Goal: Task Accomplishment & Management: Manage account settings

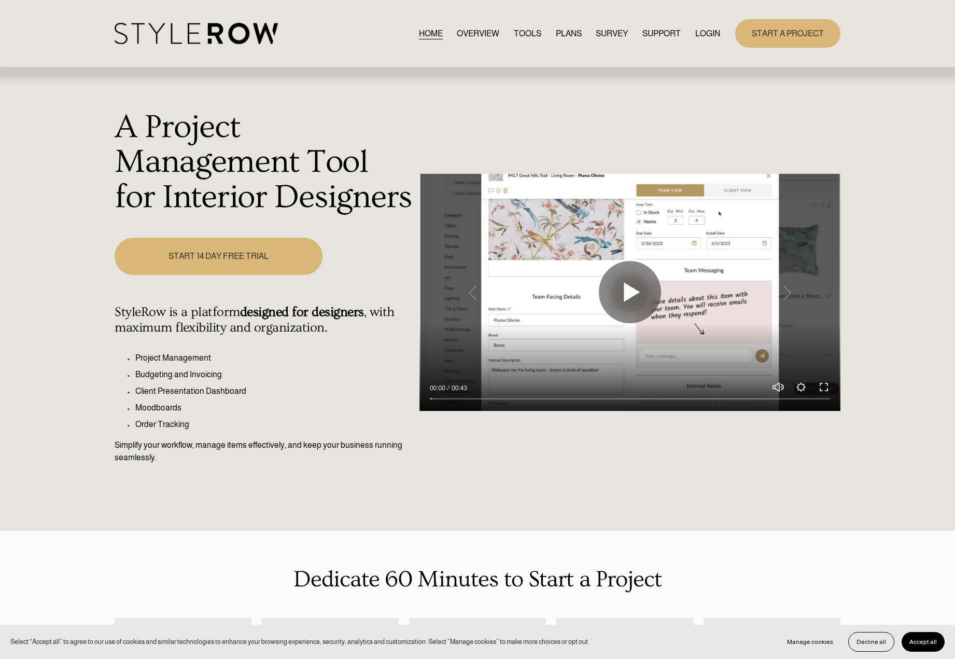
click at [702, 26] on link "LOGIN" at bounding box center [708, 33] width 25 height 14
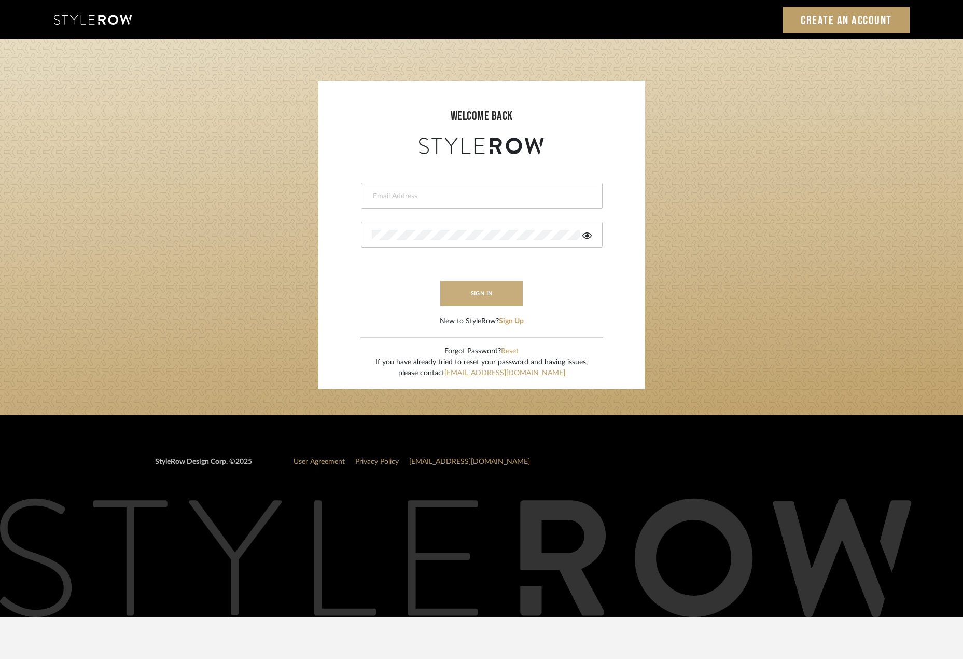
type input "madeleine@studiodb.com"
click at [462, 287] on button "sign in" at bounding box center [481, 293] width 83 height 24
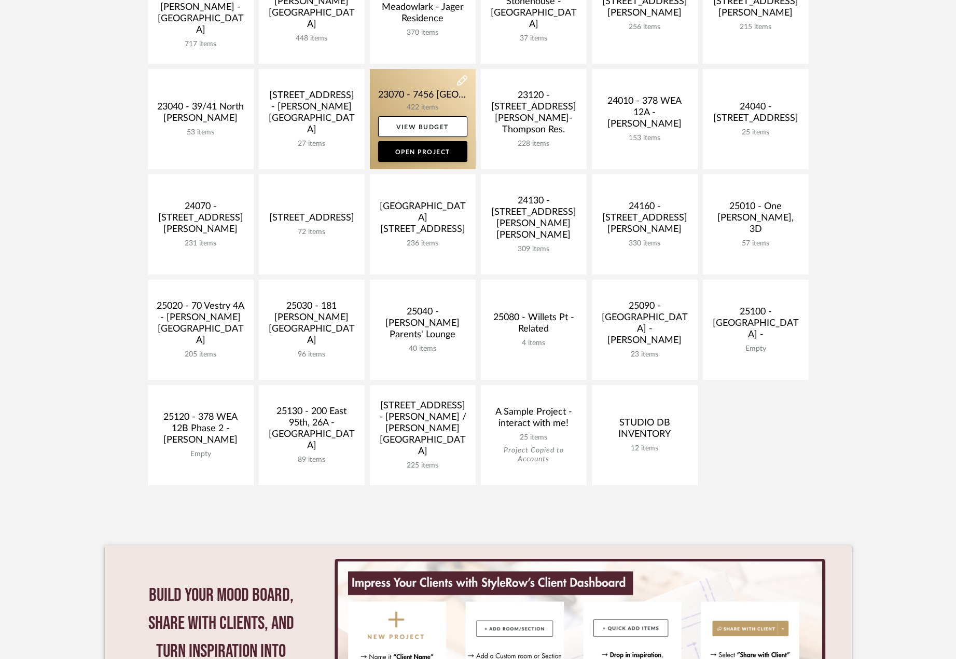
scroll to position [311, 0]
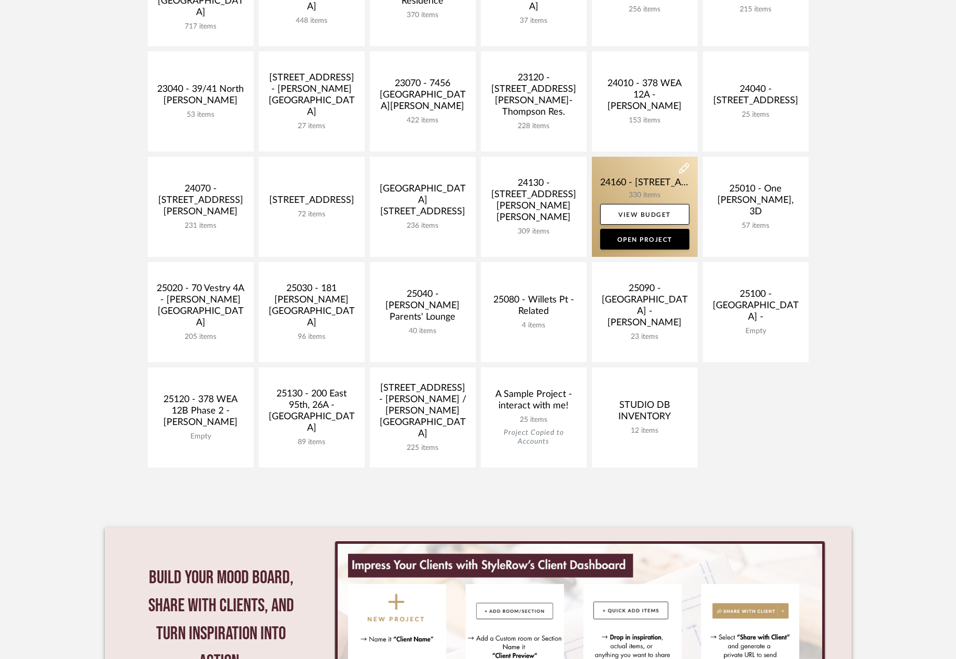
click at [617, 185] on link at bounding box center [645, 207] width 106 height 100
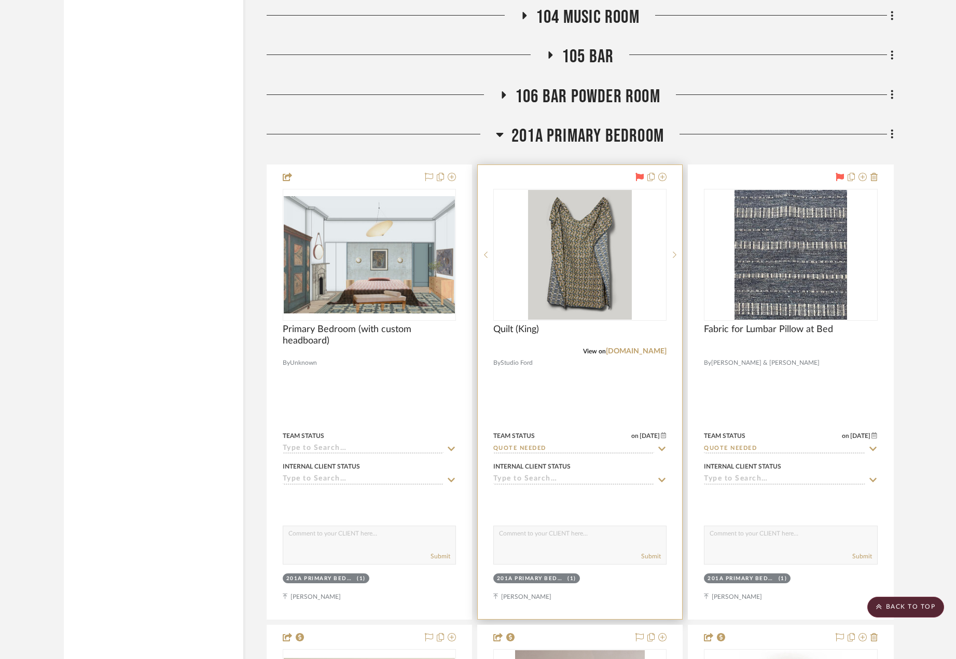
scroll to position [10373, 0]
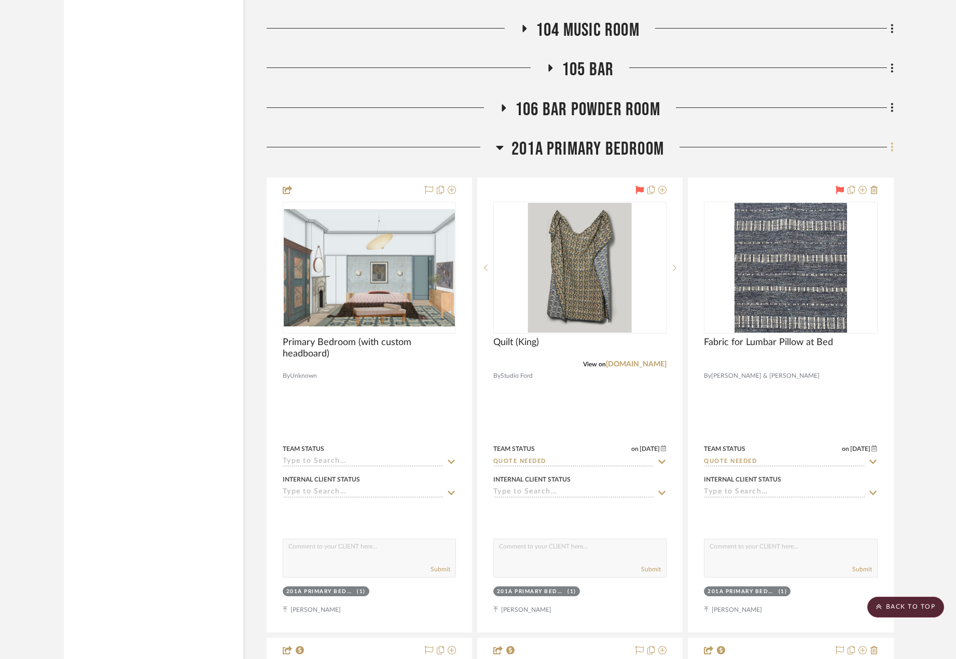
click at [892, 146] on icon at bounding box center [892, 147] width 2 height 9
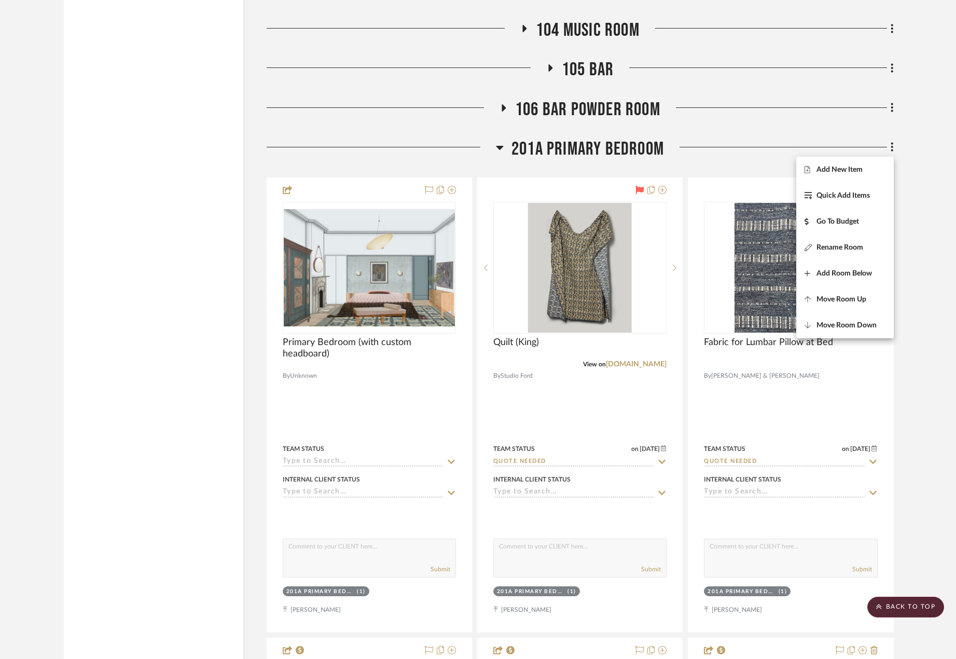
click at [772, 401] on div at bounding box center [478, 329] width 956 height 659
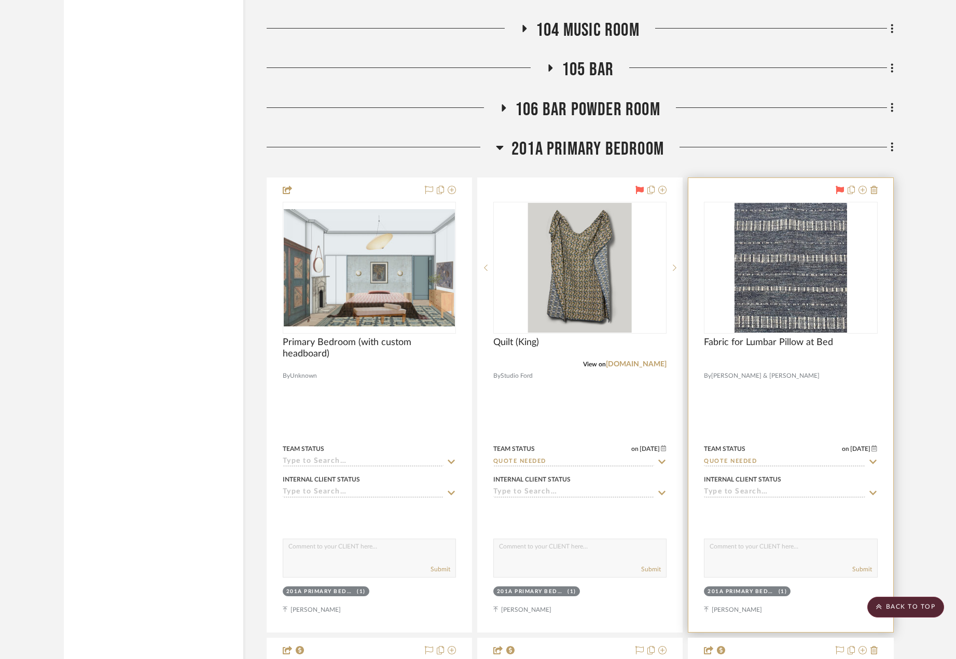
click at [768, 354] on div "Fabric for Lumbar Pillow at Bed" at bounding box center [790, 348] width 173 height 23
click at [763, 340] on span "Fabric for Lumbar Pillow at Bed" at bounding box center [768, 342] width 129 height 11
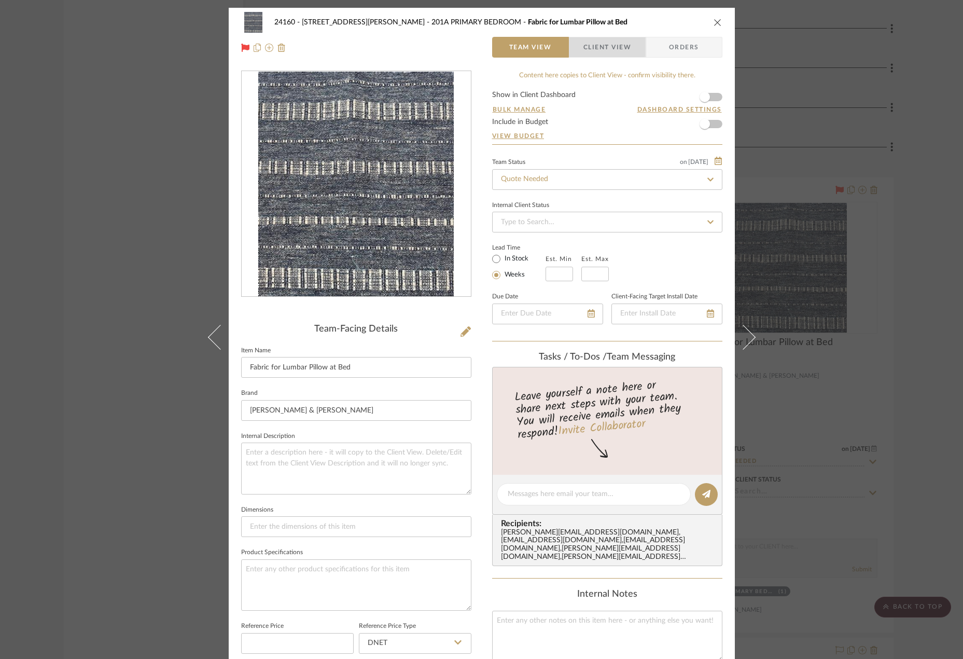
click at [588, 46] on span "Client View" at bounding box center [608, 47] width 48 height 21
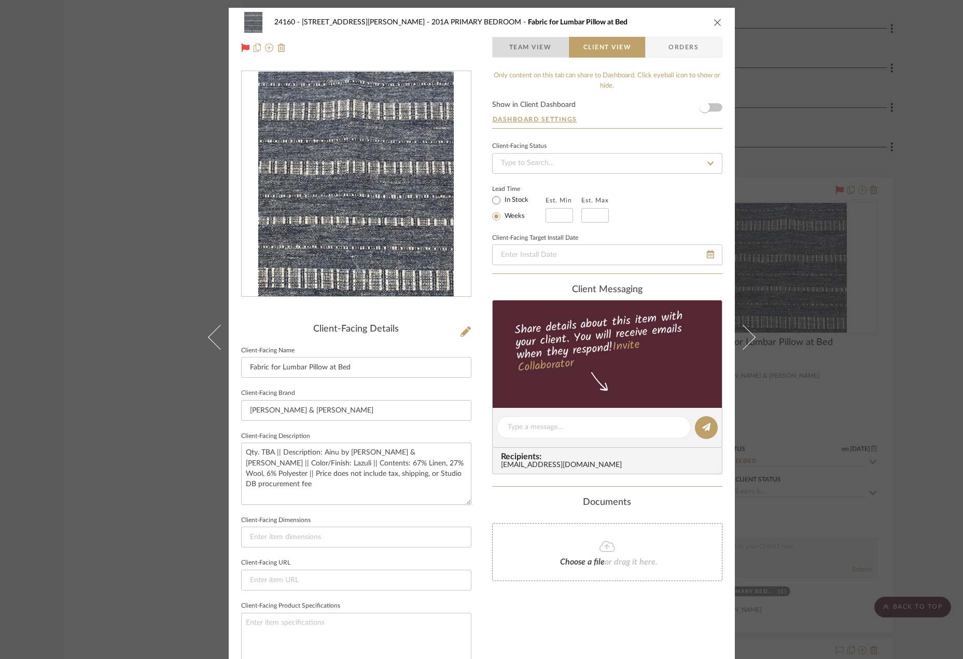
click at [538, 54] on span "Team View" at bounding box center [530, 47] width 43 height 21
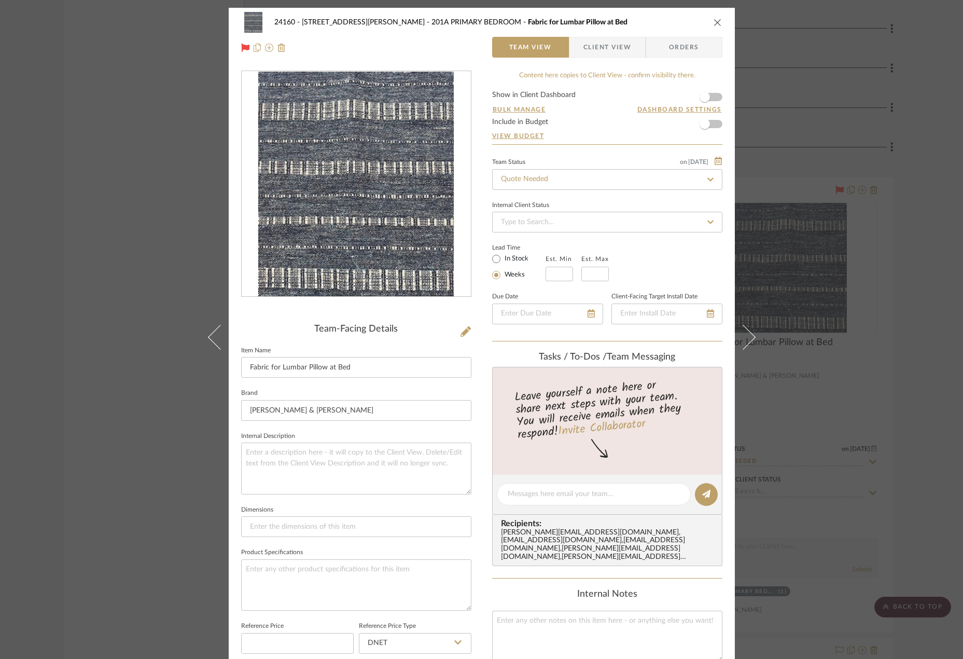
click at [854, 218] on div "24160 - 214 E 18th Street - Satow Elliot 201A PRIMARY BEDROOM Fabric for Lumbar…" at bounding box center [481, 329] width 963 height 659
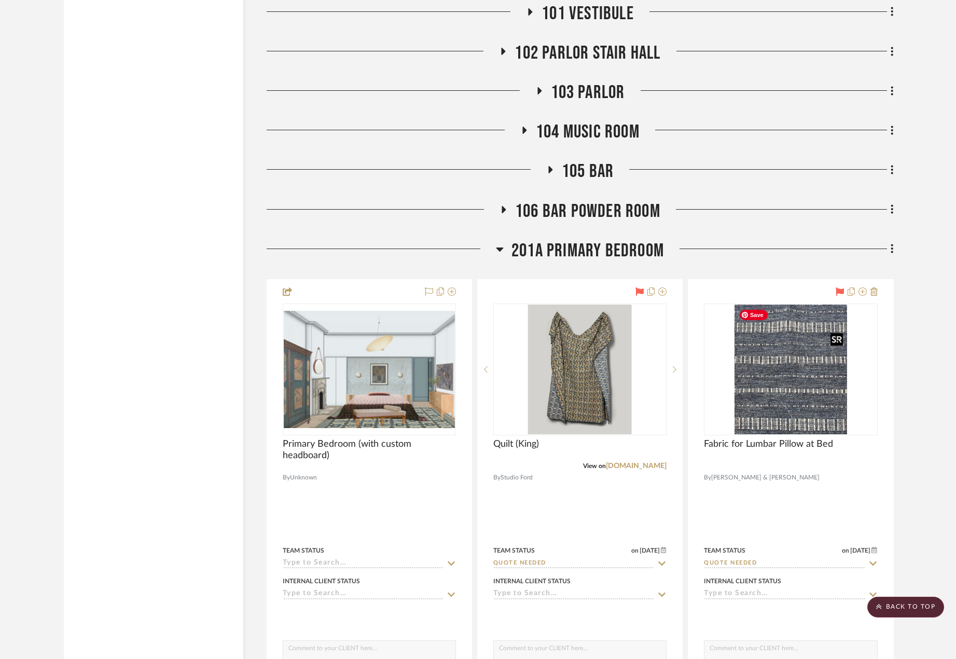
scroll to position [10269, 0]
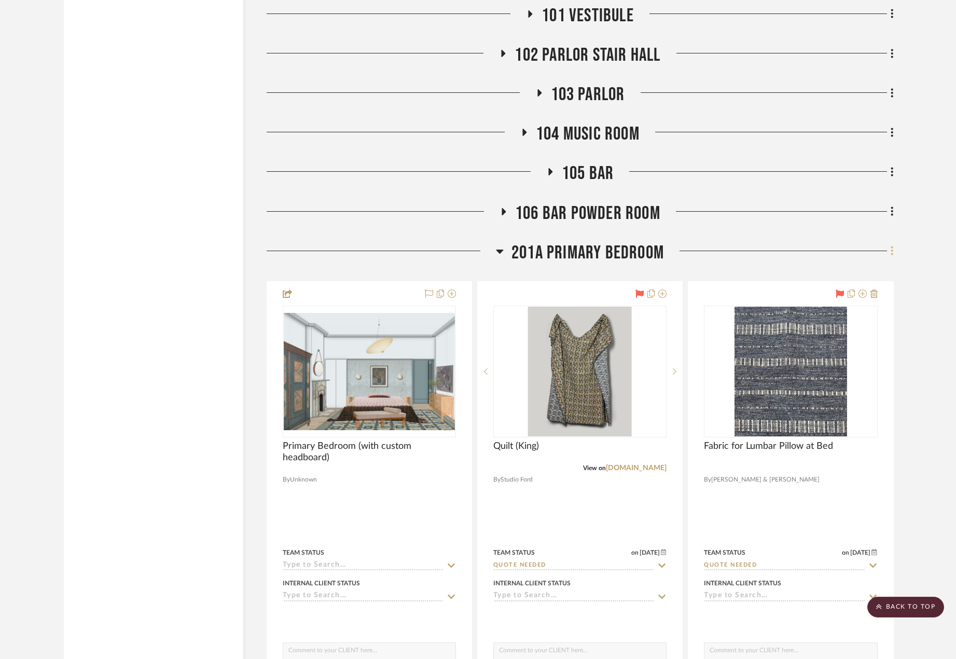
click at [890, 249] on fa-icon at bounding box center [890, 251] width 7 height 17
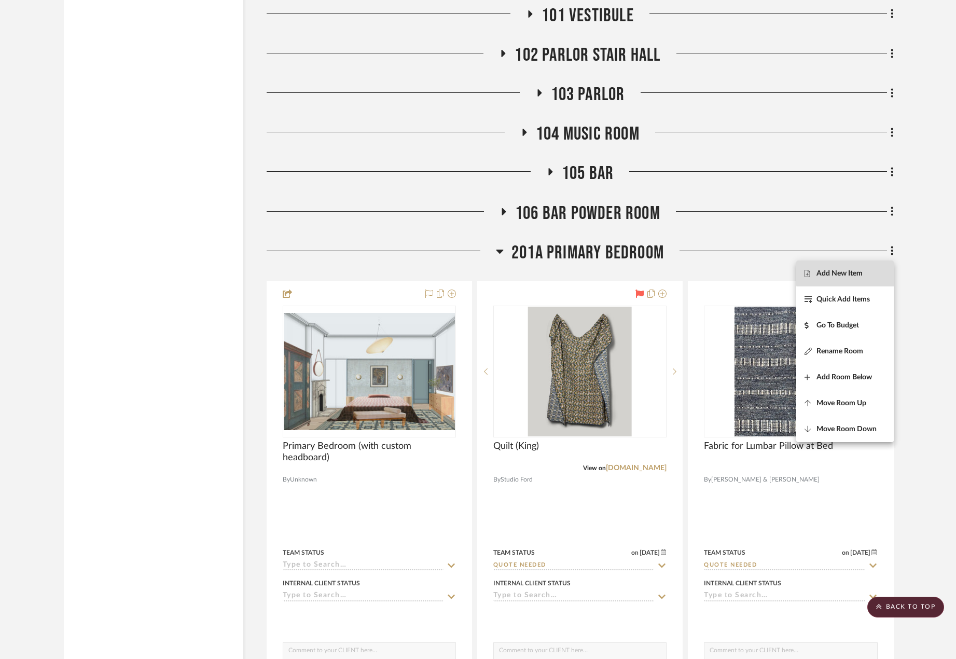
click at [869, 268] on button "Add New Item" at bounding box center [845, 273] width 98 height 26
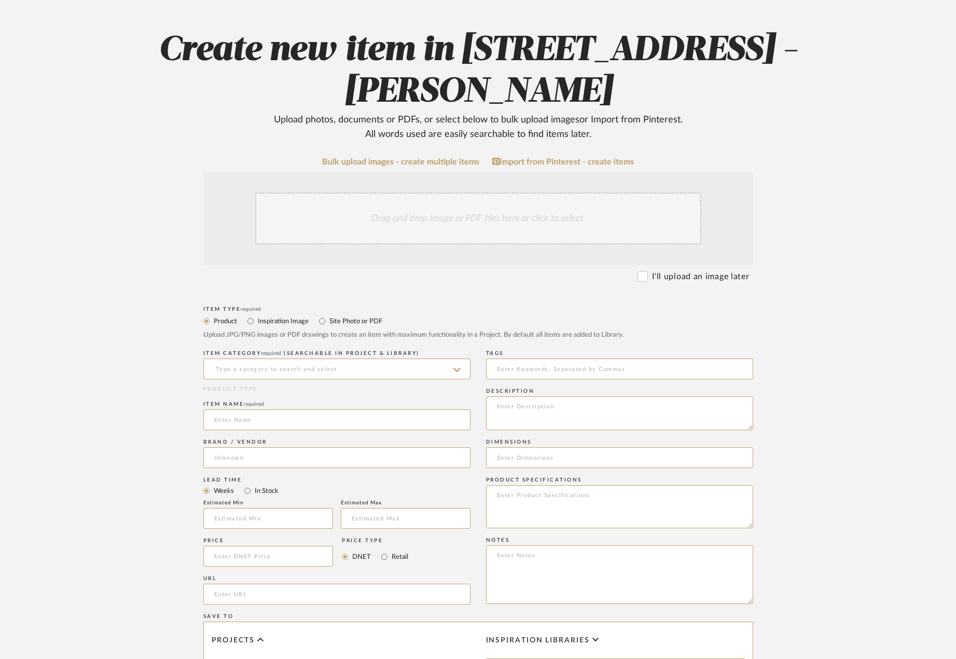
scroll to position [207, 0]
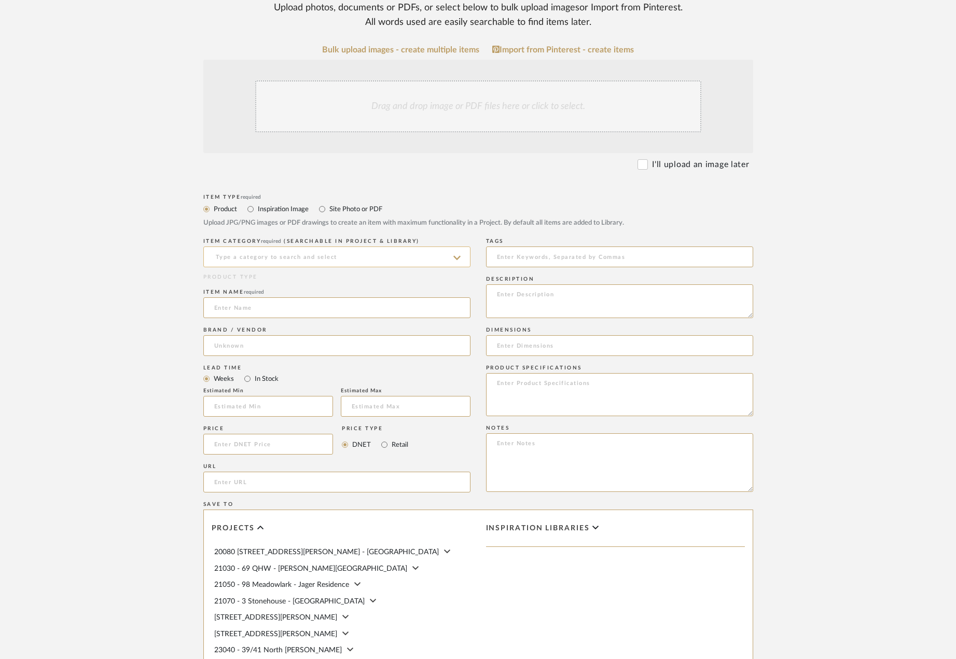
click at [420, 256] on input at bounding box center [336, 256] width 267 height 21
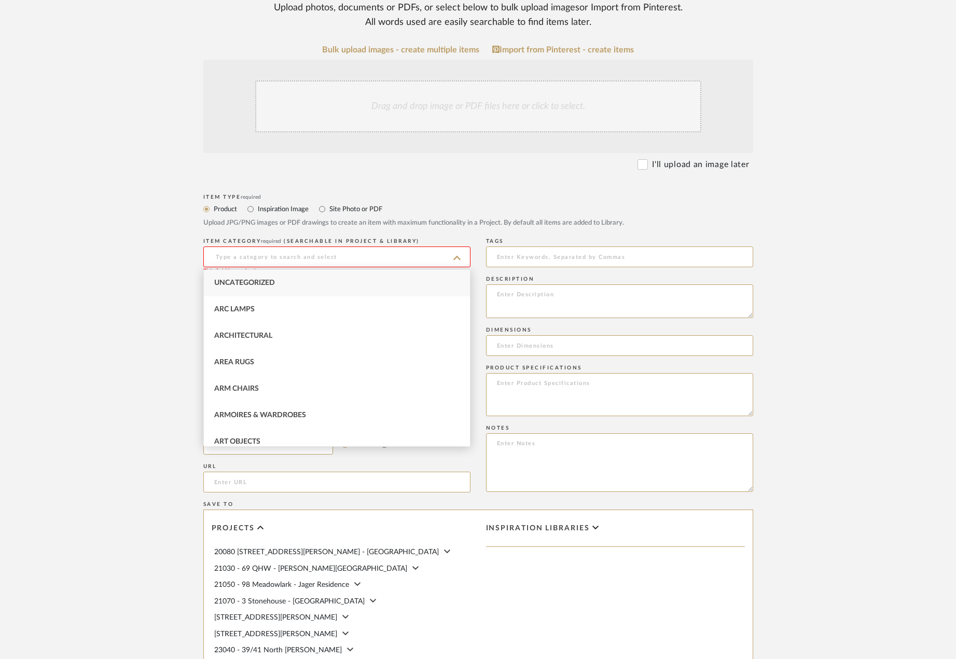
click at [398, 277] on div "Uncategorized" at bounding box center [337, 283] width 266 height 26
type input "Uncategorized"
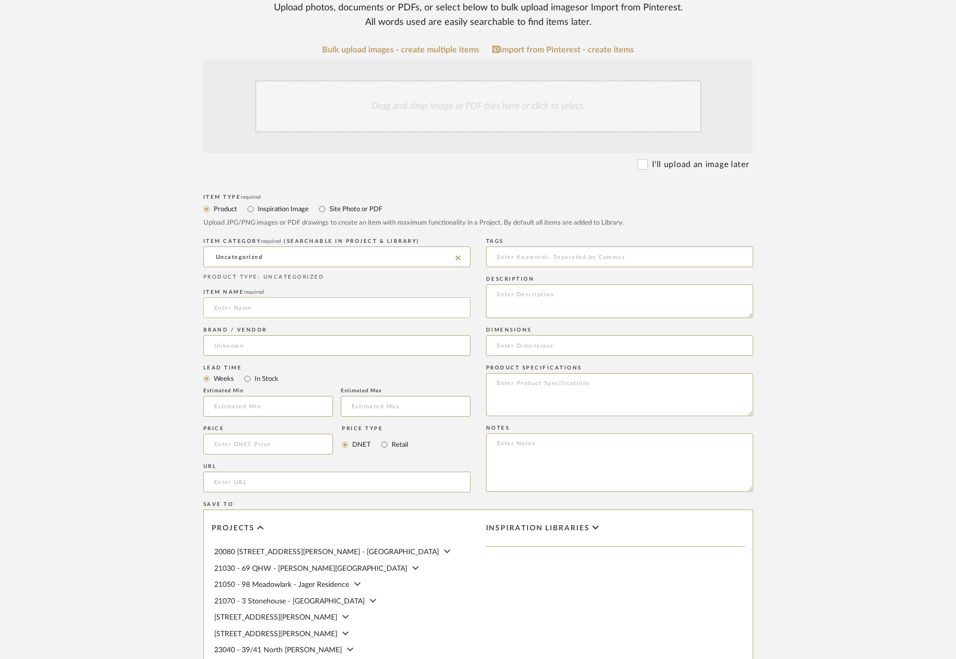
click at [388, 301] on input at bounding box center [336, 307] width 267 height 21
type input "D"
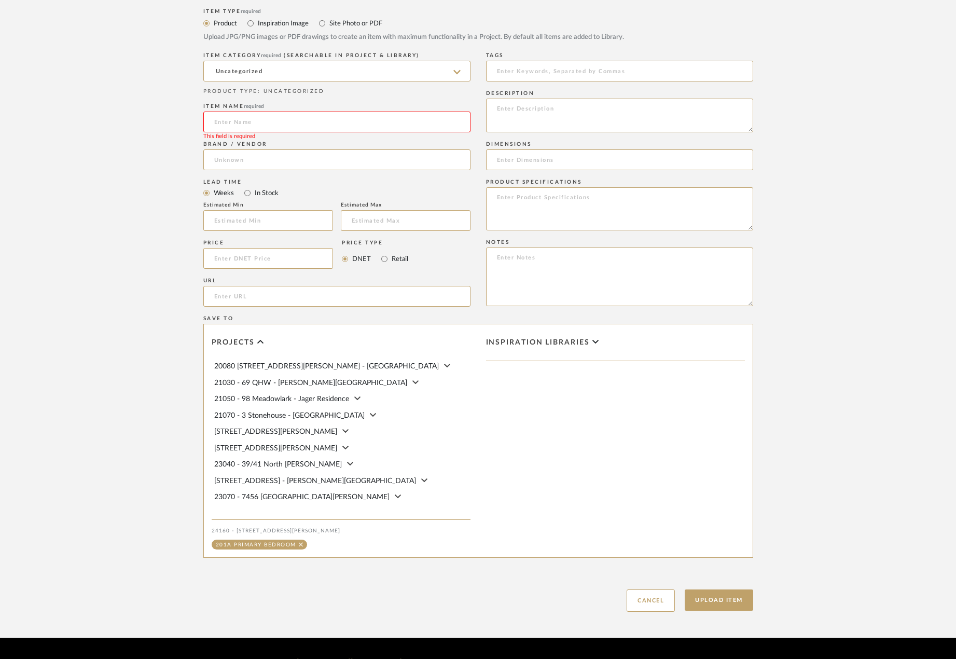
scroll to position [420, 0]
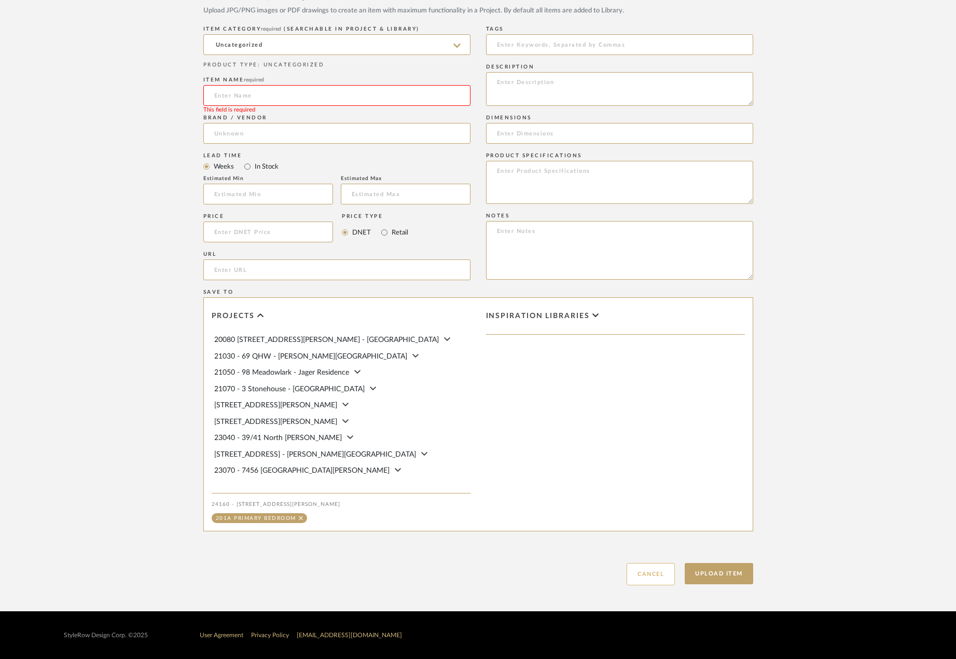
click at [667, 581] on button "Cancel" at bounding box center [651, 574] width 48 height 22
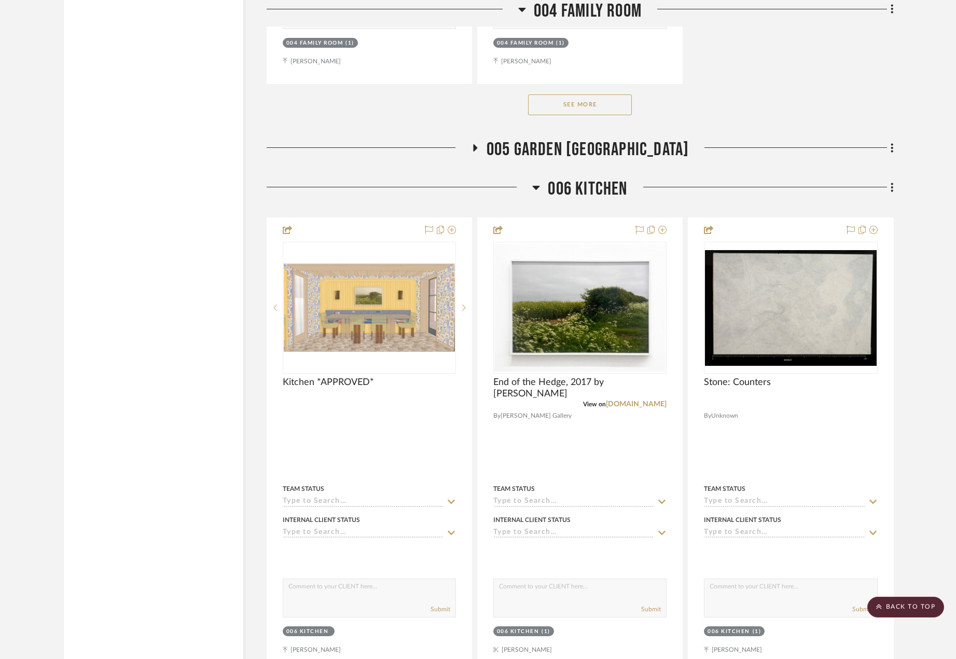
scroll to position [7106, 0]
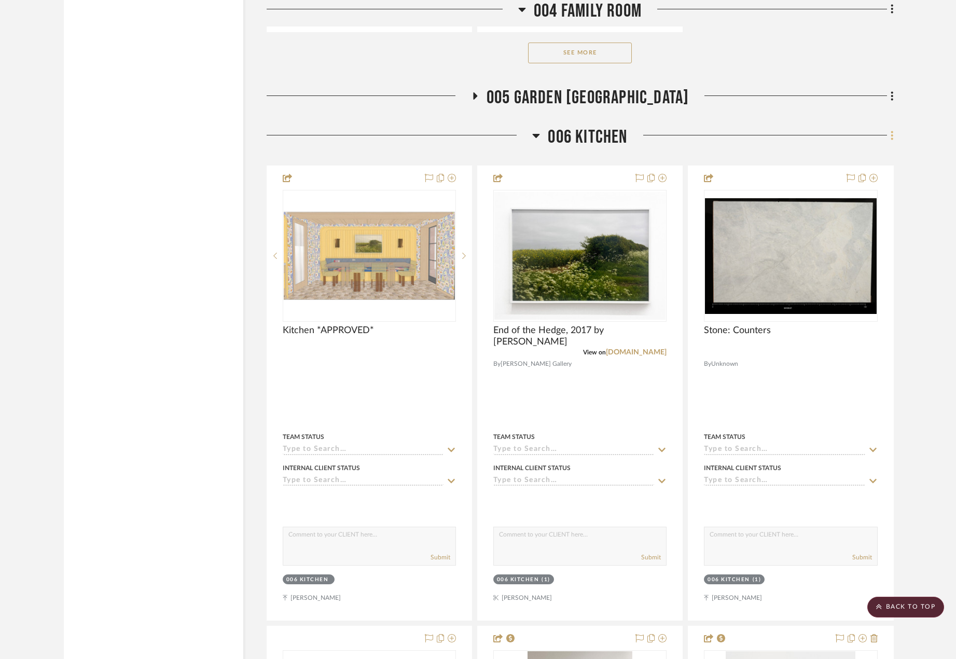
click at [889, 138] on fa-icon at bounding box center [890, 136] width 7 height 17
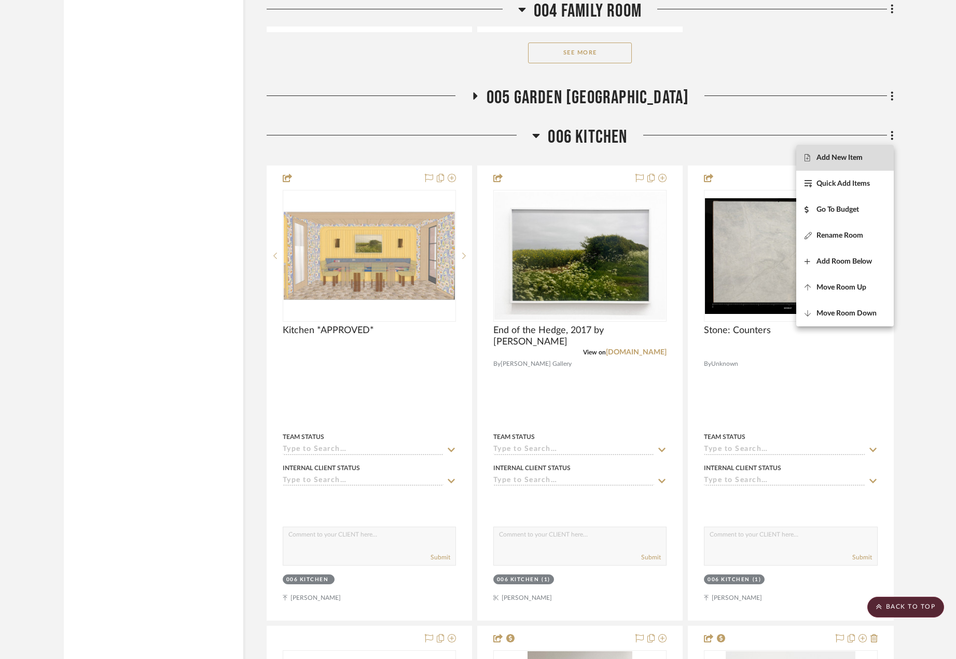
click at [869, 151] on button "Add New Item" at bounding box center [845, 158] width 98 height 26
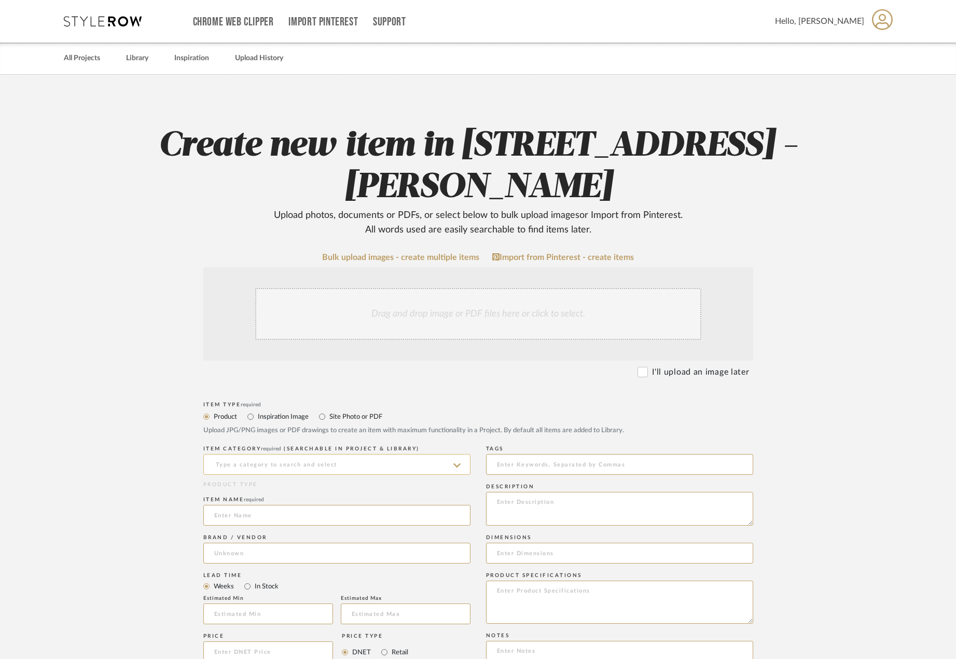
click at [398, 459] on input at bounding box center [336, 464] width 267 height 21
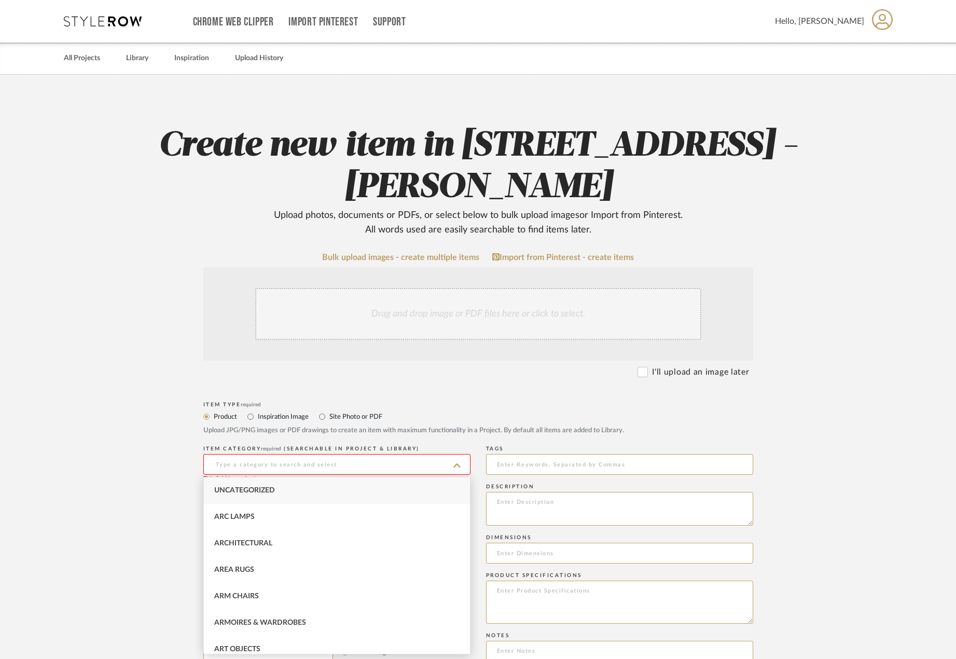
click at [346, 494] on div "Uncategorized" at bounding box center [337, 490] width 266 height 26
type input "Uncategorized"
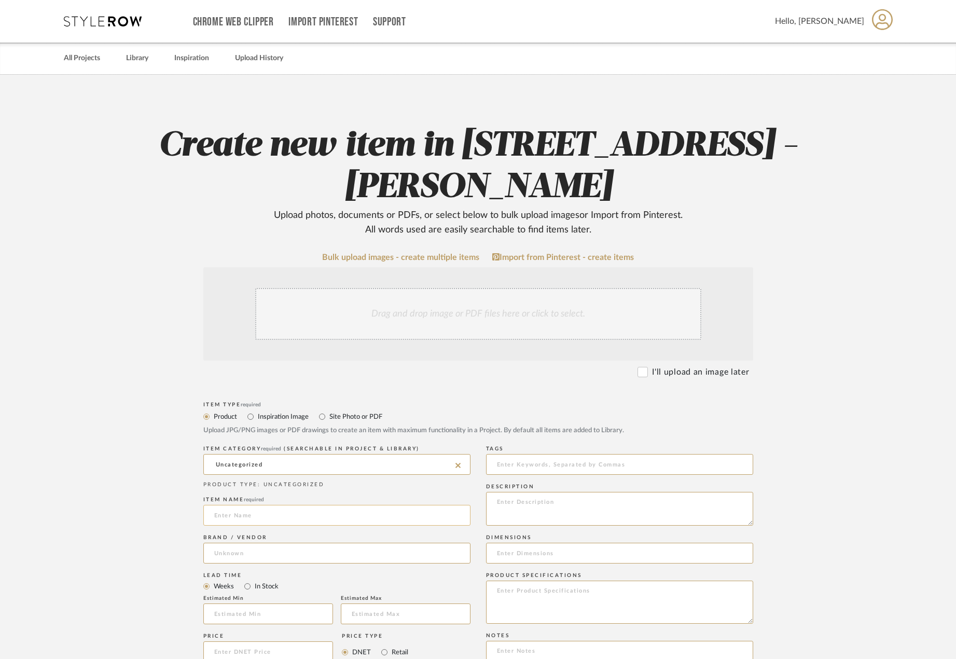
click at [331, 521] on input at bounding box center [336, 515] width 267 height 21
click at [211, 512] on input "Table Base Modification" at bounding box center [336, 515] width 267 height 21
click at [261, 516] on input "Existing Table Base Modification" at bounding box center [336, 515] width 267 height 21
click at [354, 515] on input "Existing Table - Base Modification" at bounding box center [336, 515] width 267 height 21
type input "Existing Table - Base Modification"
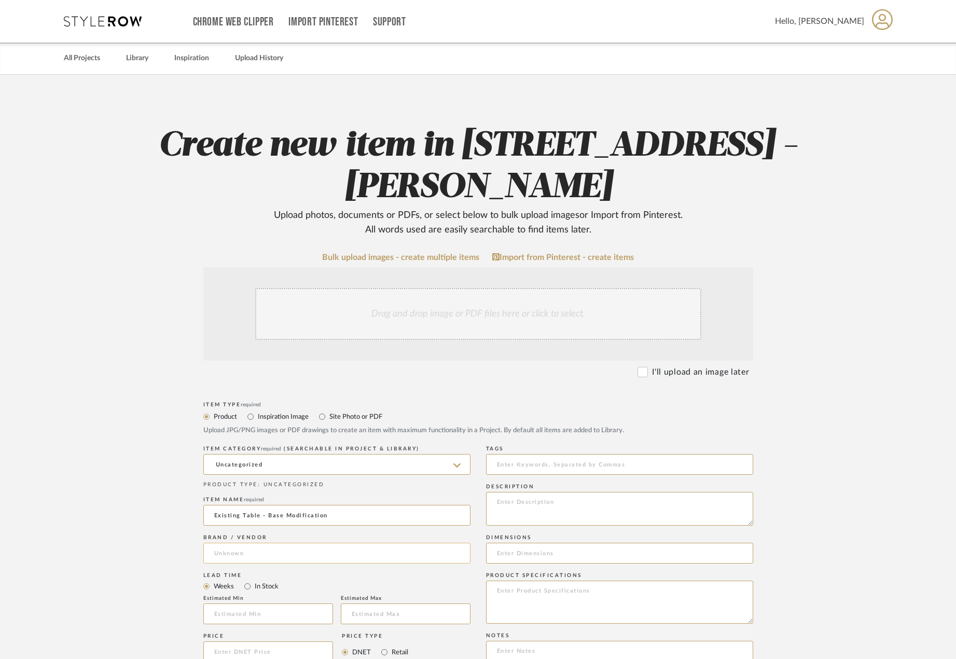
click at [368, 563] on input at bounding box center [336, 553] width 267 height 21
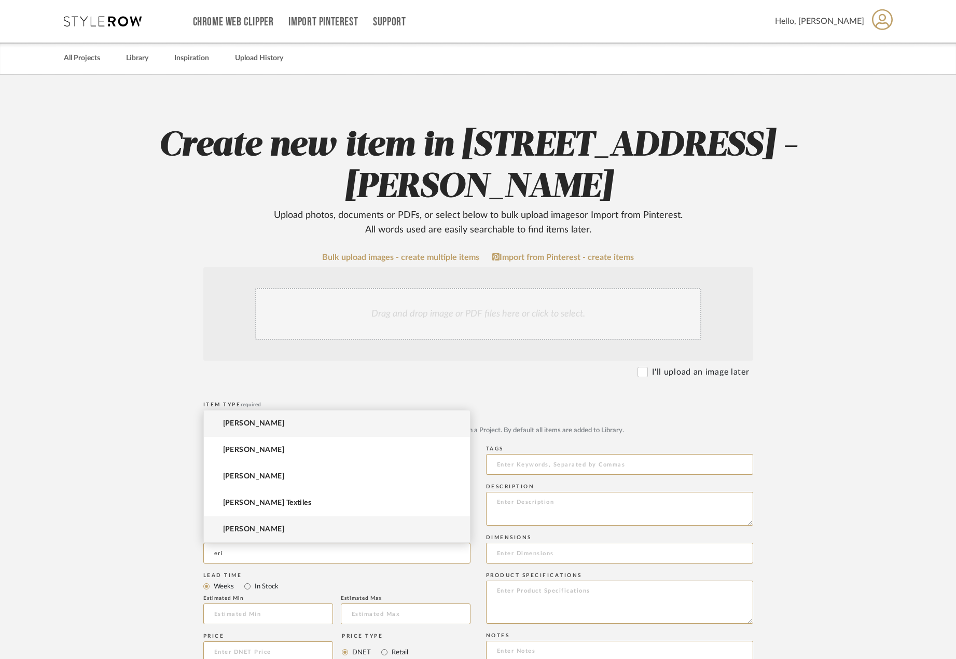
click at [340, 526] on mat-option "[PERSON_NAME]" at bounding box center [337, 529] width 266 height 26
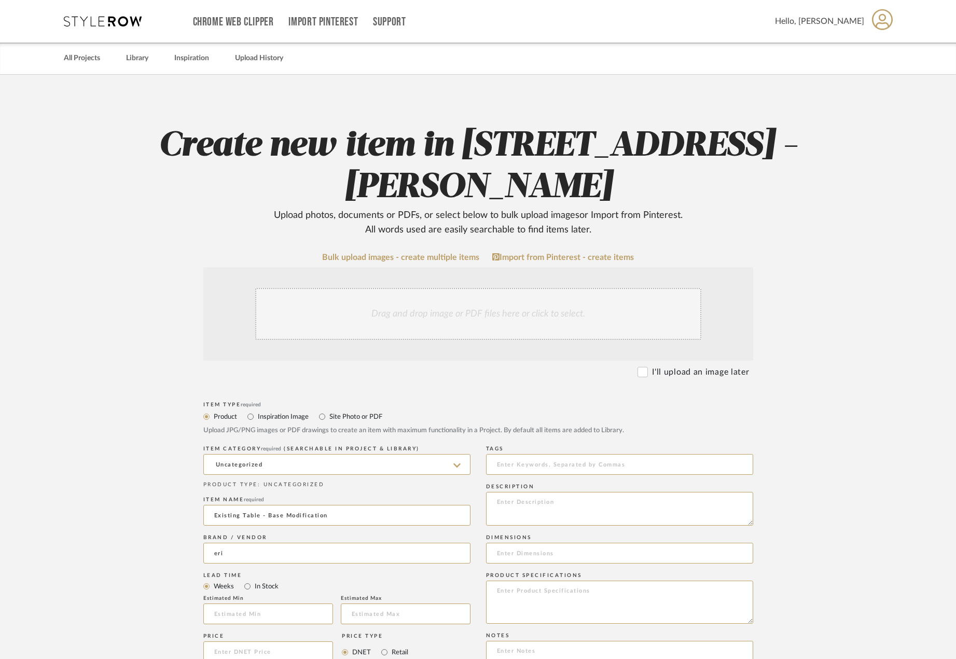
type input "[PERSON_NAME]"
click at [145, 522] on upload-items "Create new item in 24160 - 214 E 18th Street - Satow Elliot Upload photos, docu…" at bounding box center [478, 553] width 956 height 956
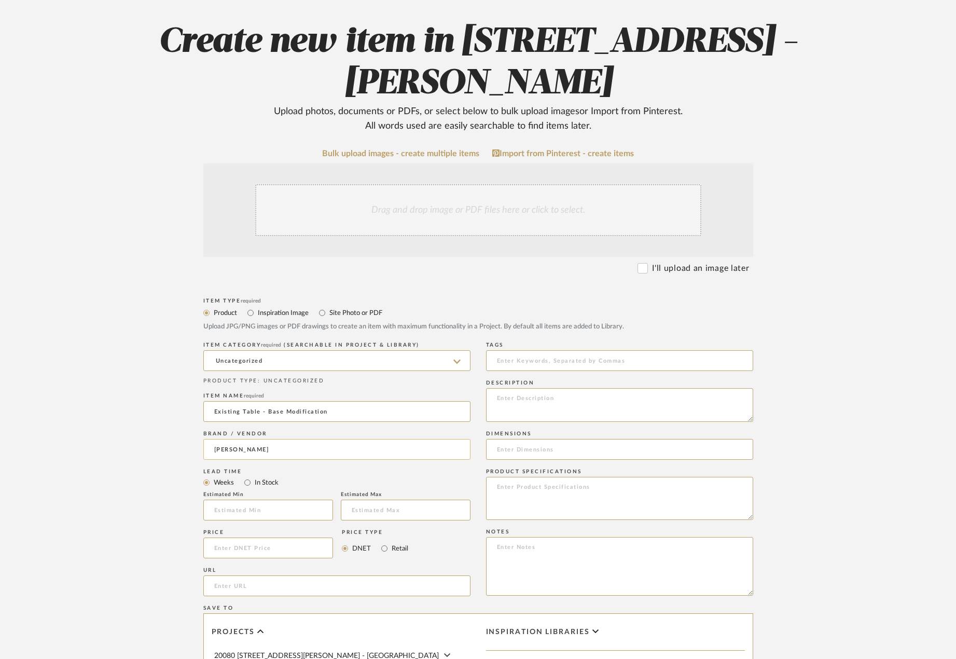
click at [280, 451] on input "[PERSON_NAME]" at bounding box center [336, 449] width 267 height 21
drag, startPoint x: 280, startPoint y: 449, endPoint x: 176, endPoint y: 454, distance: 103.4
click at [176, 454] on form "Bulk upload images - create multiple items Import from Pinterest - create items…" at bounding box center [478, 525] width 661 height 752
click at [176, 451] on form "Bulk upload images - create multiple items Import from Pinterest - create items…" at bounding box center [478, 525] width 661 height 752
click at [290, 451] on input at bounding box center [336, 449] width 267 height 21
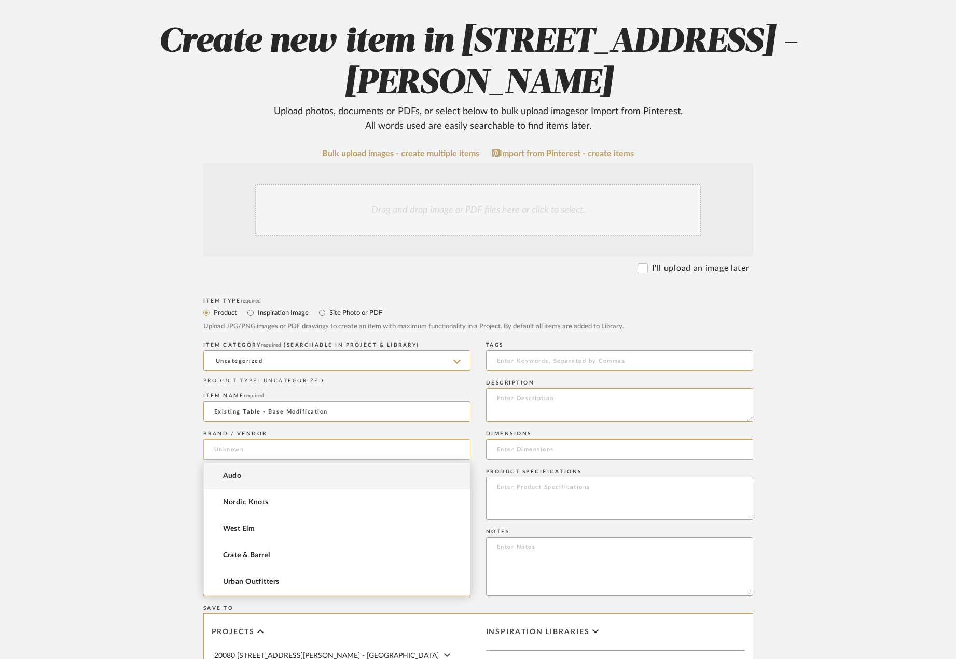
paste input "[PERSON_NAME]"
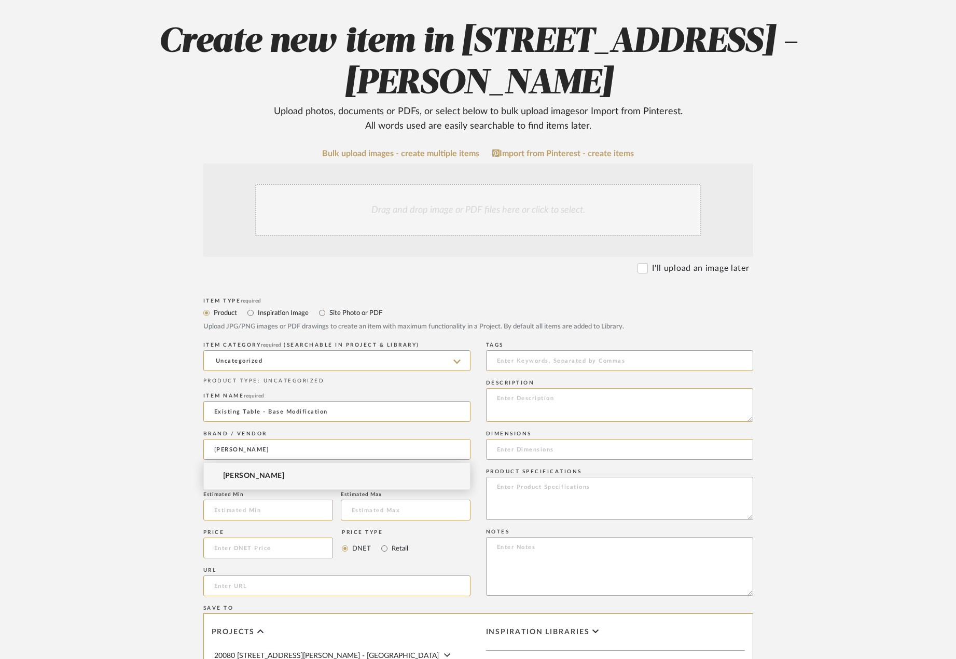
type input "[PERSON_NAME]"
click at [277, 473] on mat-option "[PERSON_NAME]" at bounding box center [337, 476] width 266 height 26
click at [800, 462] on form "Bulk upload images - create multiple items Import from Pinterest - create items…" at bounding box center [478, 525] width 661 height 752
click at [425, 198] on div "Drag and drop image or PDF files here or click to select." at bounding box center [478, 210] width 446 height 52
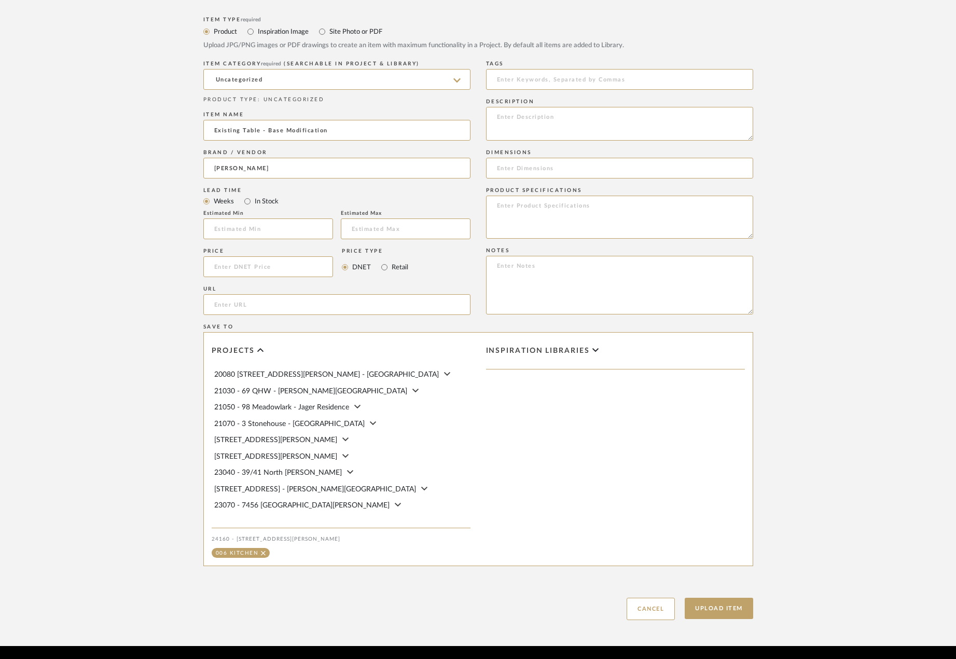
scroll to position [519, 0]
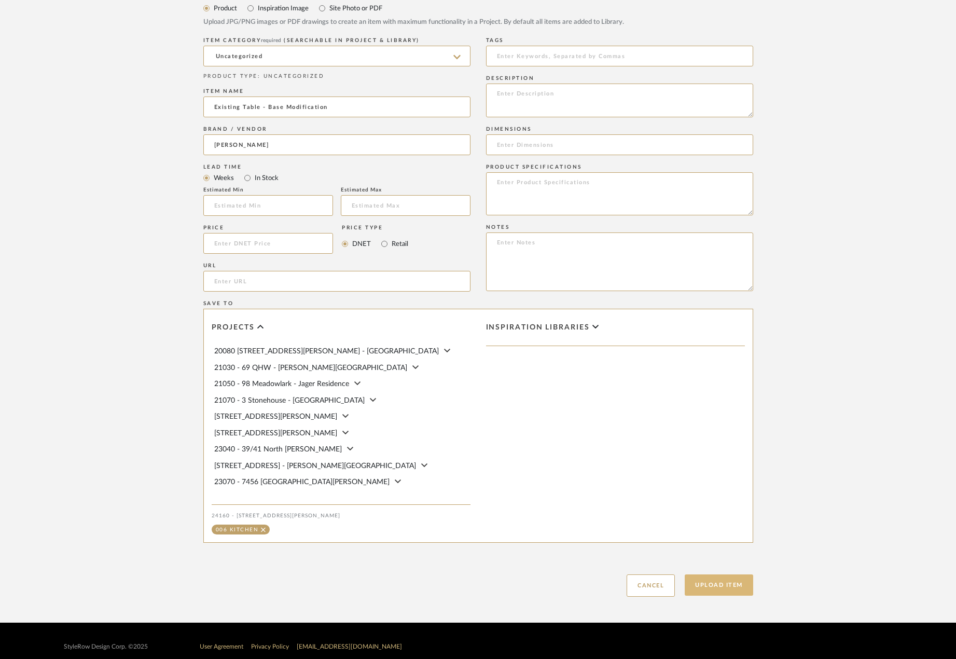
click at [721, 584] on button "Upload Item" at bounding box center [719, 584] width 68 height 21
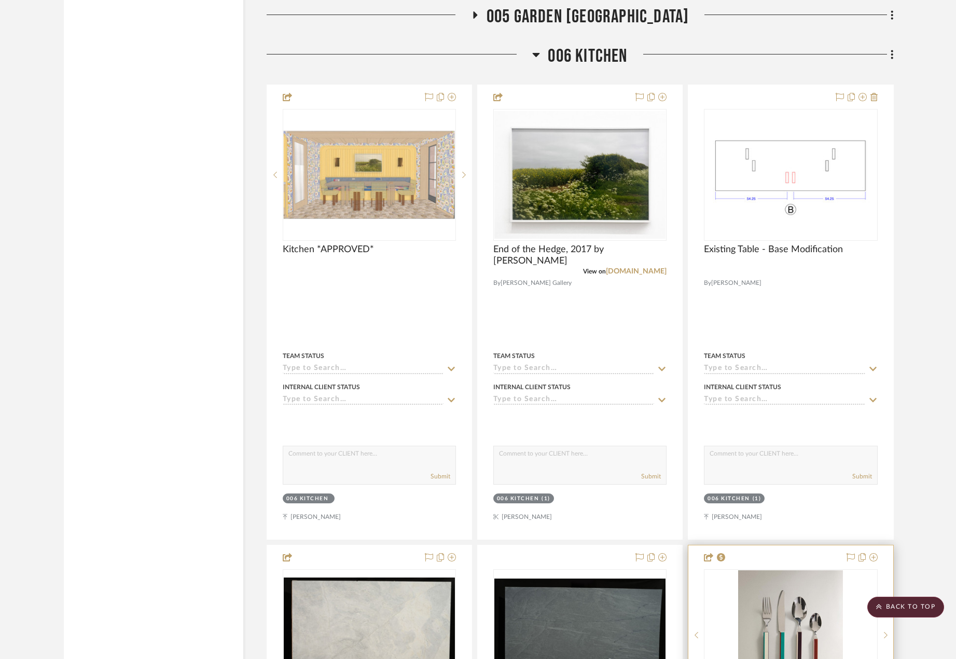
scroll to position [7168, 0]
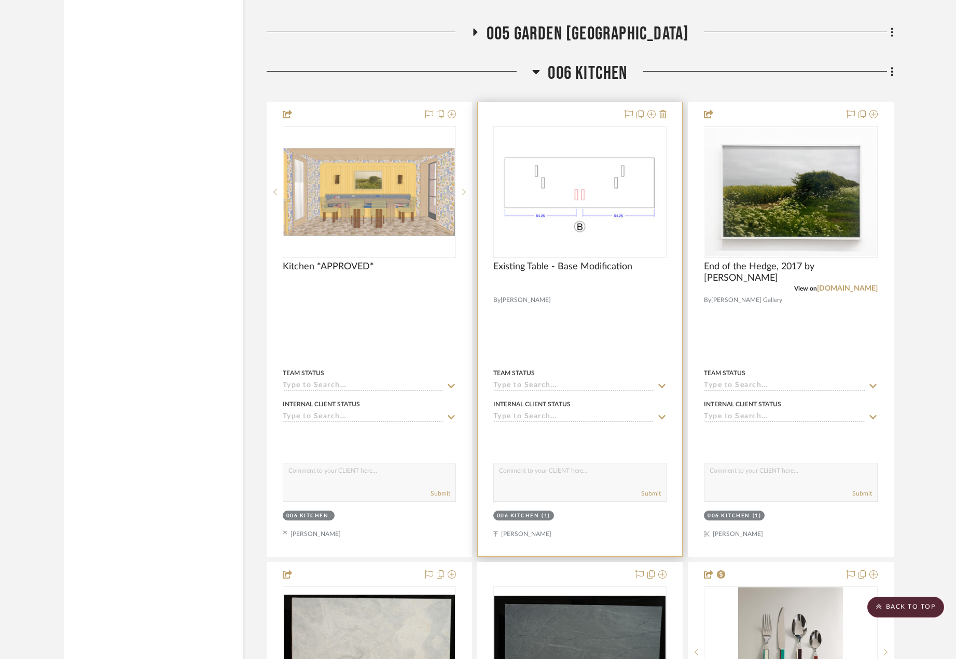
click at [640, 330] on div at bounding box center [580, 329] width 204 height 454
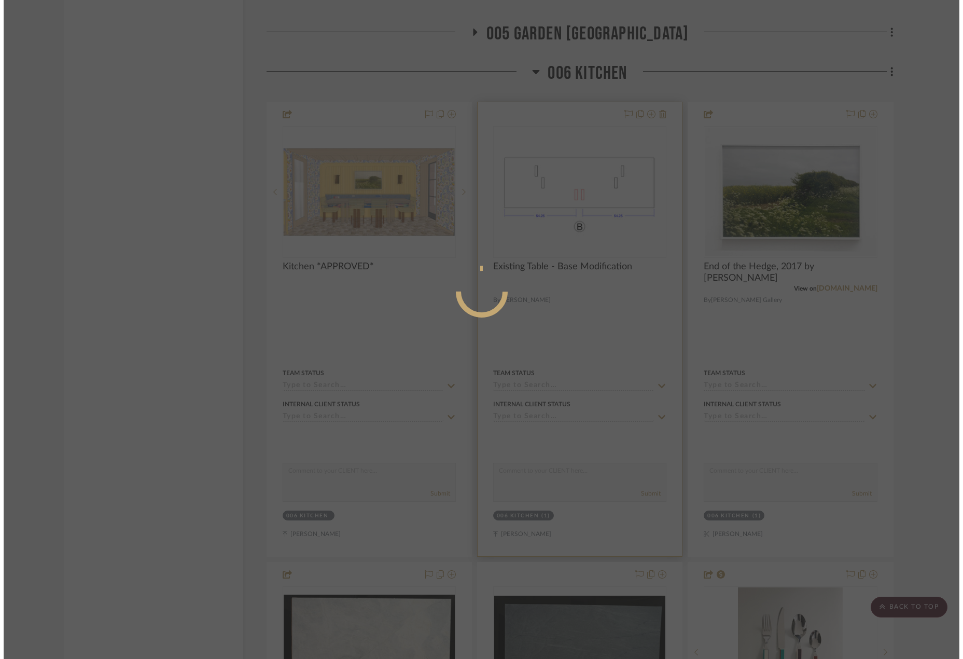
scroll to position [0, 0]
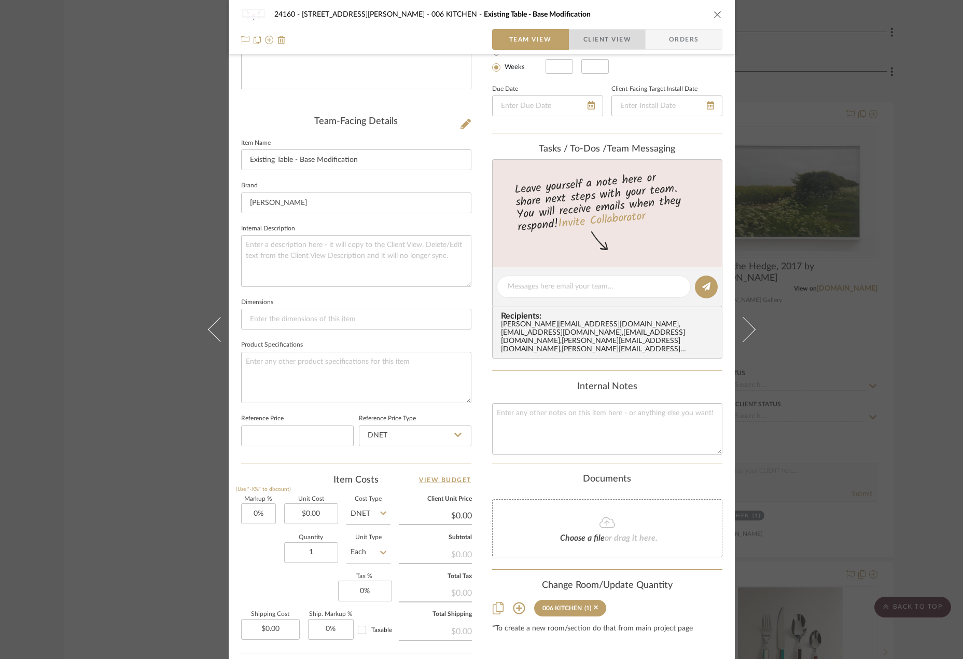
click at [592, 41] on span "Client View" at bounding box center [608, 39] width 48 height 21
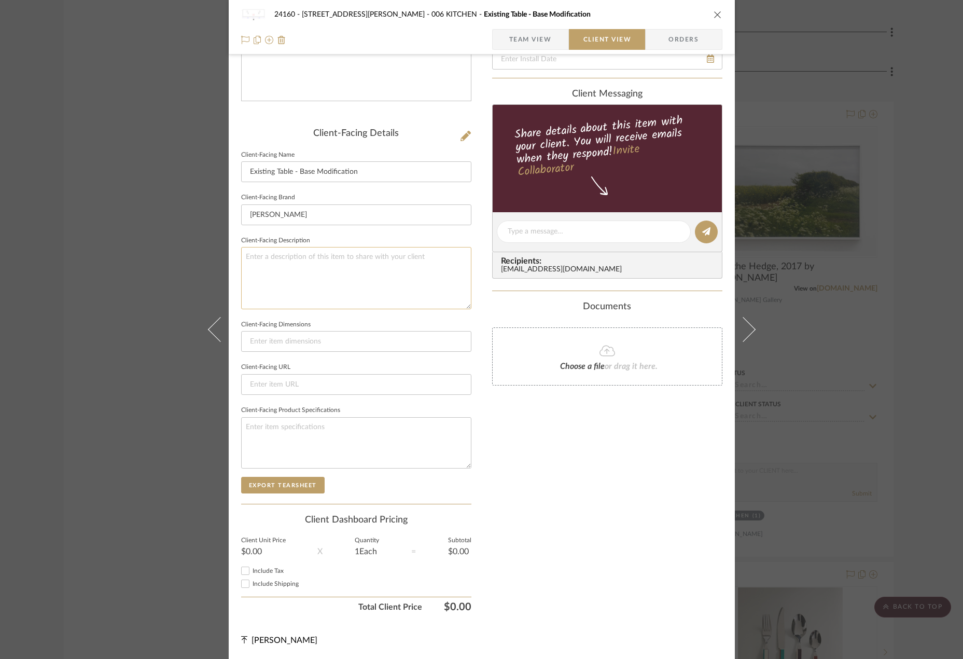
click at [306, 272] on textarea at bounding box center [356, 278] width 230 height 62
type textarea "d"
type textarea "Description: Table Base Modification to Fit Banquette by Eric Z"
drag, startPoint x: 307, startPoint y: 214, endPoint x: 259, endPoint y: 224, distance: 48.1
click at [259, 224] on input "[PERSON_NAME]" at bounding box center [356, 214] width 230 height 21
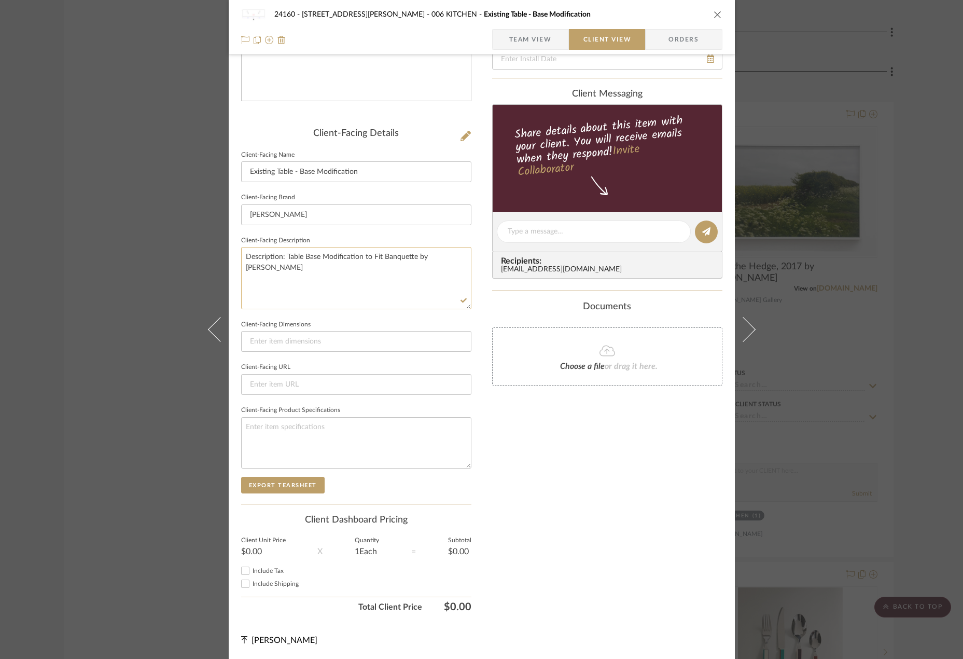
click at [447, 253] on textarea "Description: Table Base Modification to Fit Banquette by Eric Z" at bounding box center [356, 278] width 230 height 62
drag, startPoint x: 442, startPoint y: 259, endPoint x: 436, endPoint y: 261, distance: 6.1
click at [436, 261] on textarea "Description: Table Base Modification to Fit Banquette by Eric Z" at bounding box center [356, 278] width 230 height 62
click at [437, 261] on textarea "Description: Table Base Modification to Fit Banquette by Eric Z" at bounding box center [356, 278] width 230 height 62
click at [448, 257] on textarea "Description: Table Base Modification to Fit Banquette by Eric Z" at bounding box center [356, 278] width 230 height 62
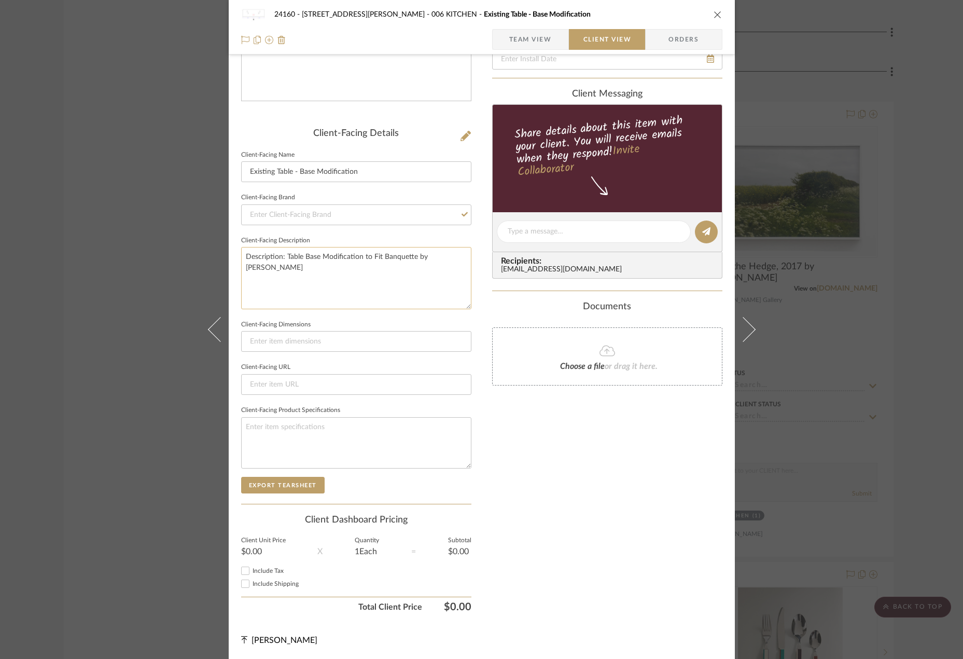
click at [449, 257] on textarea "Description: Table Base Modification to Fit Banquette by Eric Z" at bounding box center [356, 278] width 230 height 62
click at [445, 268] on textarea "Description: Table Base Modification to Fit Banquette by Eric Z" at bounding box center [356, 278] width 230 height 62
click at [392, 249] on textarea "Description: Table Base Modification to Fit Banquette by Eric Z" at bounding box center [356, 278] width 230 height 62
drag, startPoint x: 455, startPoint y: 258, endPoint x: 438, endPoint y: 261, distance: 17.9
click at [438, 261] on textarea "Description: Table Base Modification to Fit Banquette by Eric Z" at bounding box center [356, 278] width 230 height 62
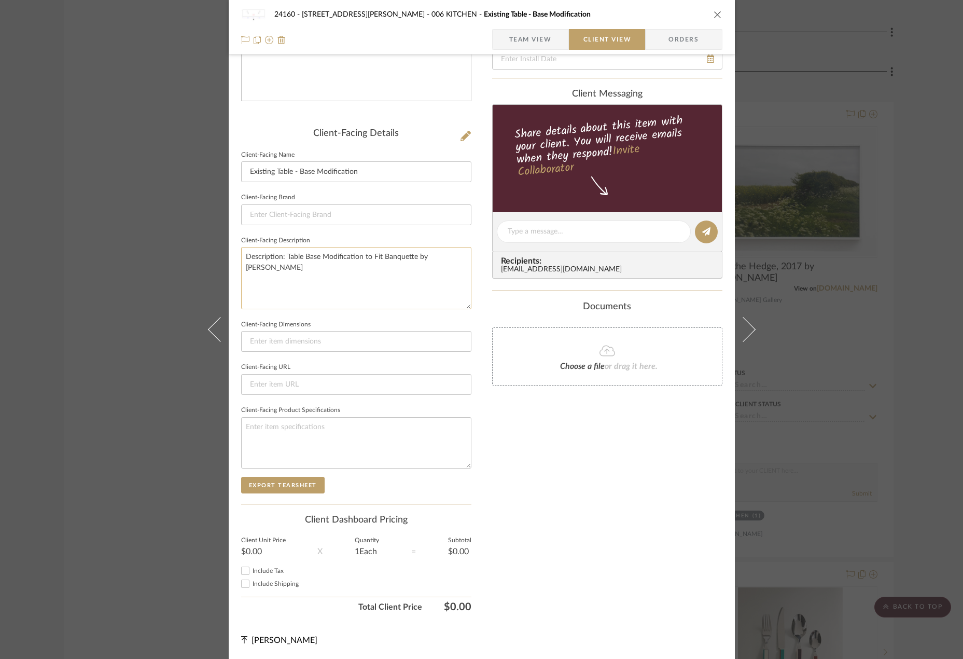
paste textarea "eszotarski"
type textarea "Description: Table Base Modification to Fit Banquette by Eric Zeszotarski || Pr…"
drag, startPoint x: 369, startPoint y: 270, endPoint x: 354, endPoint y: 268, distance: 15.3
click at [354, 268] on textarea "Description: Table Base Modification to Fit Banquette by Eric Zeszotarski || Pr…" at bounding box center [356, 278] width 230 height 62
click at [384, 270] on textarea "Description: Table Base Modification to Fit Banquette by Eric Zeszotarski || Pr…" at bounding box center [356, 278] width 230 height 62
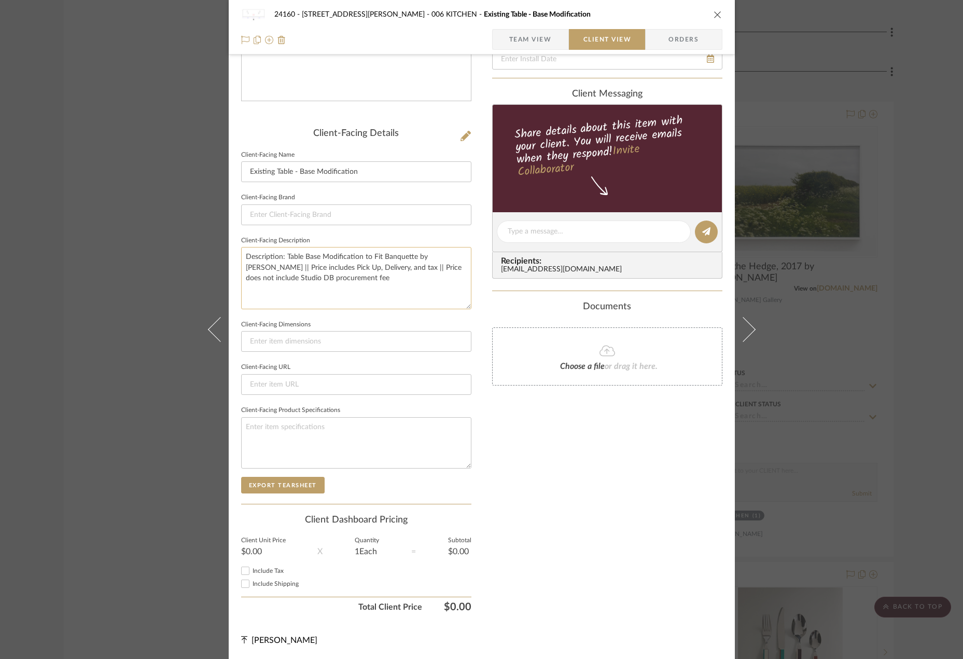
click at [390, 275] on textarea "Description: Table Base Modification to Fit Banquette by Eric Zeszotarski || Pr…" at bounding box center [356, 278] width 230 height 62
drag, startPoint x: 332, startPoint y: 265, endPoint x: 384, endPoint y: 272, distance: 51.9
click at [384, 272] on textarea "Description: Table Base Modification to Fit Banquette by Eric Zeszotarski || Pr…" at bounding box center [356, 278] width 230 height 62
type textarea "Description: Table Base Modification to Fit Banquette by Eric Zeszotarski || Pr…"
click at [504, 406] on div "Only content on this tab can share to Dashboard. Click eyeball icon to show or …" at bounding box center [607, 246] width 230 height 742
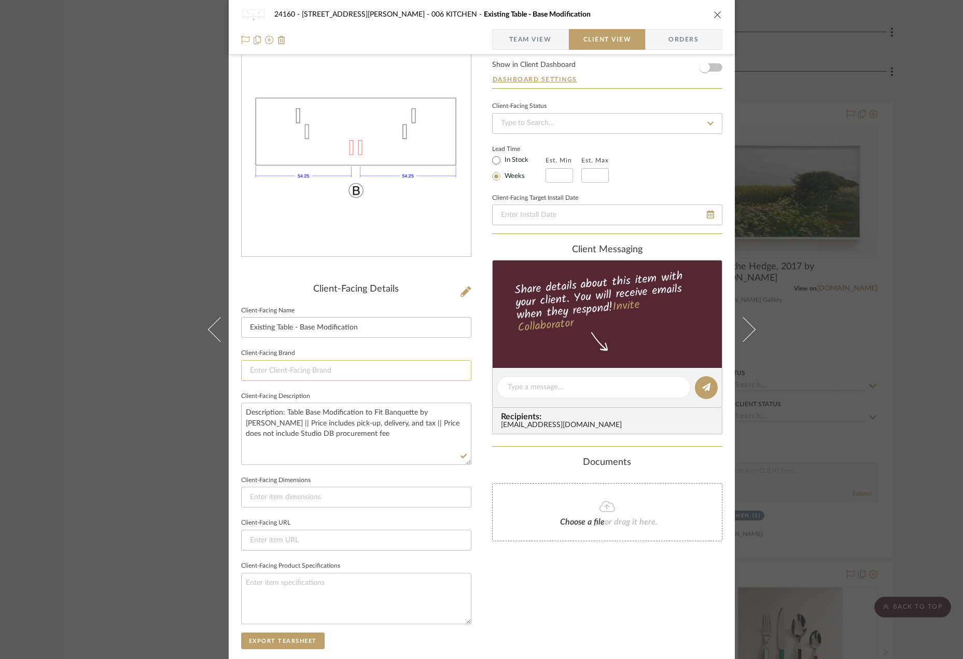
scroll to position [0, 0]
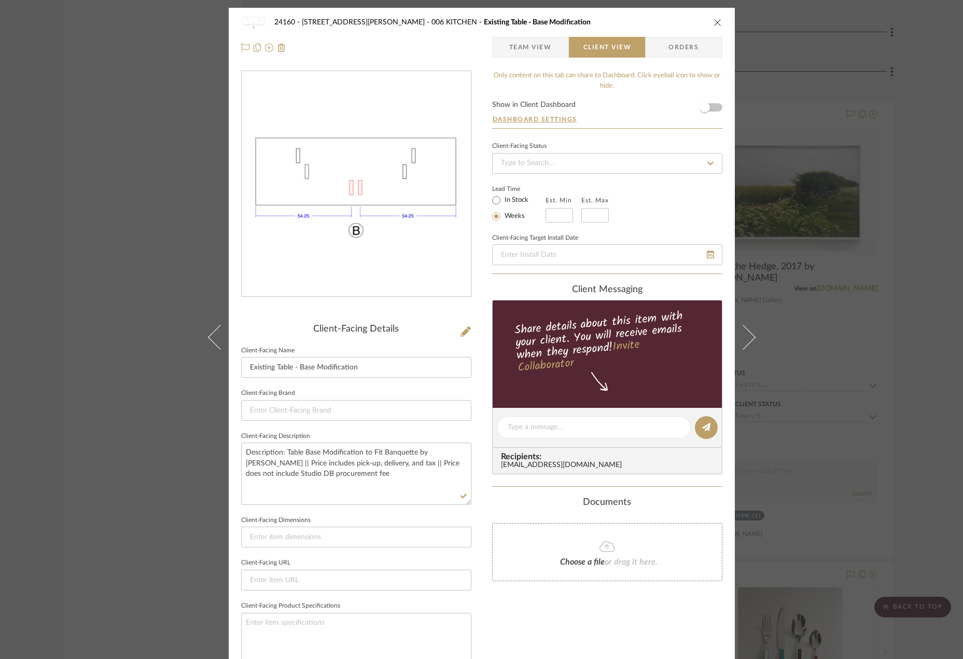
click at [518, 57] on div "24160 - 214 E 18th Street - Satow Elliot 006 KITCHEN Existing Table - Base Modi…" at bounding box center [482, 35] width 506 height 54
click at [546, 47] on span "Team View" at bounding box center [530, 47] width 43 height 21
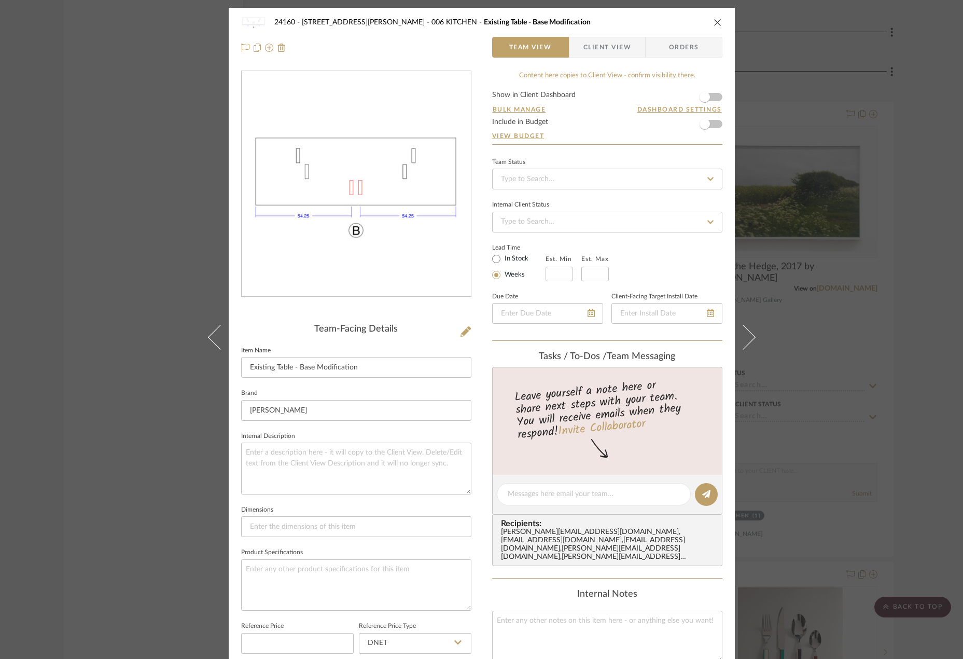
click at [600, 54] on span "Client View" at bounding box center [608, 47] width 48 height 21
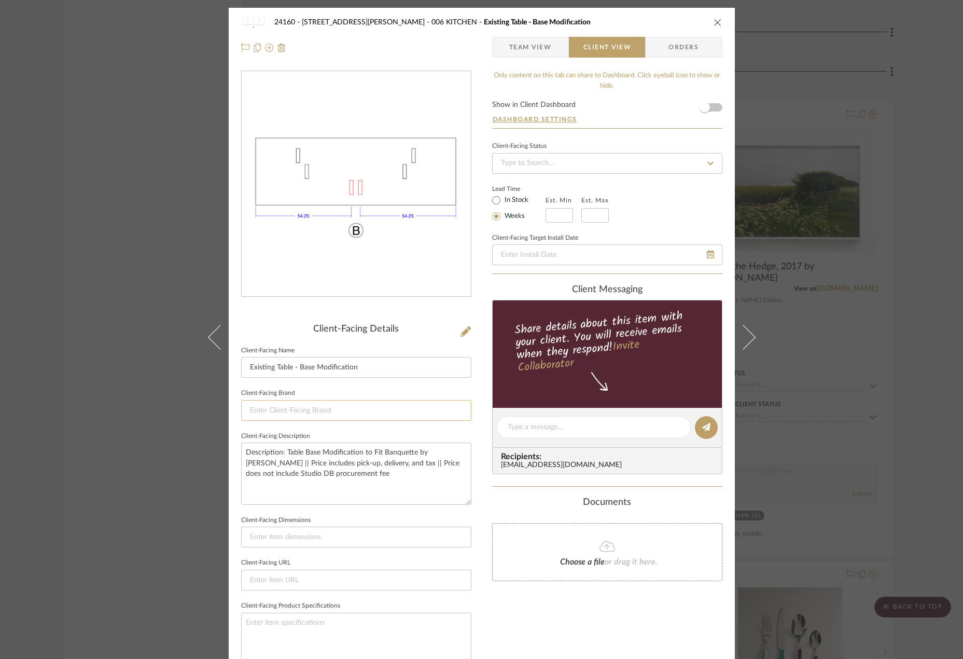
click at [382, 402] on input at bounding box center [356, 410] width 230 height 21
type input "er"
click at [528, 49] on span "Team View" at bounding box center [530, 47] width 43 height 21
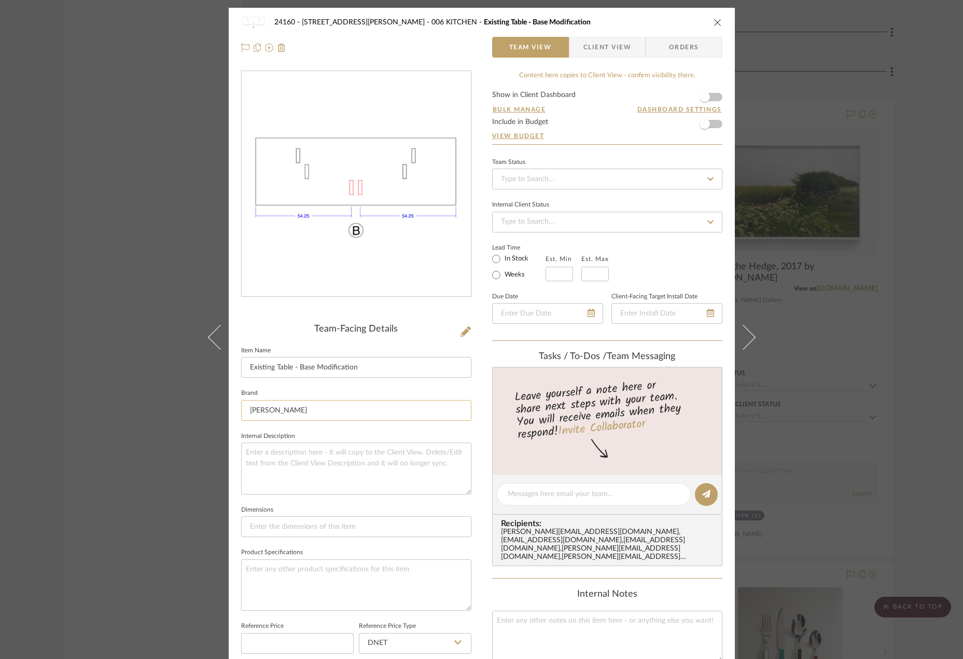
click at [338, 406] on input "[PERSON_NAME]" at bounding box center [356, 410] width 230 height 21
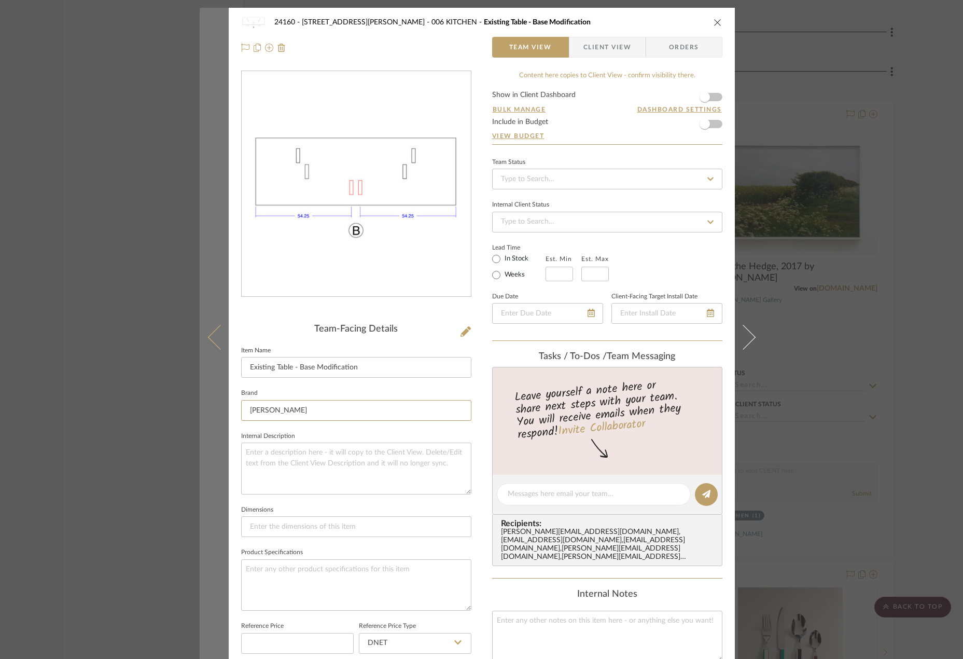
drag, startPoint x: 338, startPoint y: 409, endPoint x: 222, endPoint y: 400, distance: 116.5
click at [222, 400] on mat-dialog-content "24160 - 214 E 18th Street - Satow Elliot 006 KITCHEN Existing Table - Base Modi…" at bounding box center [482, 486] width 564 height 956
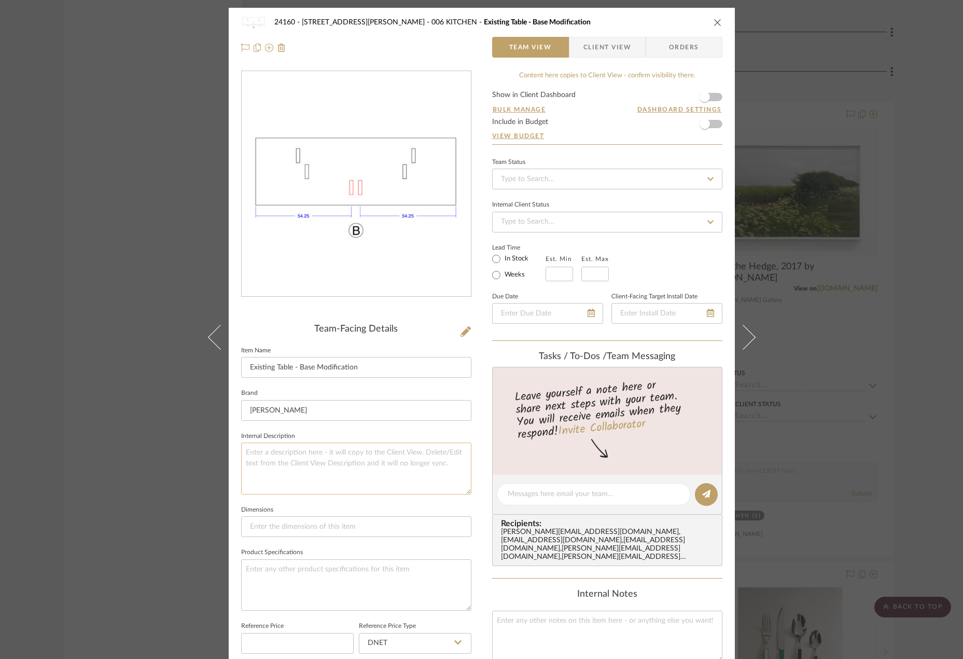
drag, startPoint x: 321, startPoint y: 494, endPoint x: 320, endPoint y: 489, distance: 5.4
click at [320, 493] on textarea at bounding box center [356, 467] width 230 height 51
click at [598, 47] on span "Client View" at bounding box center [608, 47] width 48 height 21
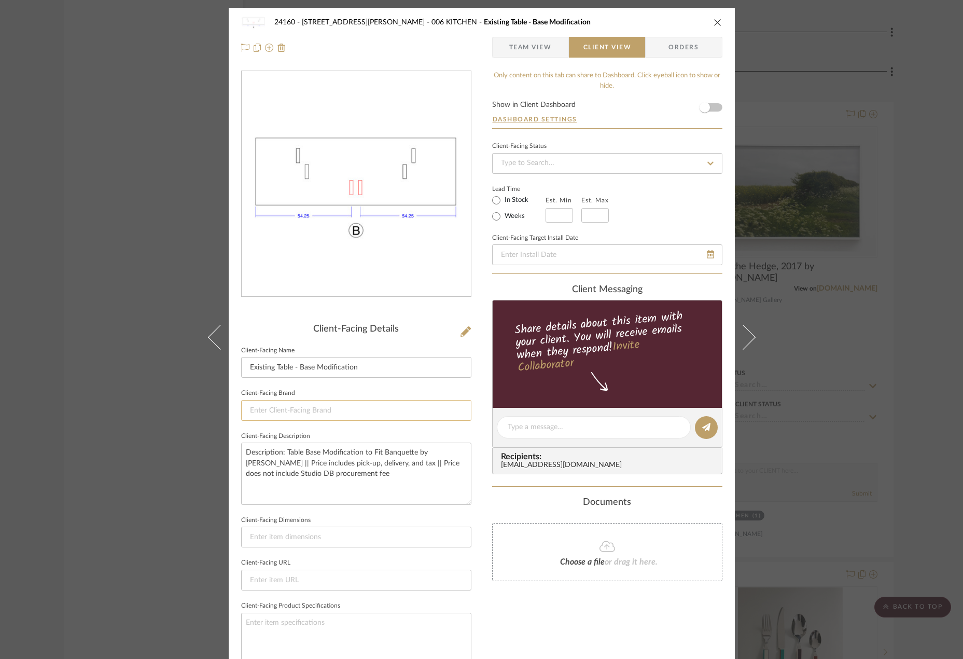
click at [347, 406] on input at bounding box center [356, 410] width 230 height 21
paste input "[PERSON_NAME]"
type input "[PERSON_NAME]"
click at [363, 472] on textarea "Description: Table Base Modification to Fit Banquette by Eric Zeszotarski || Pr…" at bounding box center [356, 473] width 230 height 62
click at [397, 405] on input at bounding box center [356, 410] width 230 height 21
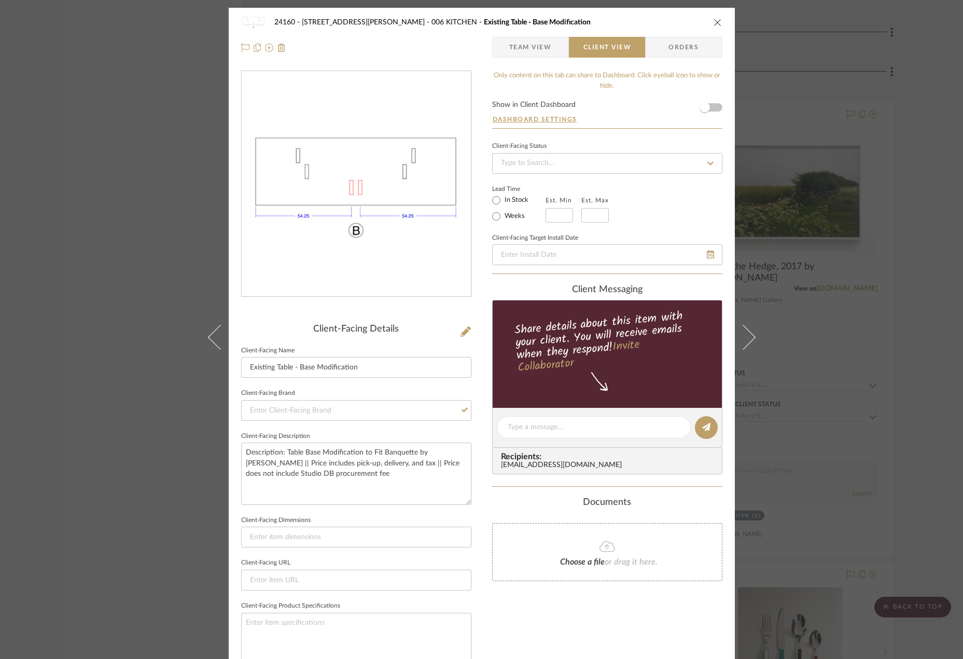
click at [315, 396] on fieldset "Client-Facing Brand" at bounding box center [356, 403] width 230 height 35
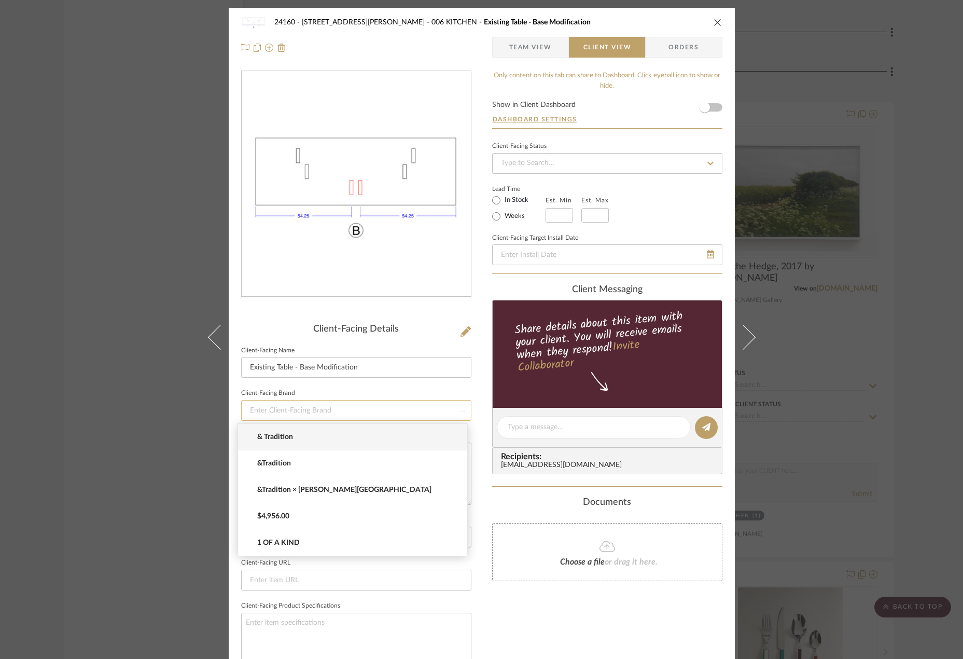
click at [313, 409] on input at bounding box center [356, 410] width 230 height 21
paste input "[PERSON_NAME]"
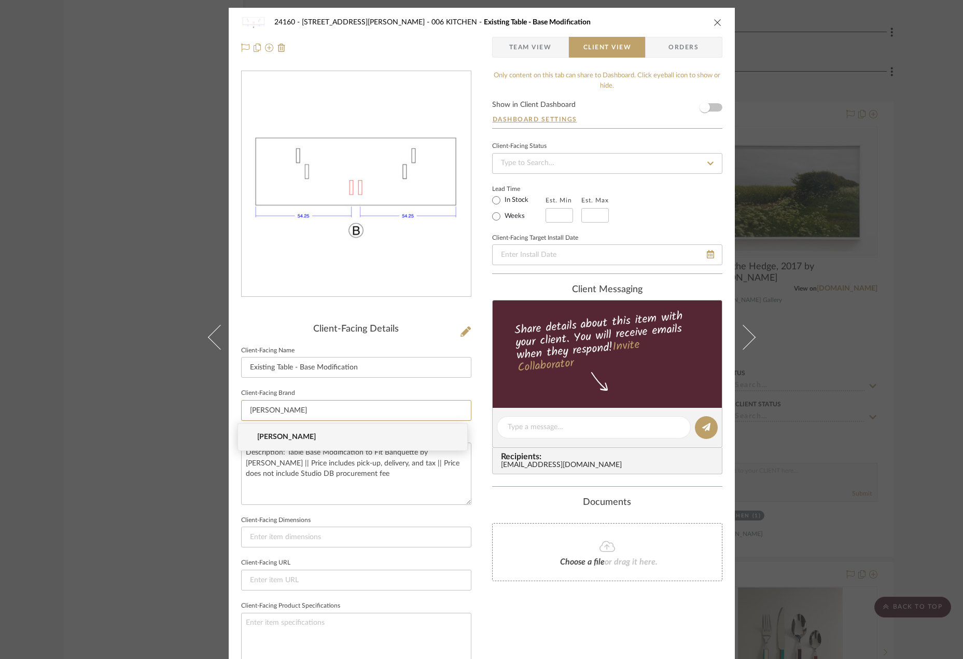
type input "[PERSON_NAME]"
click at [306, 442] on mat-option "[PERSON_NAME]" at bounding box center [352, 437] width 229 height 26
click at [441, 491] on textarea "Description: Table Base Modification to Fit Banquette by Eric Zeszotarski || Pr…" at bounding box center [356, 473] width 230 height 62
click at [461, 540] on input at bounding box center [356, 536] width 230 height 21
click at [531, 47] on span "Team View" at bounding box center [530, 47] width 43 height 21
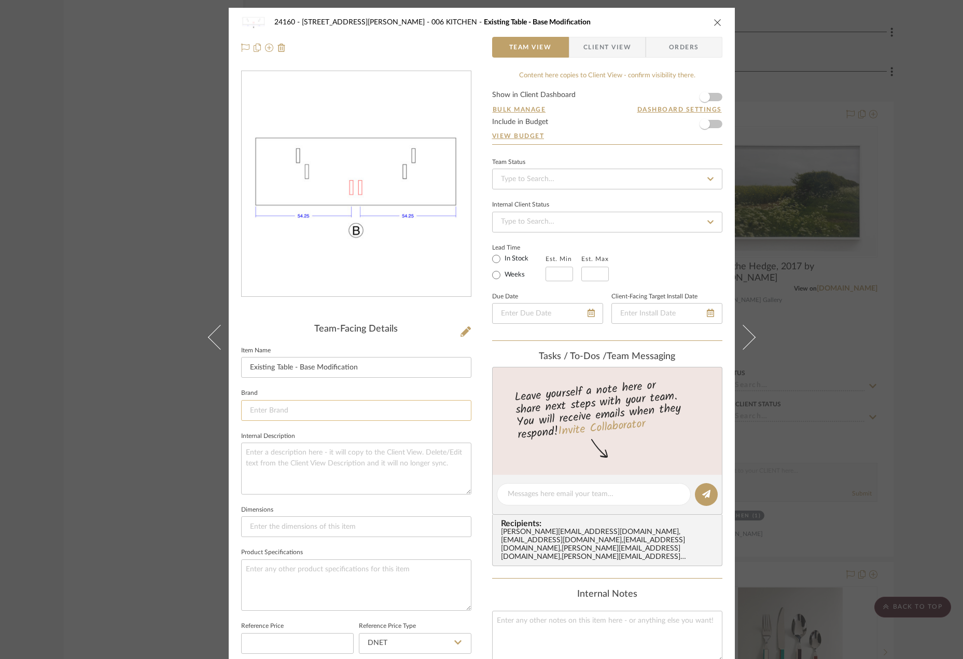
click at [337, 400] on input at bounding box center [356, 410] width 230 height 21
paste input "[PERSON_NAME]"
type input "[PERSON_NAME]"
click at [332, 468] on textarea at bounding box center [356, 467] width 230 height 51
click at [343, 407] on input at bounding box center [356, 410] width 230 height 21
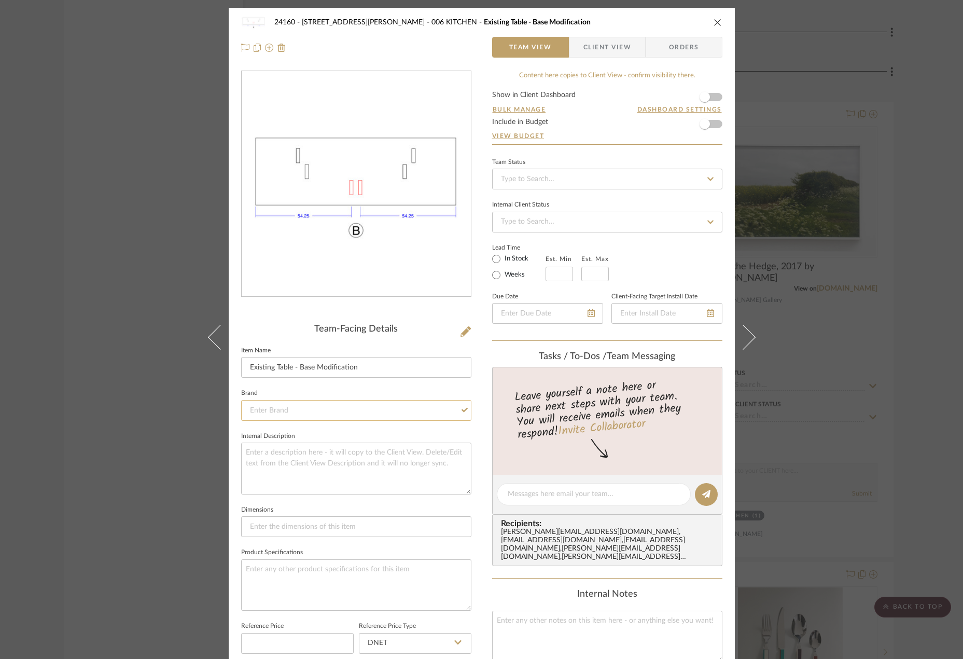
paste input "[PERSON_NAME]"
click at [294, 411] on input "[PERSON_NAME]" at bounding box center [356, 410] width 230 height 21
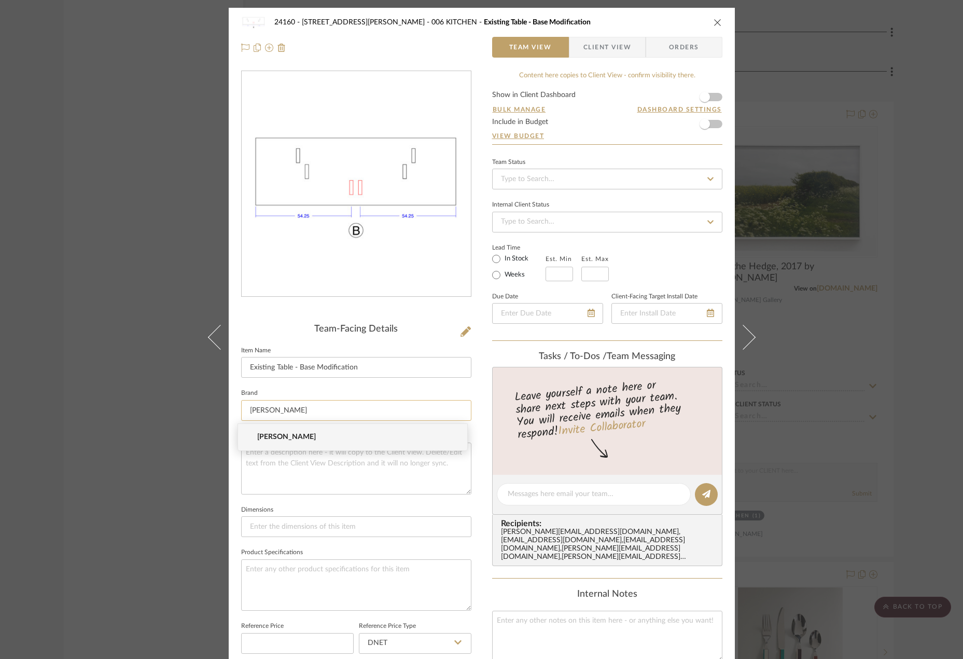
click at [302, 412] on input "[PERSON_NAME]" at bounding box center [356, 410] width 230 height 21
type input "[PERSON_NAME]"
click at [294, 428] on mat-option "[PERSON_NAME]" at bounding box center [352, 437] width 229 height 26
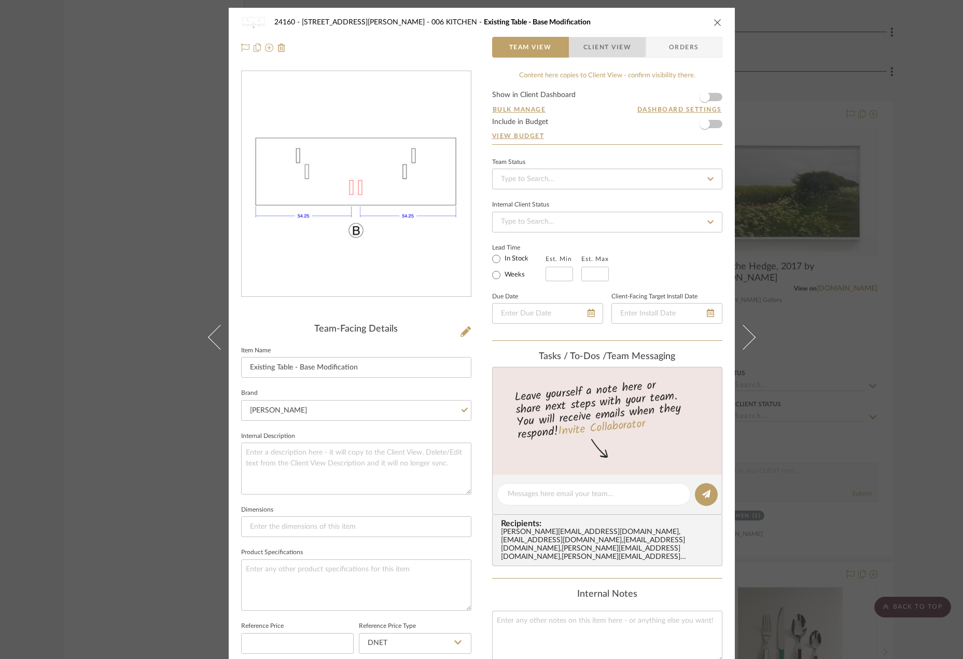
click at [575, 46] on span "button" at bounding box center [577, 47] width 14 height 21
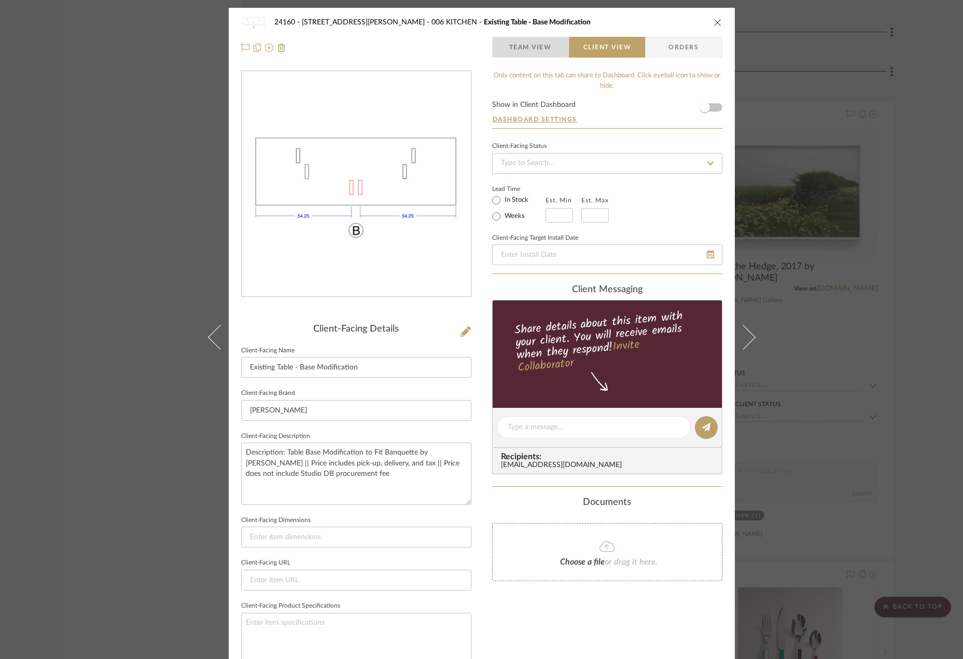
click at [535, 47] on span "Team View" at bounding box center [530, 47] width 43 height 21
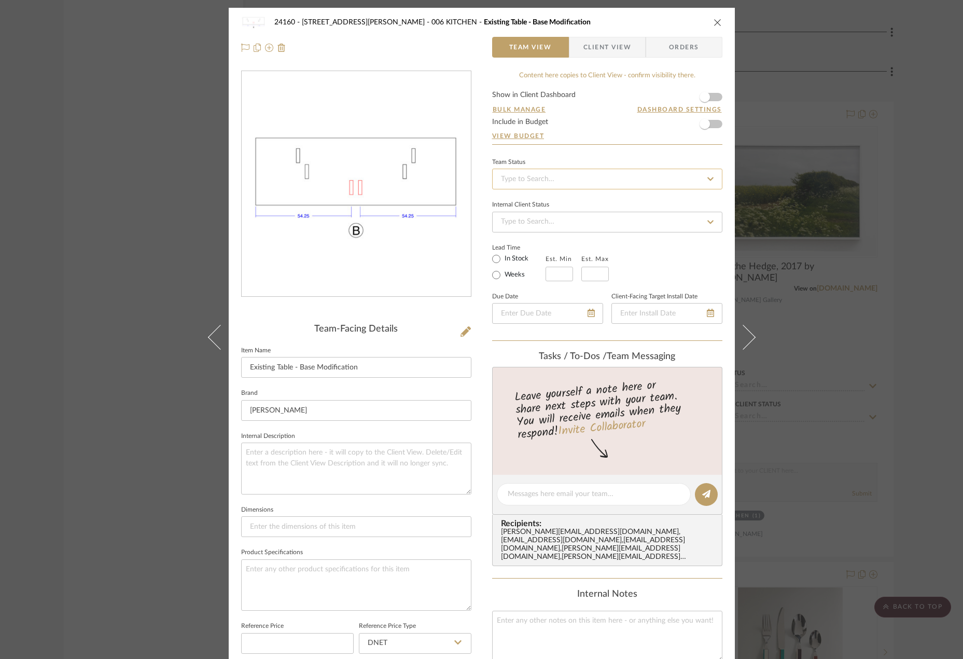
click at [622, 184] on input at bounding box center [607, 179] width 230 height 21
type input "quo"
click at [612, 227] on div "Quote or Bid Requested" at bounding box center [603, 233] width 229 height 26
type input "[DATE]"
type input "Quote or Bid Requested"
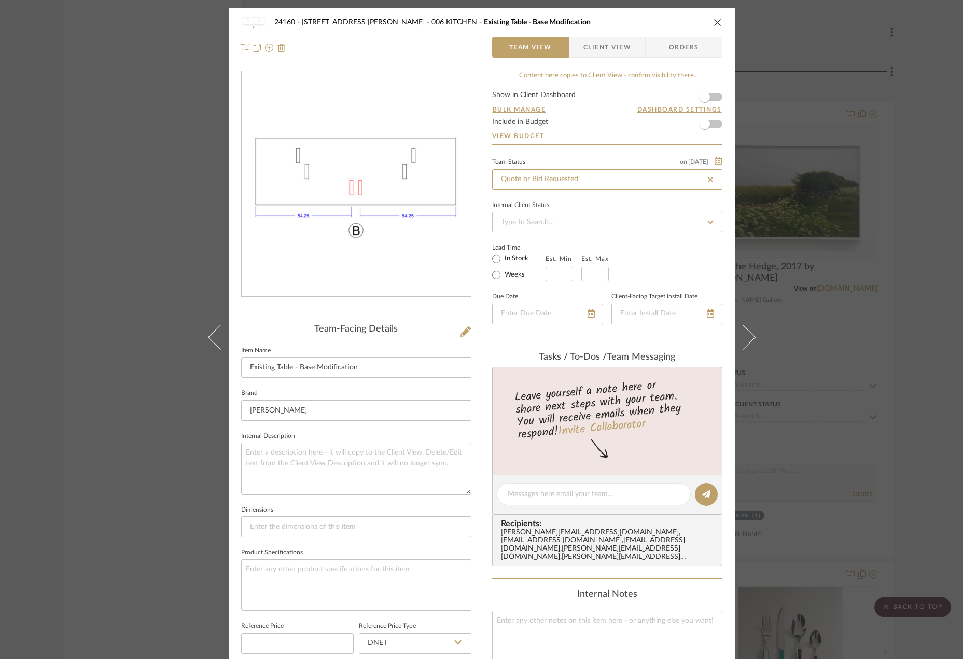
type input "[DATE]"
type input "Quote or Bid Requested"
click at [613, 47] on span "Client View" at bounding box center [608, 47] width 48 height 21
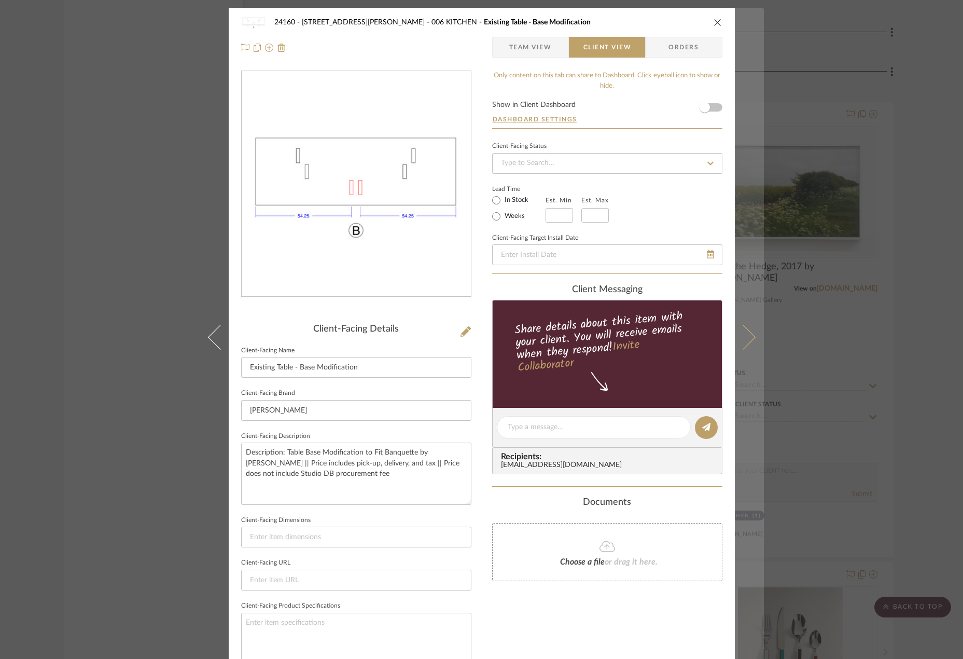
click at [743, 468] on button at bounding box center [749, 337] width 29 height 659
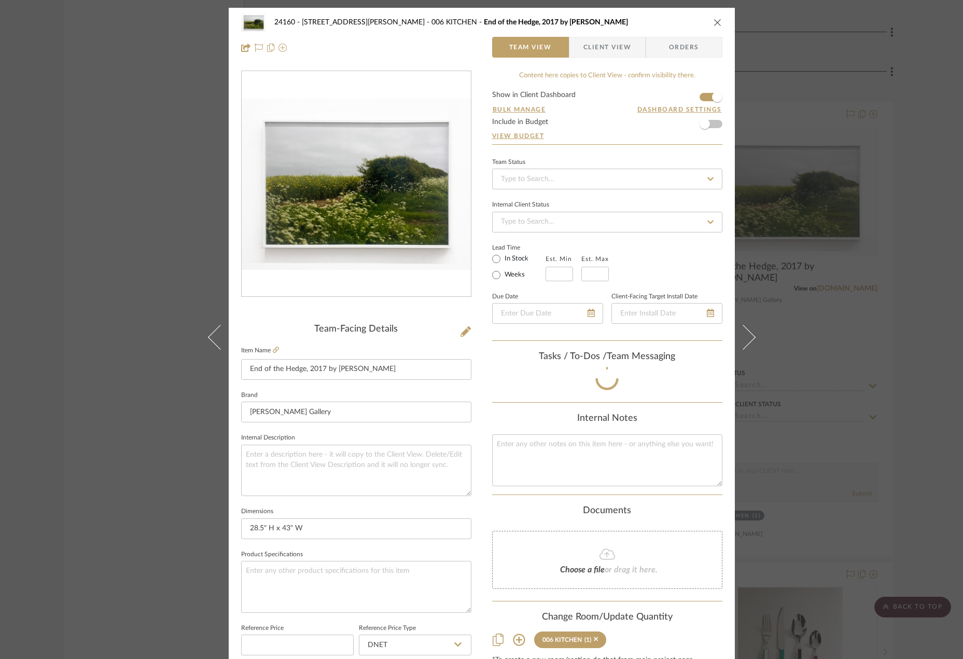
click at [830, 384] on div "24160 - 214 E 18th Street - Satow Elliot 006 KITCHEN End of the Hedge, 2017 by …" at bounding box center [481, 329] width 963 height 659
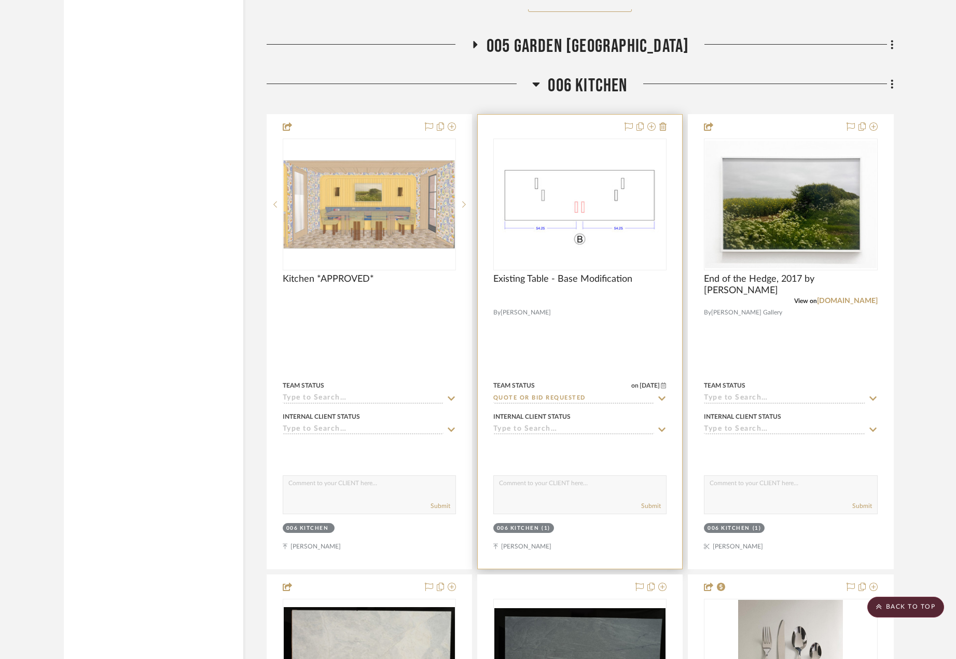
scroll to position [7116, 0]
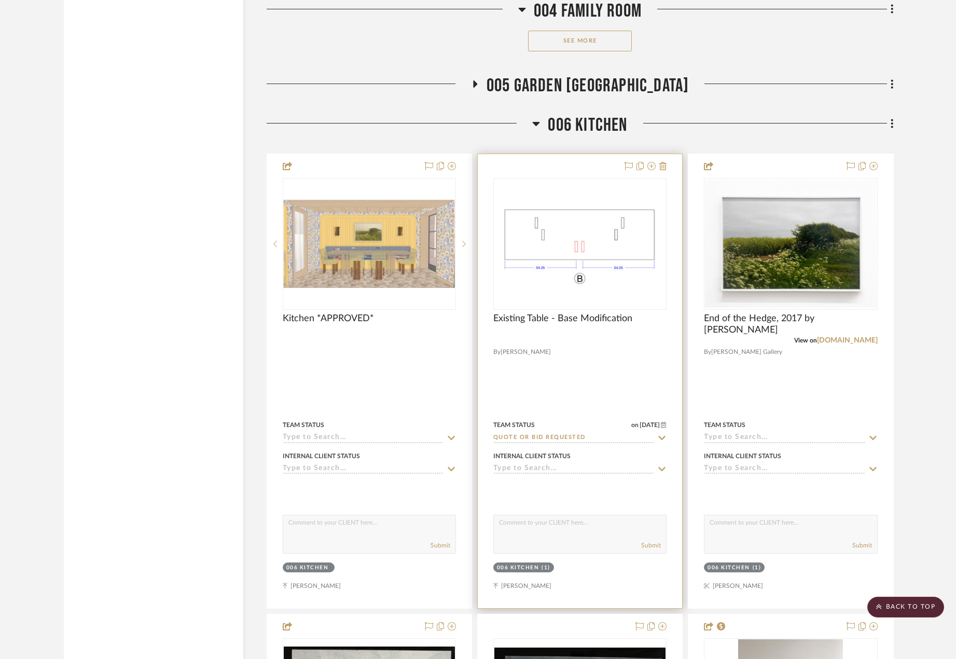
click at [606, 390] on div at bounding box center [580, 381] width 204 height 454
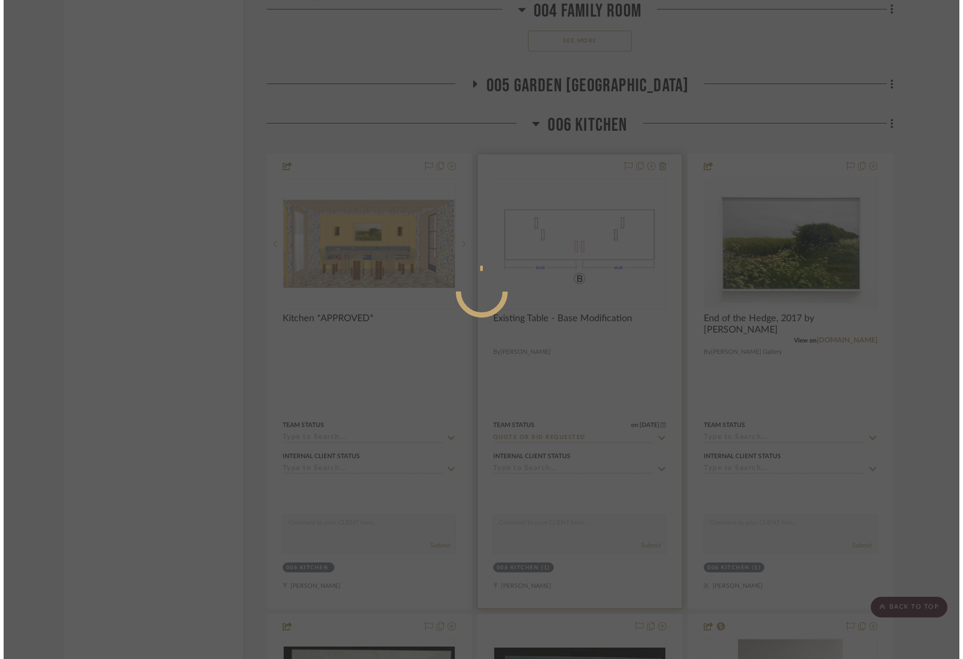
scroll to position [0, 0]
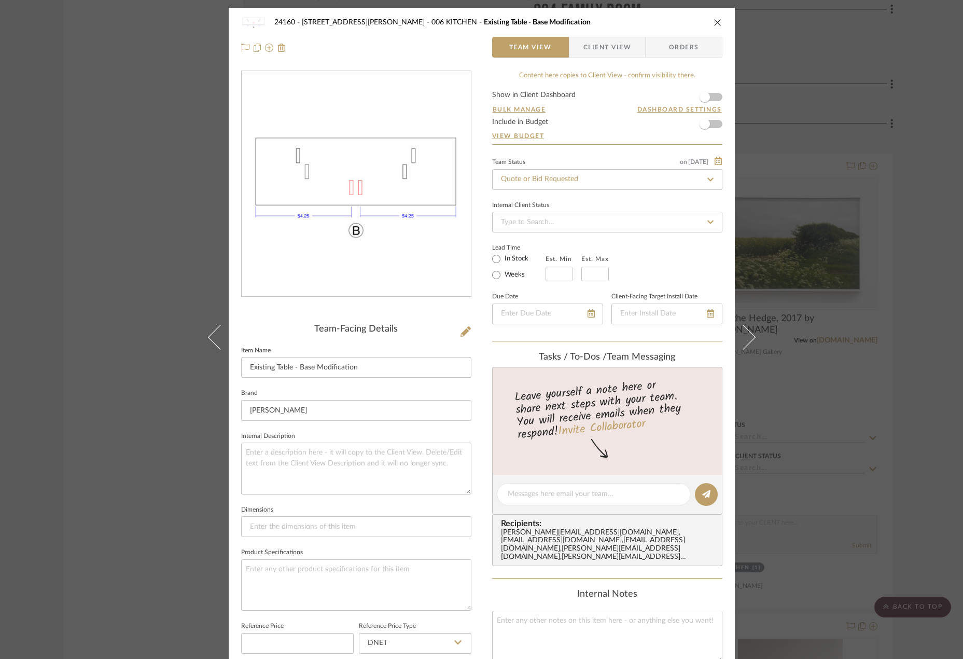
click at [822, 310] on div "24160 - 214 E 18th Street - Satow Elliot 006 KITCHEN Existing Table - Base Modi…" at bounding box center [481, 329] width 963 height 659
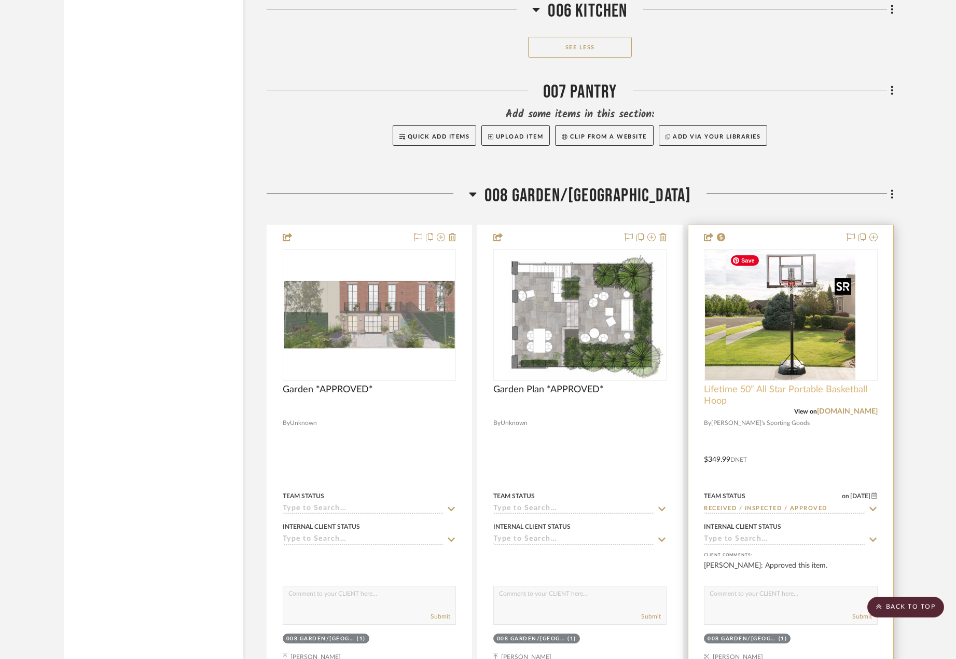
scroll to position [10124, 0]
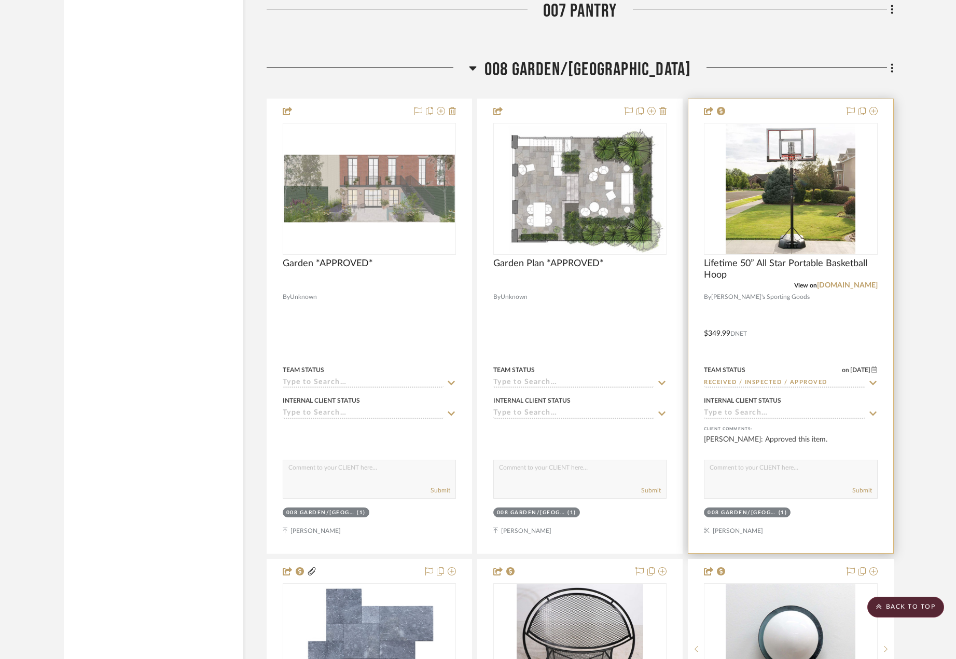
click at [842, 289] on div "View on dickssportinggoods.com" at bounding box center [790, 285] width 173 height 9
click at [841, 286] on link "[DOMAIN_NAME]" at bounding box center [847, 285] width 61 height 7
click at [841, 333] on div at bounding box center [790, 326] width 204 height 454
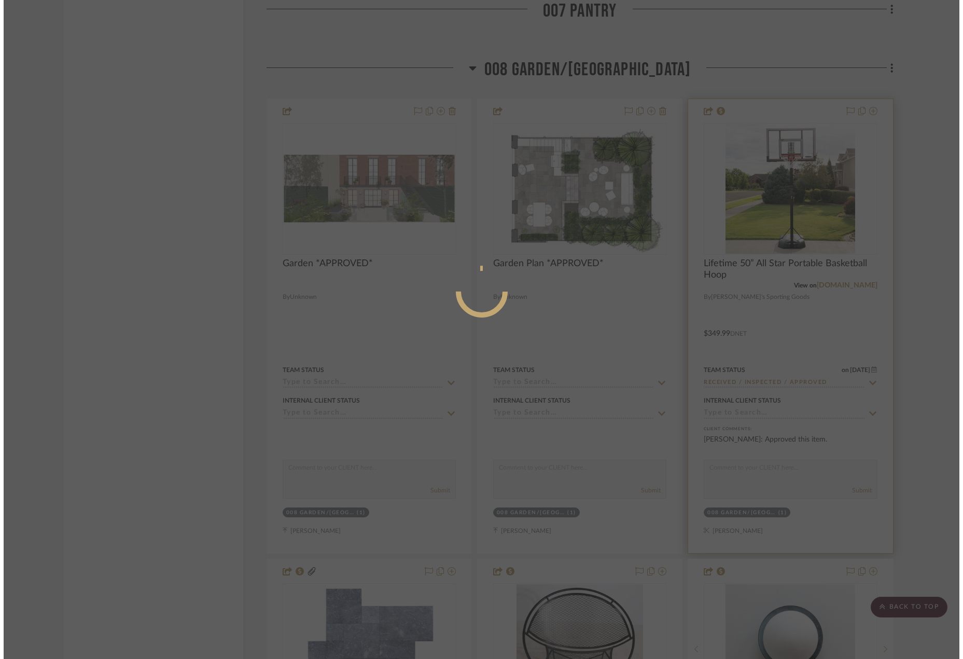
scroll to position [0, 0]
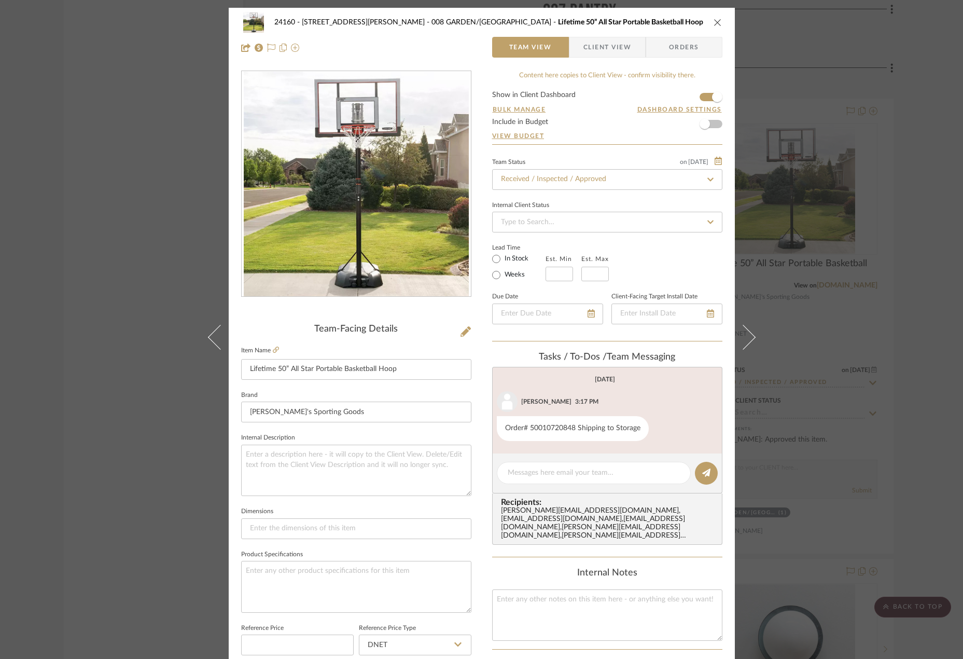
click at [579, 51] on span "button" at bounding box center [577, 47] width 14 height 21
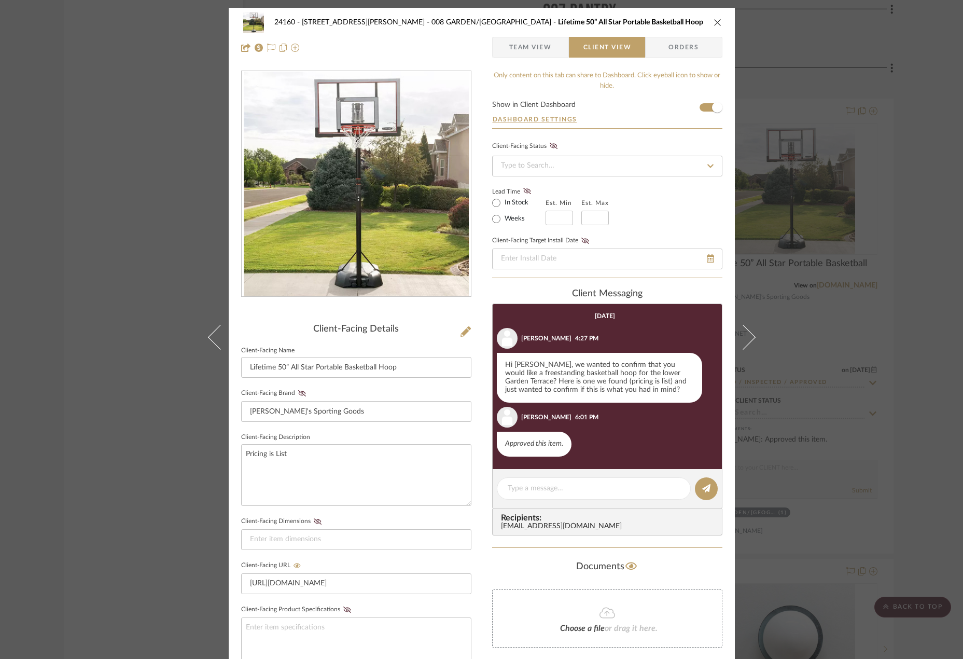
click at [542, 48] on span "Team View" at bounding box center [530, 47] width 43 height 21
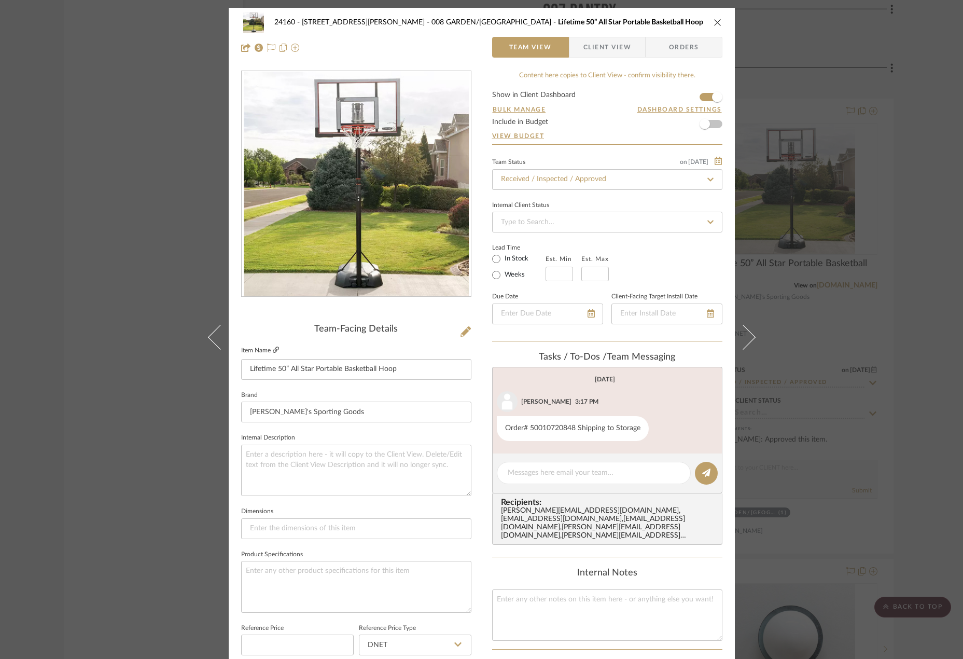
click at [273, 346] on link at bounding box center [276, 350] width 6 height 9
click at [832, 327] on div "24160 - 214 E 18th Street - Satow Elliot 008 GARDEN/TERRACE Lifetime 50” All St…" at bounding box center [481, 329] width 963 height 659
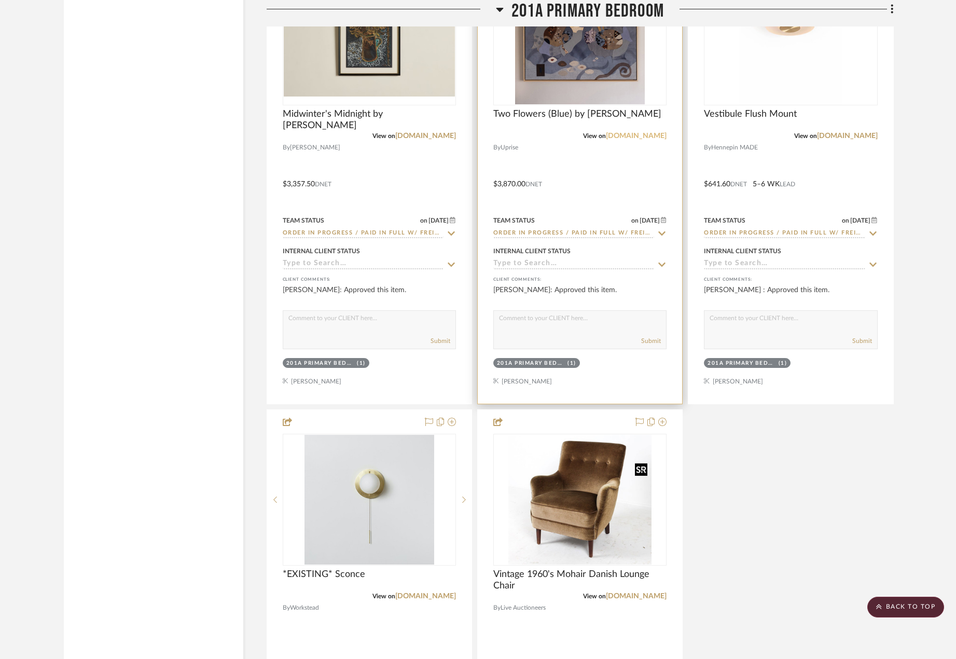
scroll to position [12251, 0]
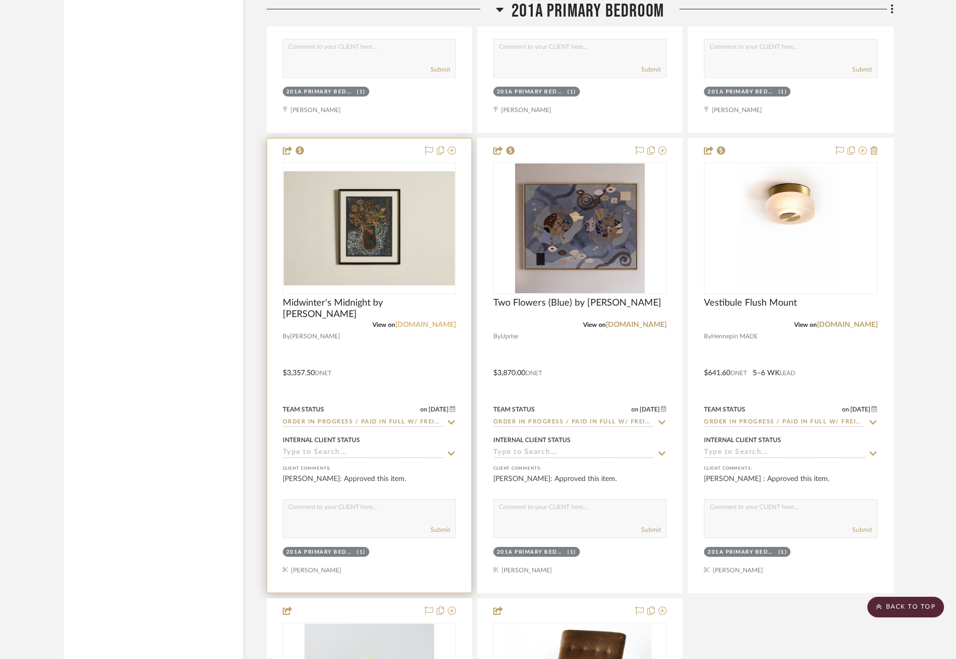
click at [438, 322] on link "[DOMAIN_NAME]" at bounding box center [425, 324] width 61 height 7
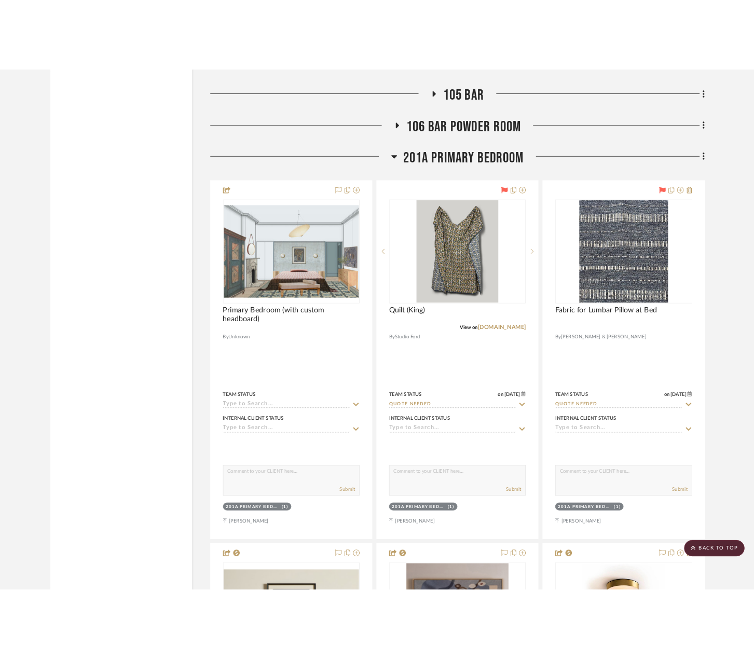
scroll to position [11784, 0]
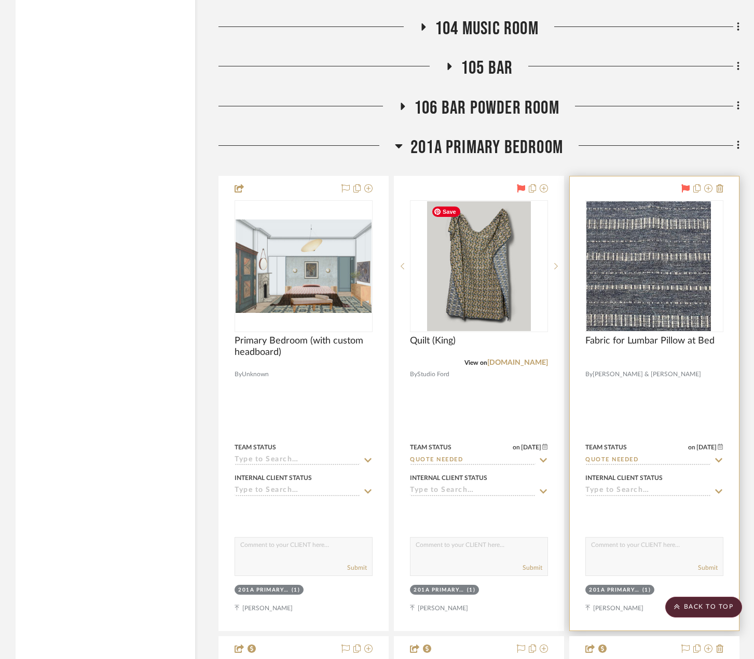
click at [617, 401] on div at bounding box center [654, 403] width 169 height 454
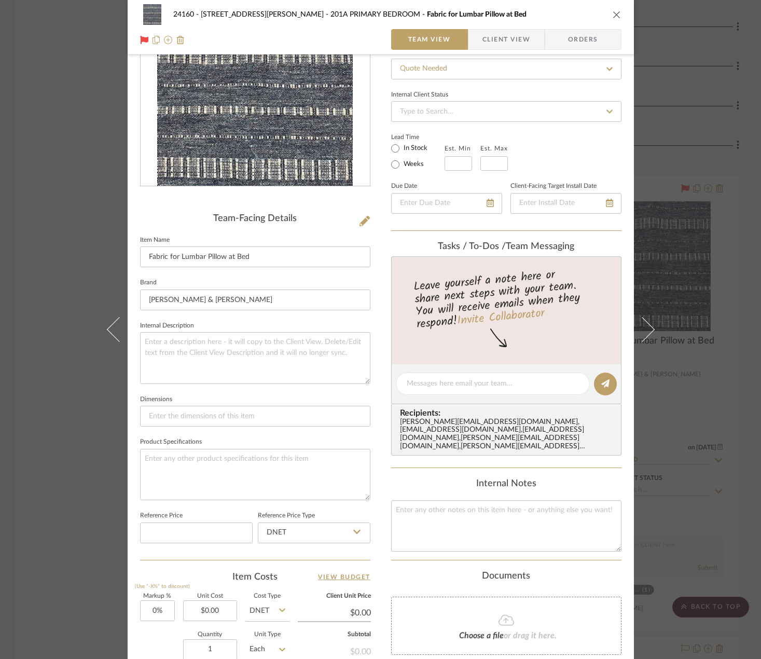
scroll to position [207, 0]
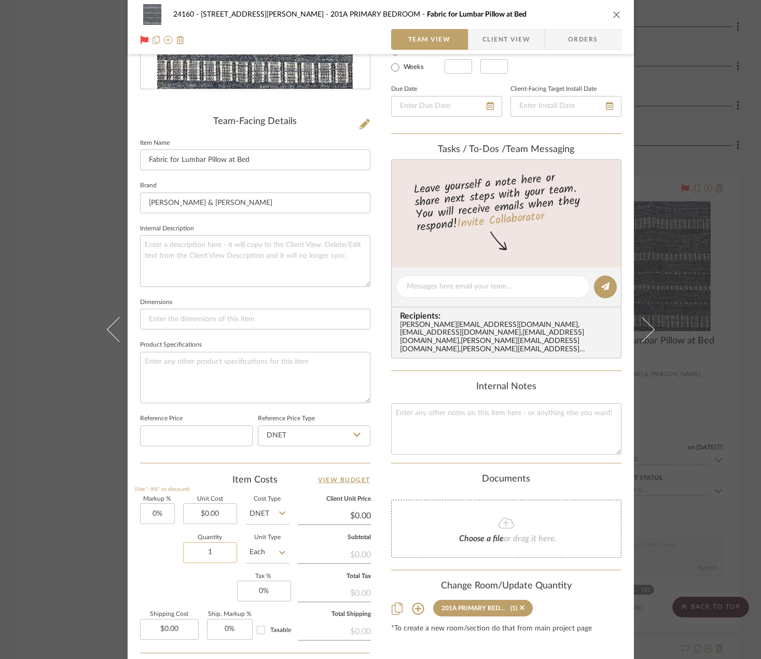
click at [210, 551] on input "1" at bounding box center [210, 552] width 54 height 21
type input "3"
type input "0.00"
click at [214, 508] on input "0.00" at bounding box center [210, 513] width 54 height 21
type input "$215.00"
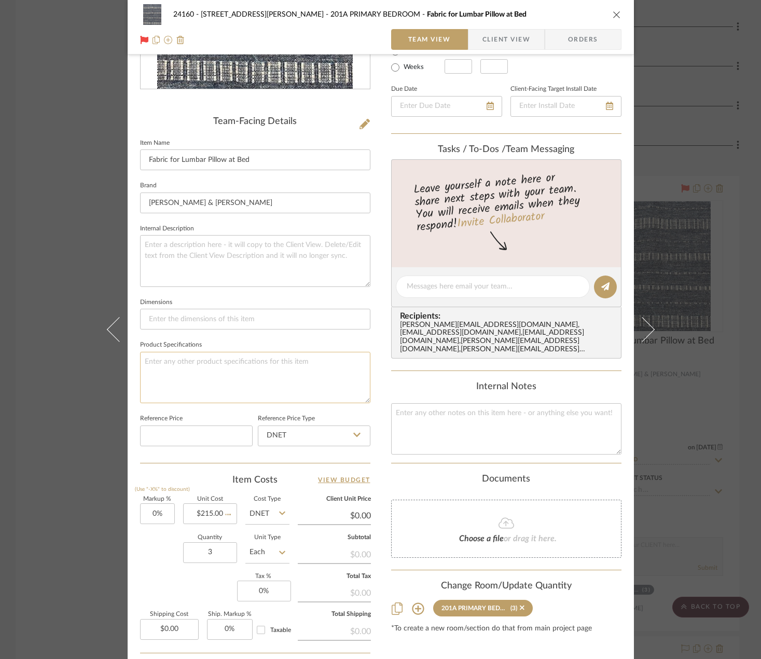
click at [246, 379] on textarea at bounding box center [255, 377] width 230 height 51
type input "$215.00"
type input "0.00"
click at [163, 636] on input "0.00" at bounding box center [169, 629] width 59 height 21
type input "51.93"
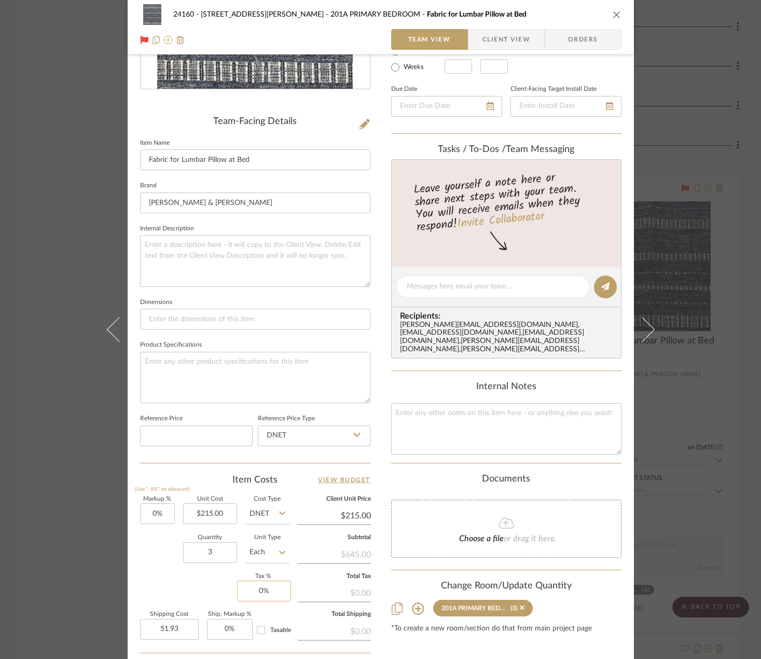
type input "0"
type input "$51.93"
click at [267, 595] on input "0" at bounding box center [264, 590] width 54 height 21
type input "8.875%"
click at [262, 383] on textarea at bounding box center [255, 377] width 230 height 51
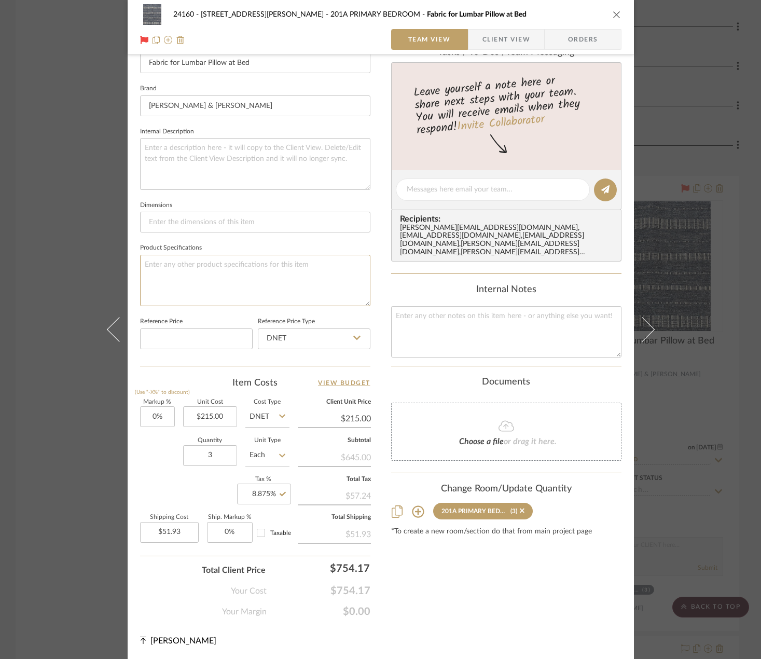
scroll to position [305, 0]
click at [260, 495] on input "8.875" at bounding box center [264, 493] width 54 height 21
type input "6.35%"
click at [407, 572] on div "Content here copies to Client View - confirm visibility there. Show in Client D…" at bounding box center [506, 192] width 230 height 852
click at [261, 533] on input "Taxable" at bounding box center [261, 532] width 17 height 17
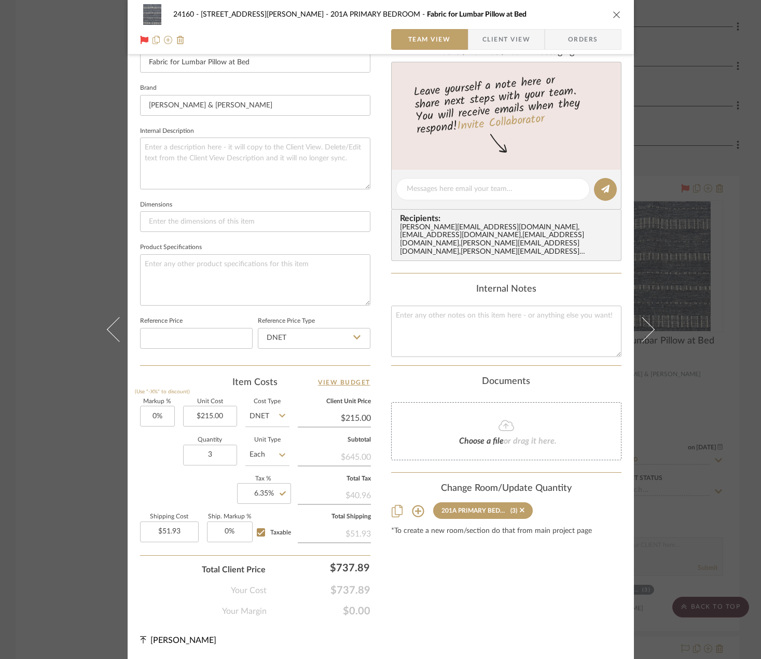
checkbox input "true"
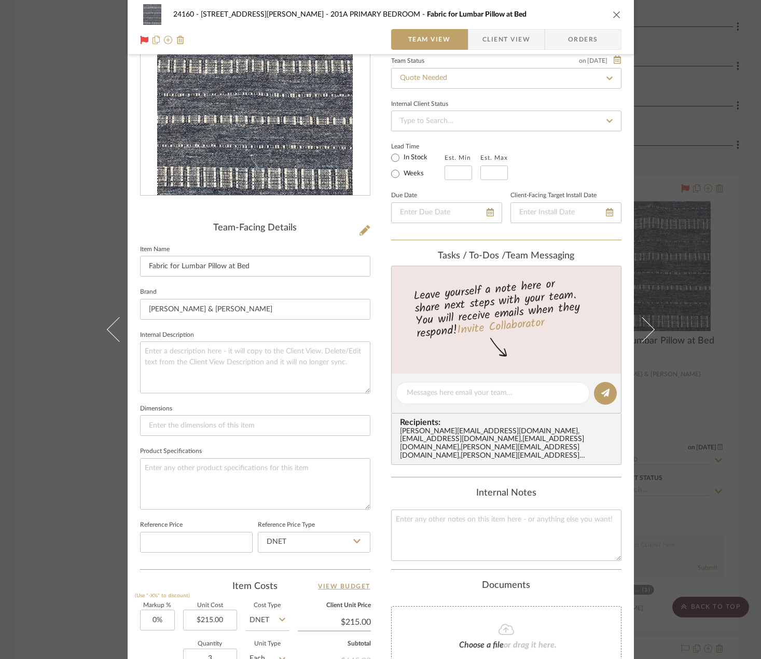
scroll to position [46, 0]
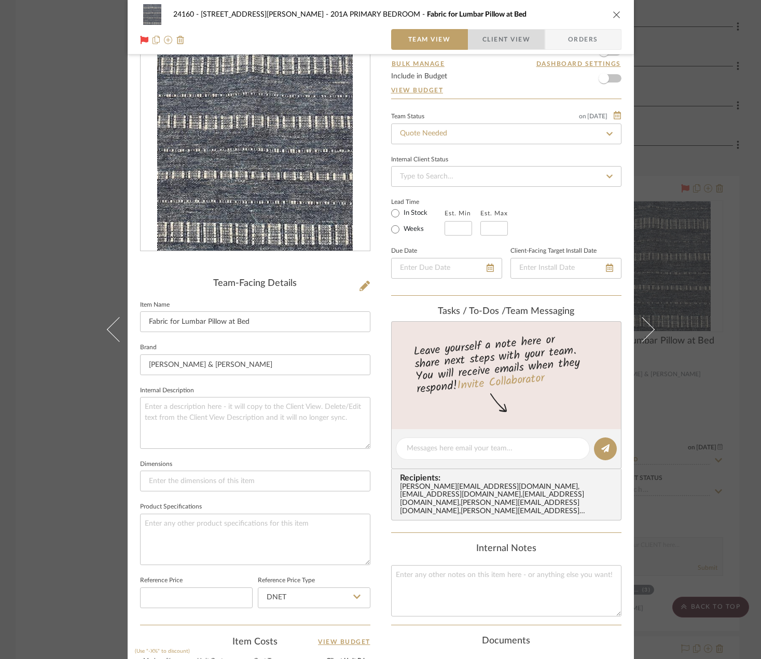
drag, startPoint x: 506, startPoint y: 39, endPoint x: 501, endPoint y: 49, distance: 11.8
click at [506, 39] on span "Client View" at bounding box center [506, 39] width 48 height 21
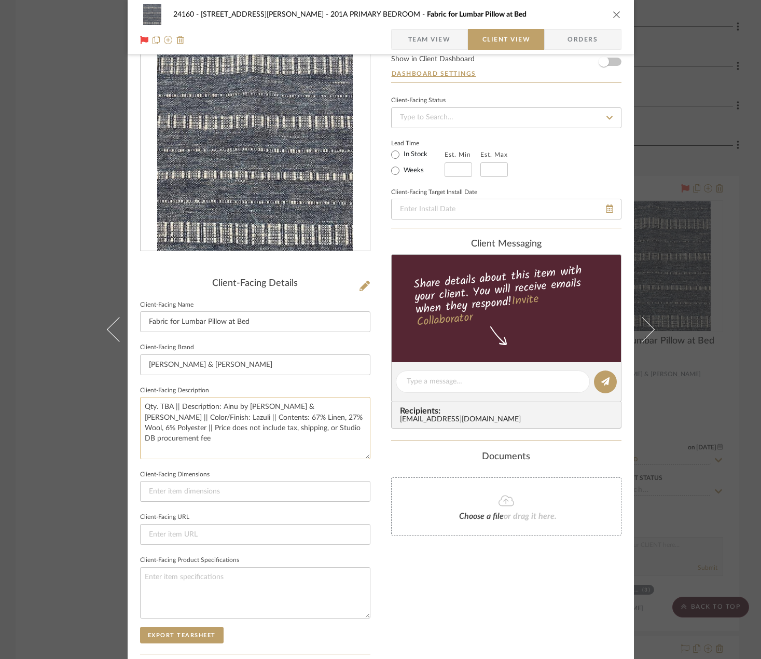
drag, startPoint x: 156, startPoint y: 407, endPoint x: 168, endPoint y: 411, distance: 13.1
click at [168, 411] on textarea "Qty. TBA || Description: Ainu by Rogers & Goffigon || Color/Finish: Lazuli || C…" at bounding box center [255, 428] width 230 height 62
click at [270, 426] on textarea "Qty. 3 Yds || Description: Ainu by Rogers & Goffigon || Color/Finish: Lazuli ||…" at bounding box center [255, 428] width 230 height 62
click at [333, 431] on textarea "Qty. 3 Yds || Description: Ainu by Rogers & Goffigon || Color/Finish: Lazuli ||…" at bounding box center [255, 428] width 230 height 62
drag, startPoint x: 177, startPoint y: 428, endPoint x: 340, endPoint y: 416, distance: 163.3
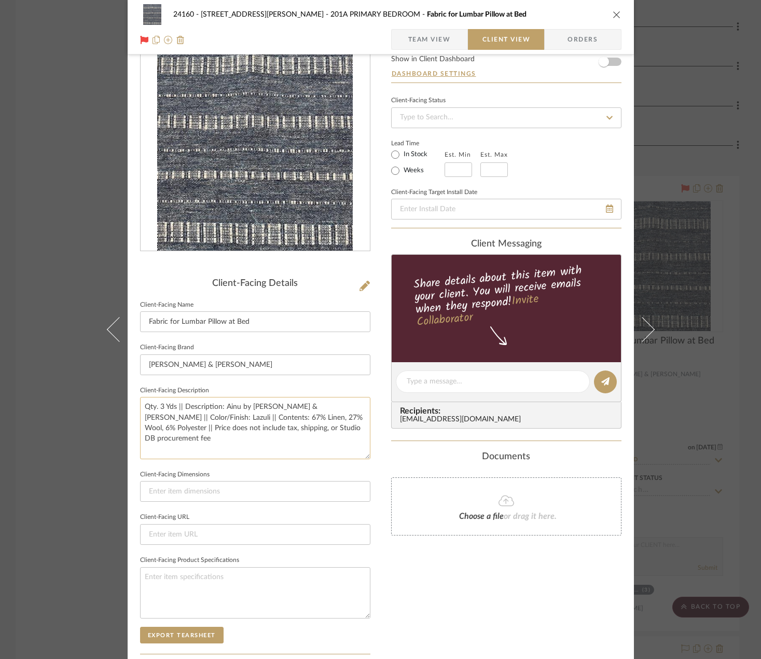
click at [340, 416] on textarea "Qty. 3 Yds || Description: Ainu by Rogers & Goffigon || Color/Finish: Lazuli ||…" at bounding box center [255, 428] width 230 height 62
click at [178, 432] on textarea "Qty. 3 Yds || Description: Ainu by Rogers & Goffigon || Color/Finish: Lazuli ||…" at bounding box center [255, 428] width 230 height 62
click at [221, 430] on textarea "Qty. 3 Yds || Description: Ainu by Rogers & Goffigon || Color/Finish: Lazuli ||…" at bounding box center [255, 428] width 230 height 62
click at [349, 429] on textarea "Qty. 3 Yds || Description: Ainu by Rogers & Goffigon || Color/Finish: Lazuli ||…" at bounding box center [255, 428] width 230 height 62
click at [347, 429] on textarea "Qty. 3 Yds || Description: Ainu by Rogers & Goffigon || Color/Finish: Lazuli ||…" at bounding box center [255, 428] width 230 height 62
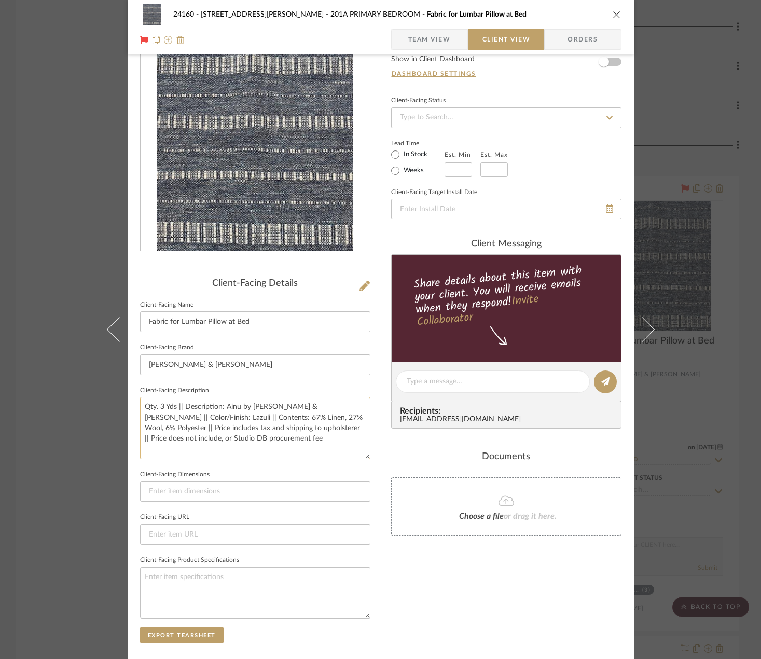
click at [346, 430] on textarea "Qty. 3 Yds || Description: Ainu by Rogers & Goffigon || Color/Finish: Lazuli ||…" at bounding box center [255, 428] width 230 height 62
type textarea "Qty. 3 Yds || Description: Ainu by Rogers & Goffigon || Color/Finish: Lazuli ||…"
click at [428, 635] on div "Only content on this tab can share to Dashboard. Click eyeball icon to show or …" at bounding box center [506, 396] width 230 height 742
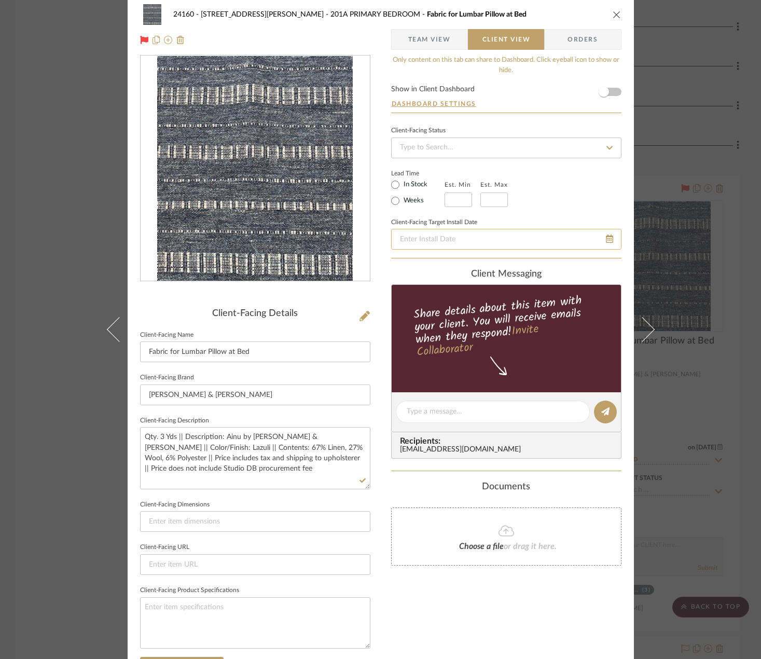
scroll to position [0, 0]
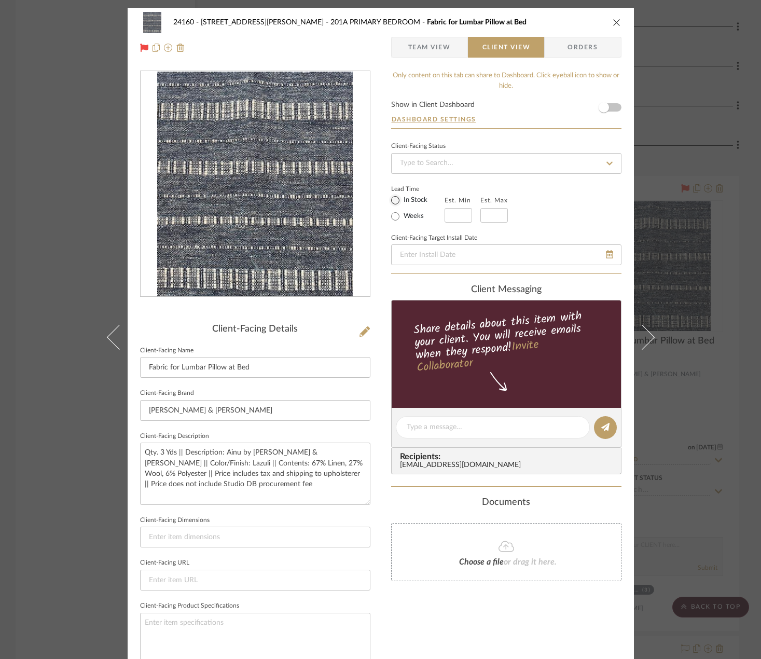
click at [391, 193] on fieldset "Lead Time In Stock Weeks" at bounding box center [417, 203] width 53 height 38
click at [392, 196] on input "In Stock" at bounding box center [395, 200] width 12 height 12
radio input "true"
click at [417, 43] on span "Team View" at bounding box center [429, 47] width 43 height 21
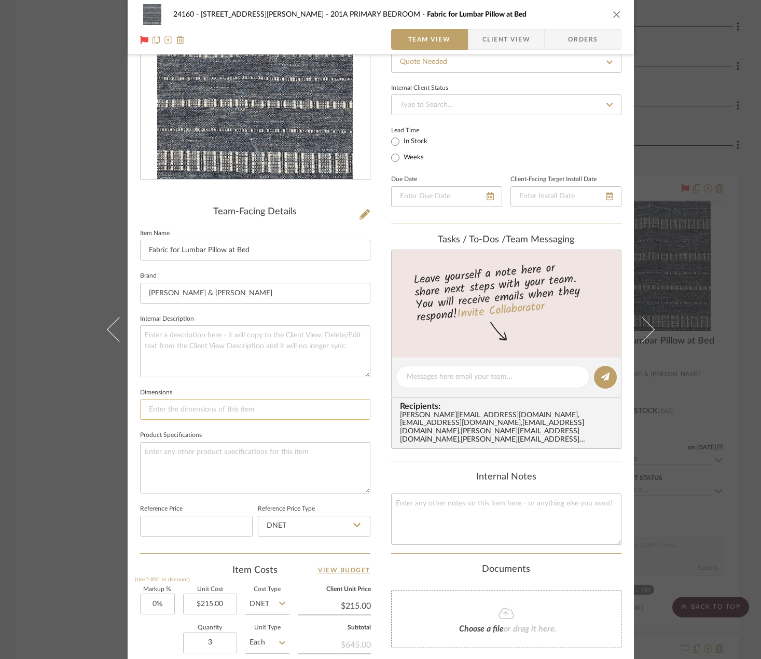
scroll to position [259, 0]
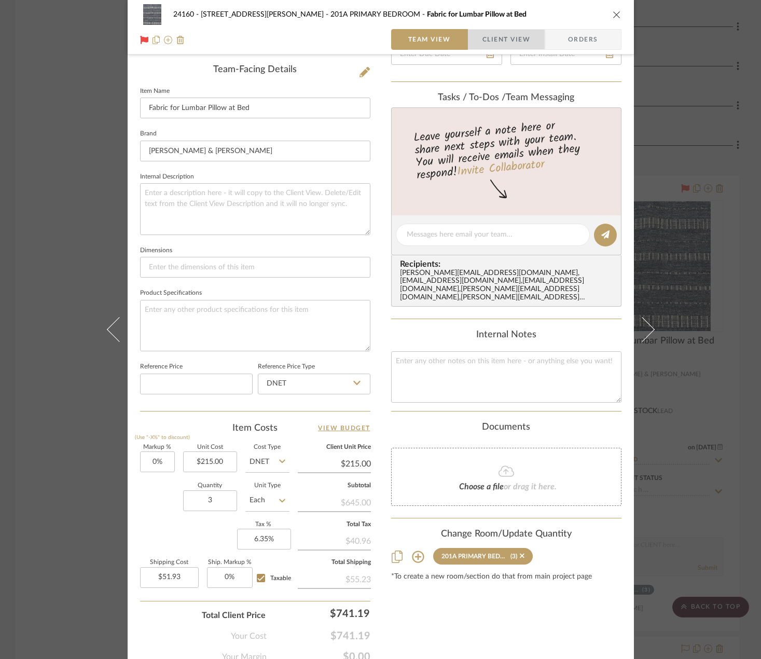
click at [473, 49] on span "button" at bounding box center [475, 39] width 14 height 21
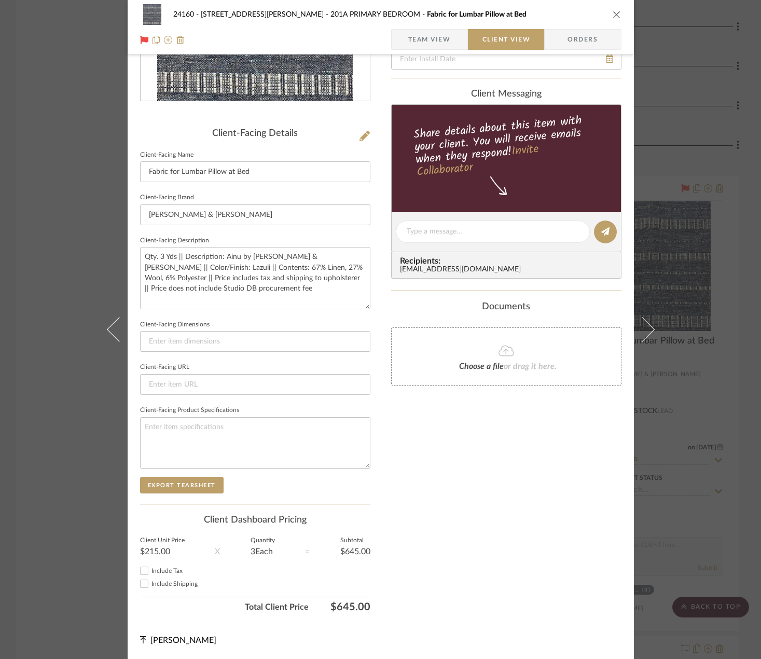
scroll to position [196, 0]
click at [161, 589] on div "Include Tax Include Shipping" at bounding box center [255, 578] width 230 height 28
click at [159, 575] on div "Include Tax" at bounding box center [255, 570] width 230 height 12
click at [156, 571] on span "Include Tax" at bounding box center [166, 570] width 31 height 6
click at [150, 571] on input "Include Tax" at bounding box center [144, 570] width 12 height 12
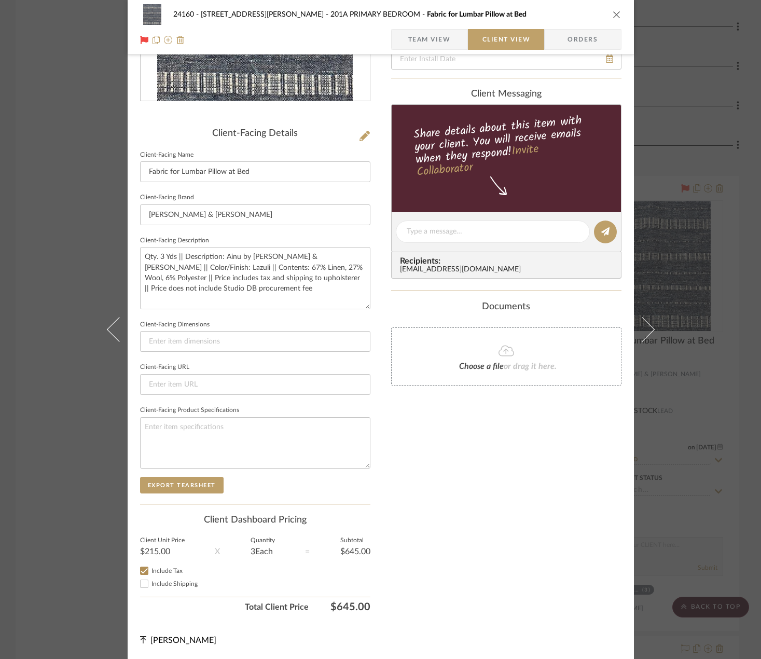
checkbox input "true"
click at [151, 585] on span "Include Shipping" at bounding box center [174, 583] width 46 height 6
click at [150, 585] on input "Include Shipping" at bounding box center [144, 583] width 12 height 12
checkbox input "true"
click at [494, 498] on div "Only content on this tab can share to Dashboard. Click eyeball icon to show or …" at bounding box center [506, 246] width 230 height 742
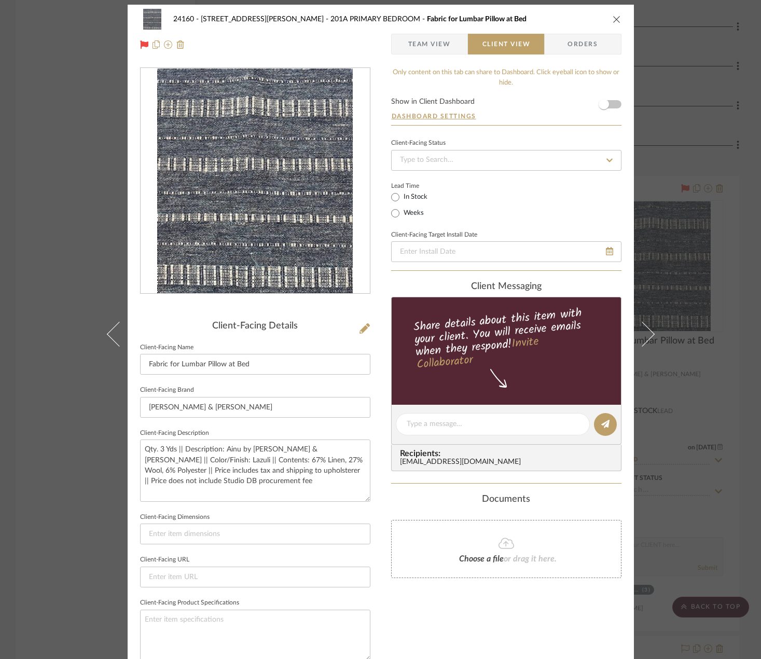
scroll to position [0, 0]
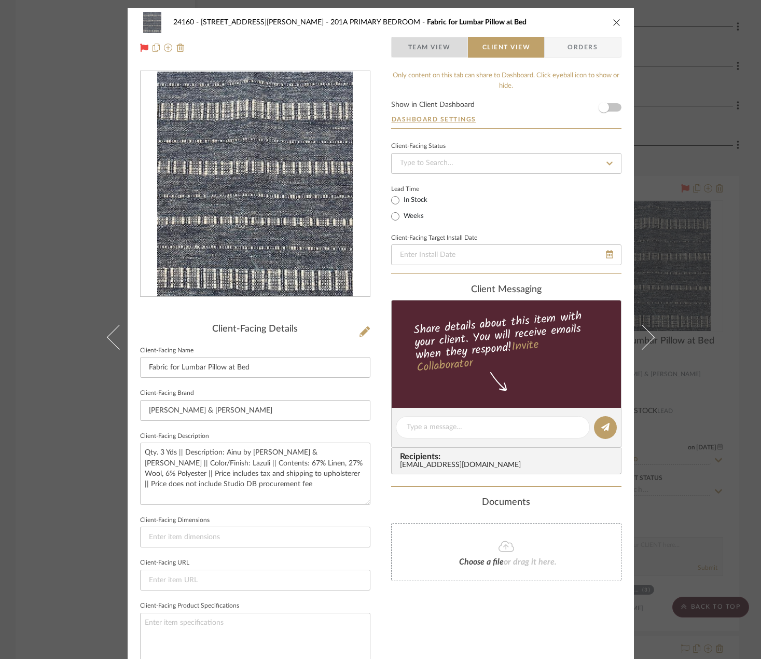
click at [412, 52] on span "Team View" at bounding box center [429, 47] width 43 height 21
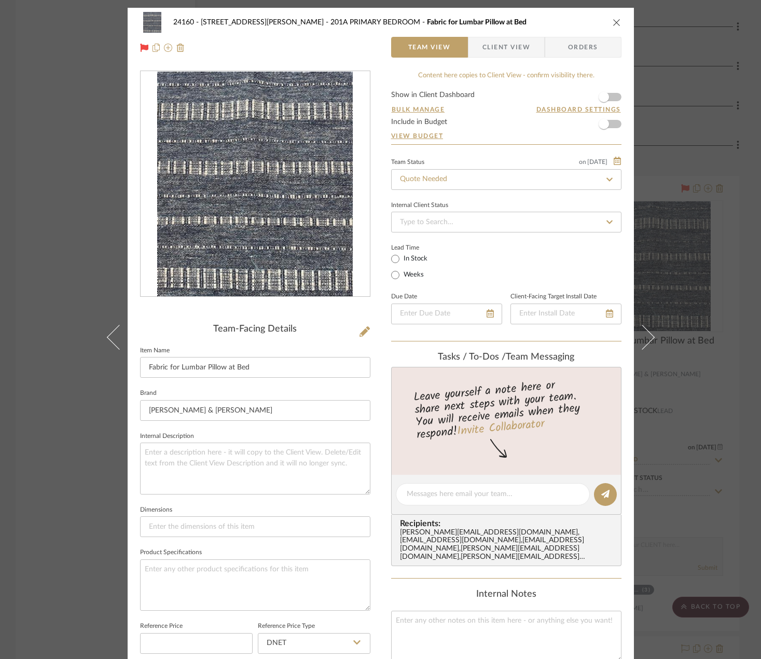
click at [689, 228] on div "24160 - 214 E 18th Street - Satow Elliot 201A PRIMARY BEDROOM Fabric for Lumbar…" at bounding box center [380, 329] width 761 height 659
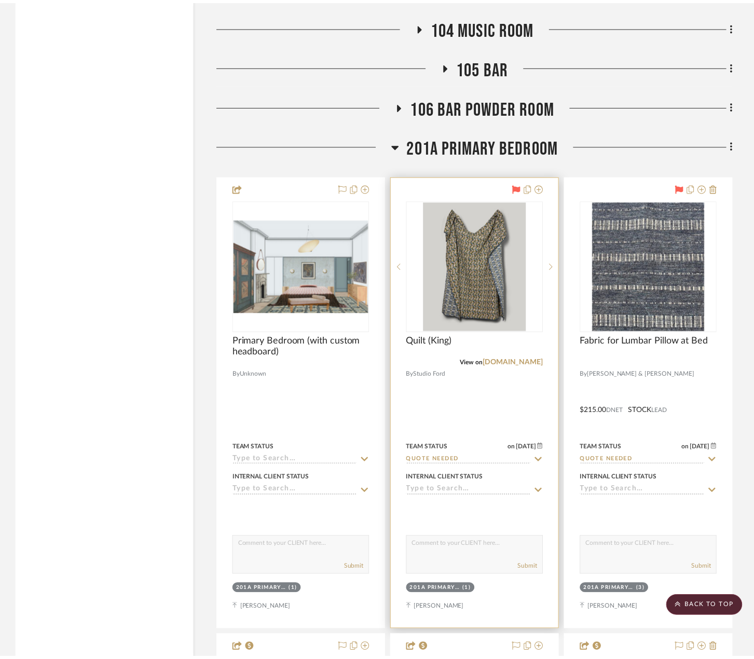
scroll to position [11784, 0]
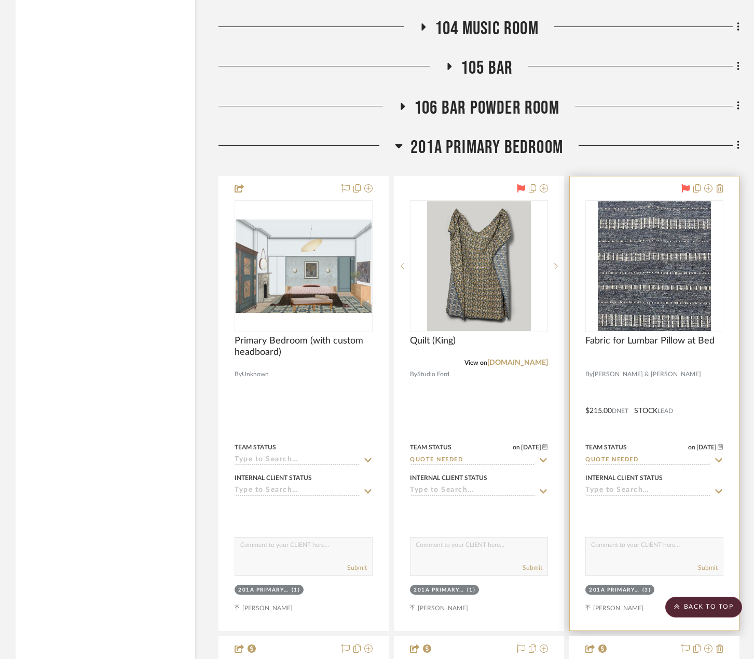
click at [656, 457] on input "Quote Needed" at bounding box center [648, 460] width 126 height 10
click at [716, 463] on icon at bounding box center [718, 460] width 9 height 8
type input "[DATE]"
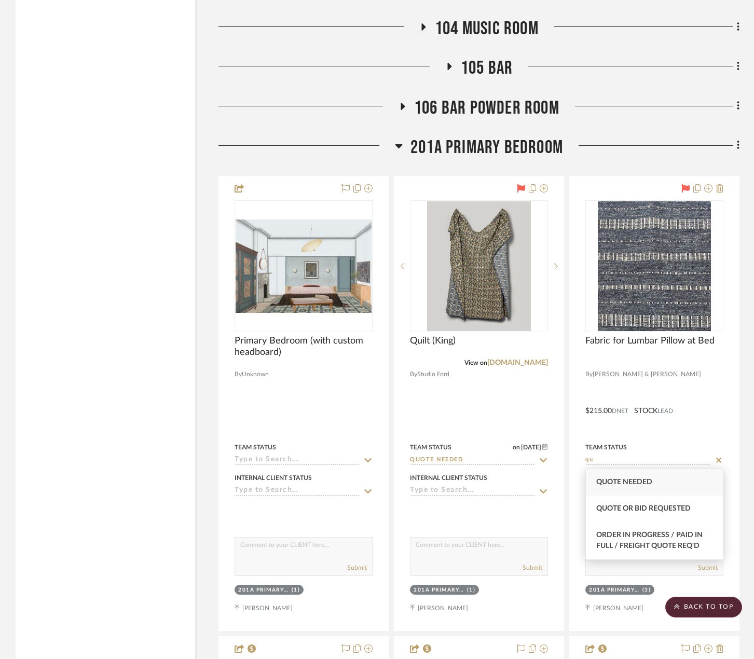
type input "q"
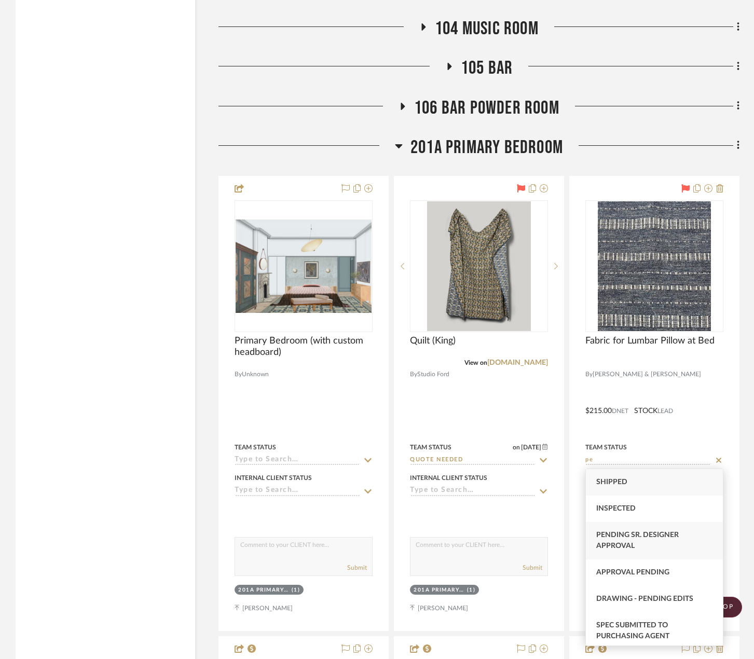
click at [670, 543] on div "Pending Sr. Designer Approval" at bounding box center [654, 540] width 137 height 37
type input "Pending Sr. Designer Approval"
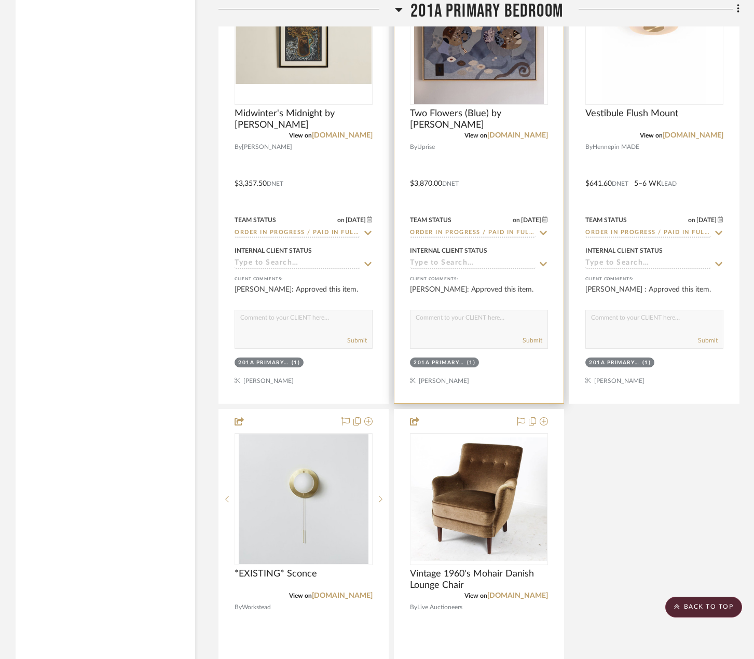
scroll to position [12614, 0]
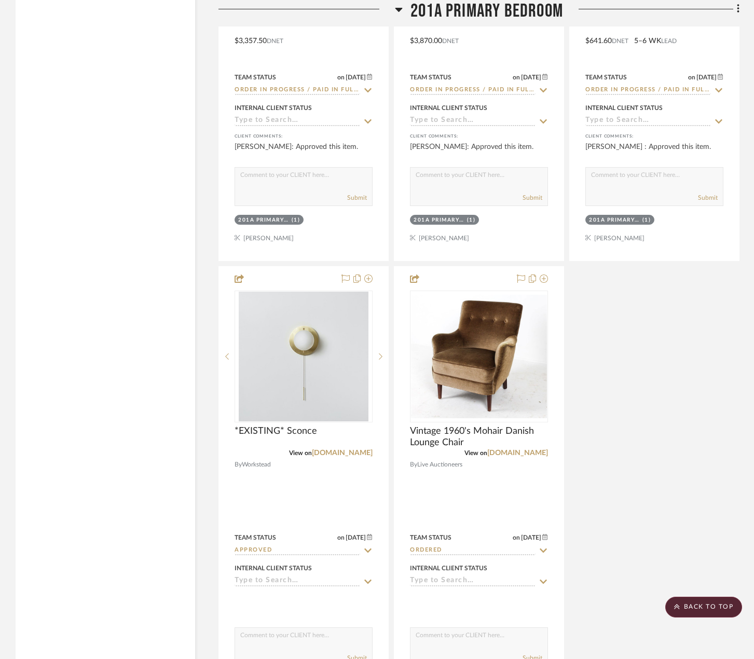
click at [636, 391] on div "Primary Bedroom (with custom headboard) By Unknown Team Status Internal Client …" at bounding box center [478, 33] width 521 height 1375
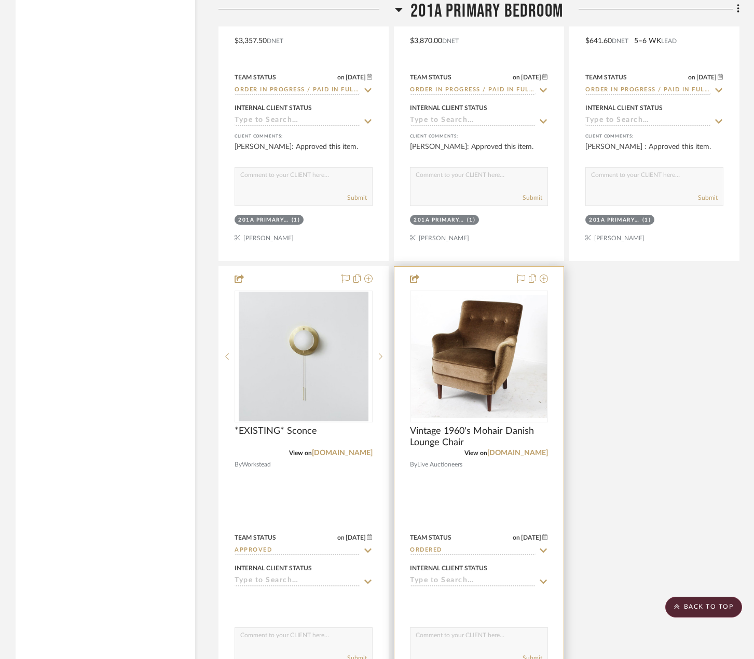
click at [530, 476] on div at bounding box center [478, 494] width 169 height 454
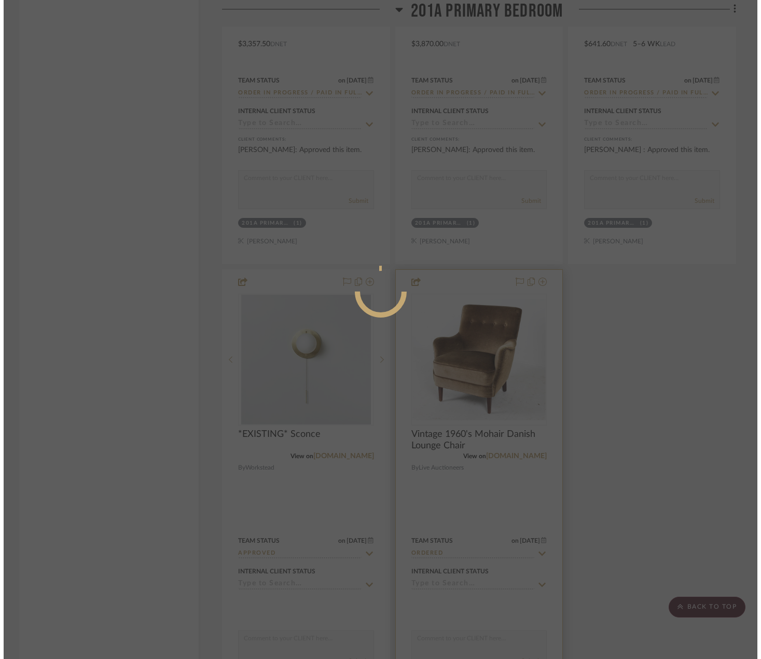
scroll to position [0, 0]
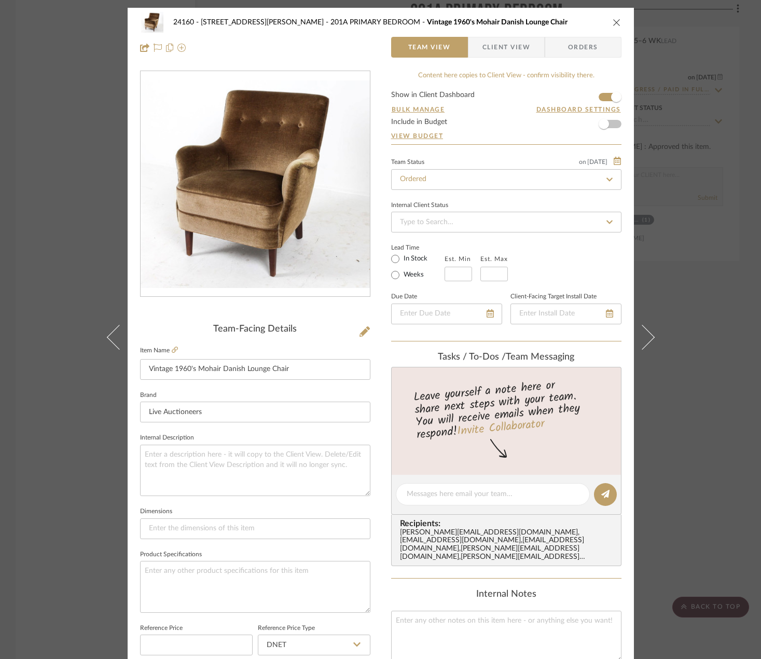
click at [491, 50] on span "Client View" at bounding box center [506, 47] width 48 height 21
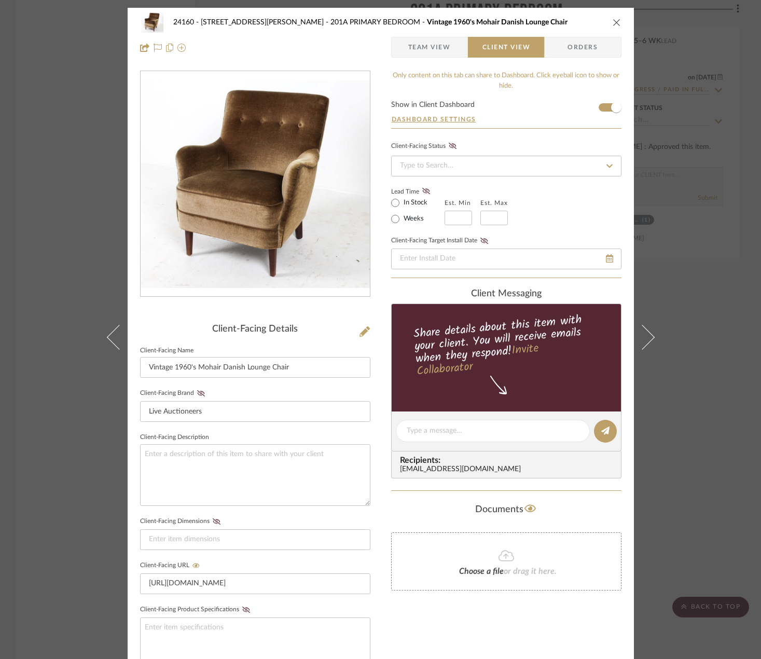
click at [436, 46] on span "Team View" at bounding box center [429, 47] width 43 height 21
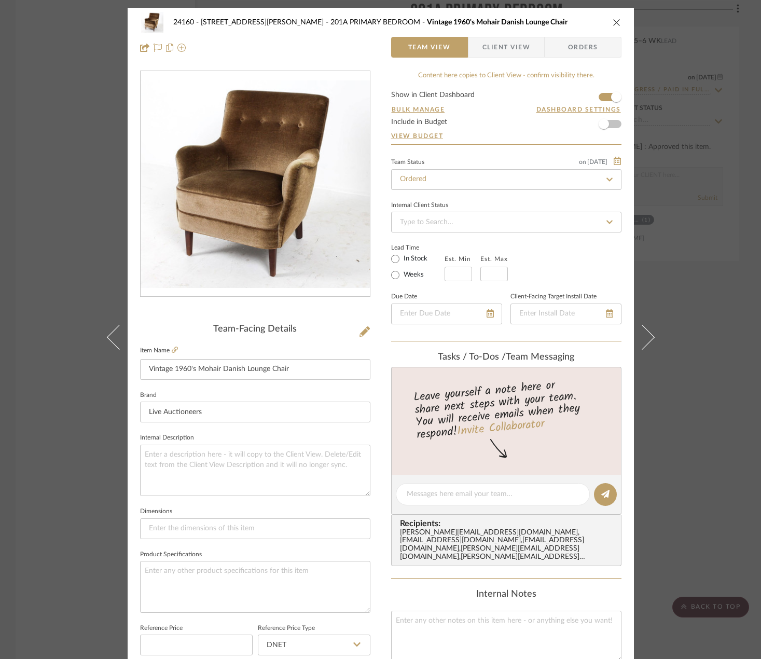
click at [705, 210] on div "24160 - 214 E 18th Street - Satow Elliot 201A PRIMARY BEDROOM Vintage 1960's Mo…" at bounding box center [380, 329] width 761 height 659
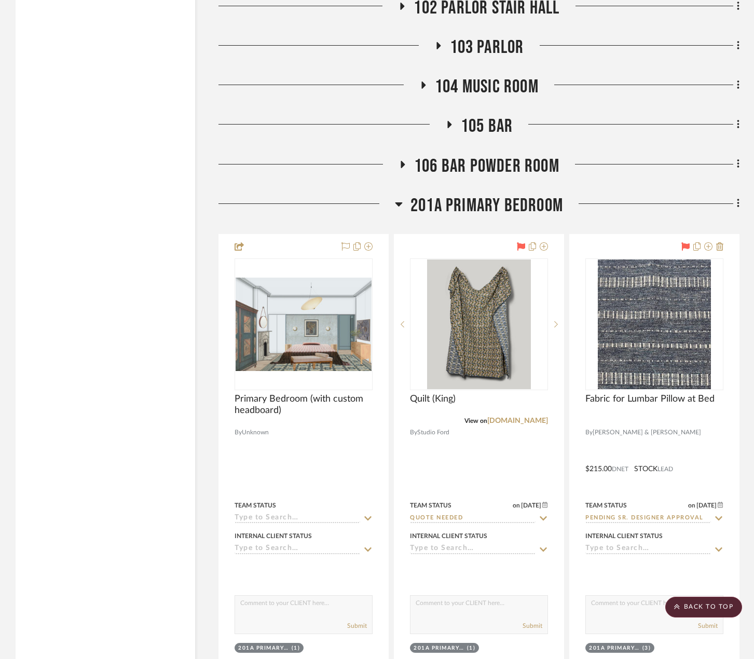
scroll to position [11680, 0]
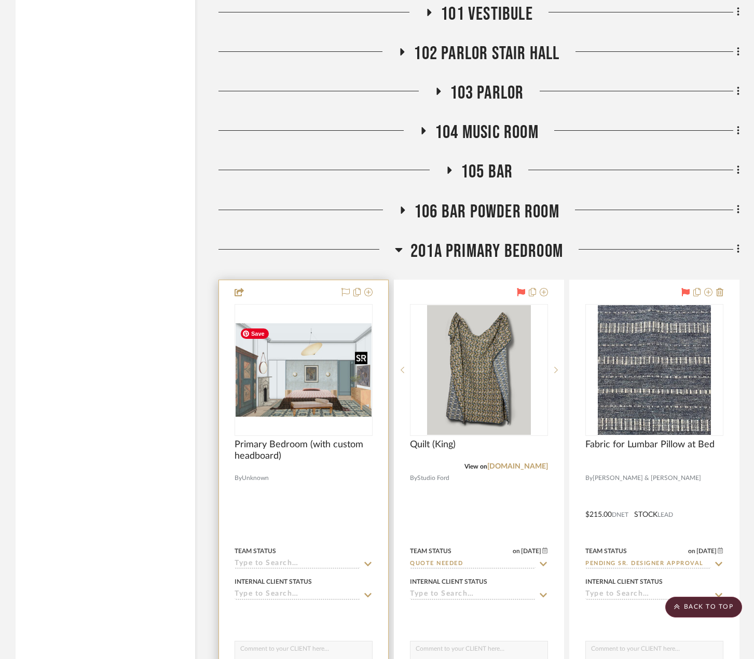
click at [297, 366] on img "0" at bounding box center [303, 369] width 136 height 93
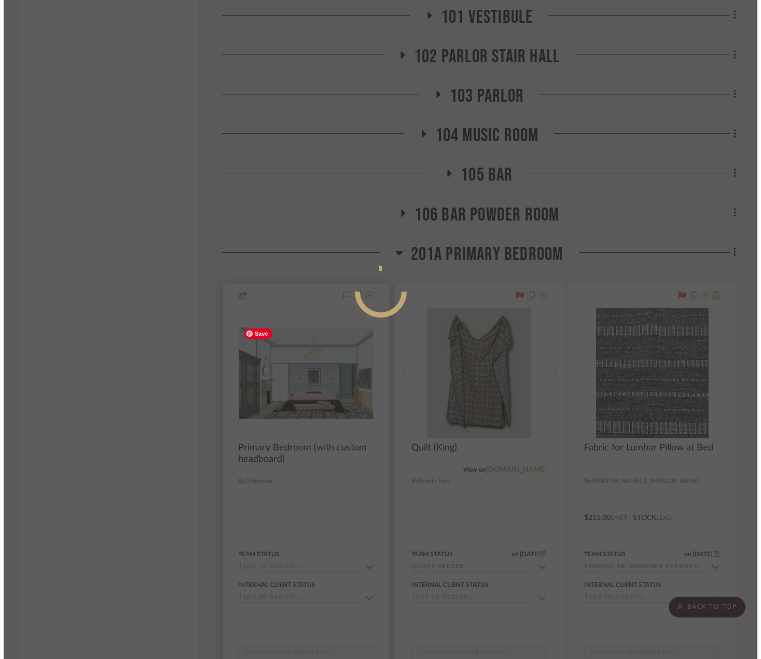
scroll to position [0, 0]
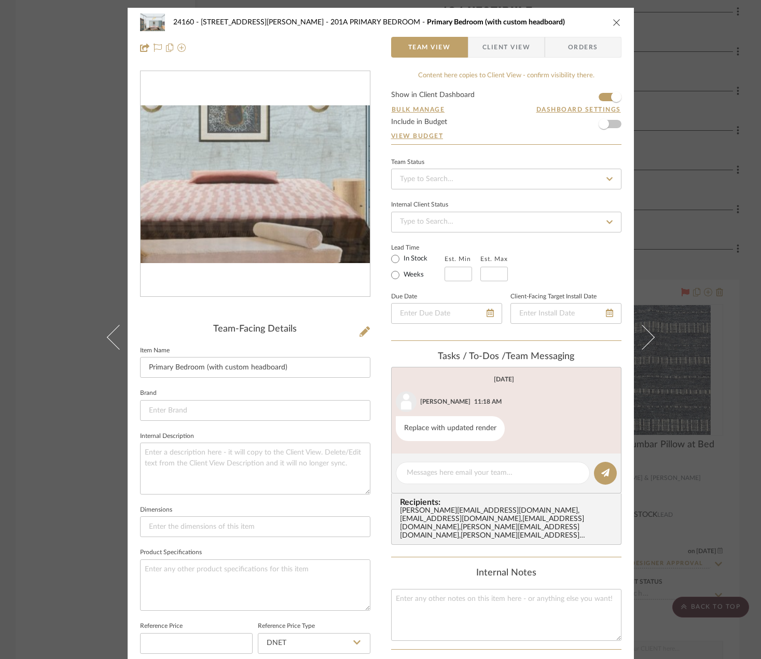
click at [271, 219] on img "0" at bounding box center [255, 184] width 229 height 158
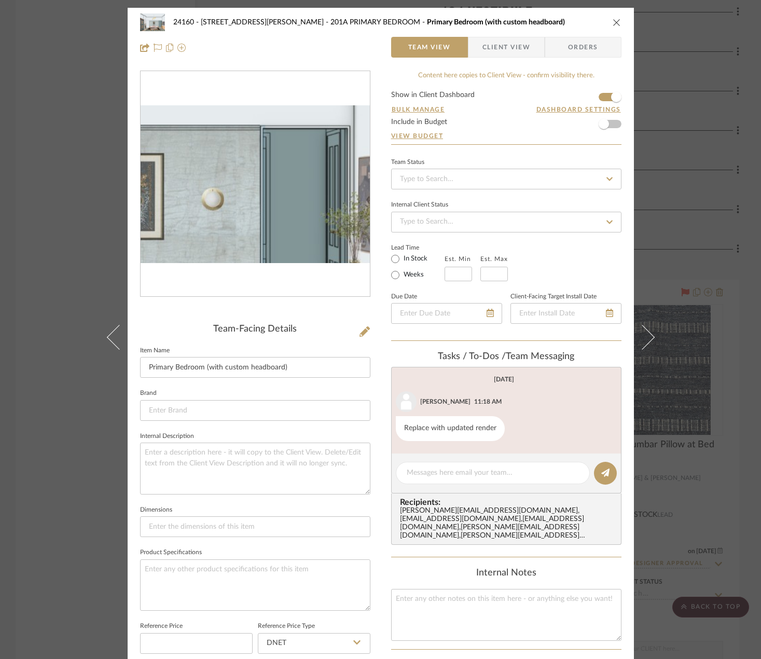
click at [307, 187] on img "0" at bounding box center [255, 184] width 229 height 158
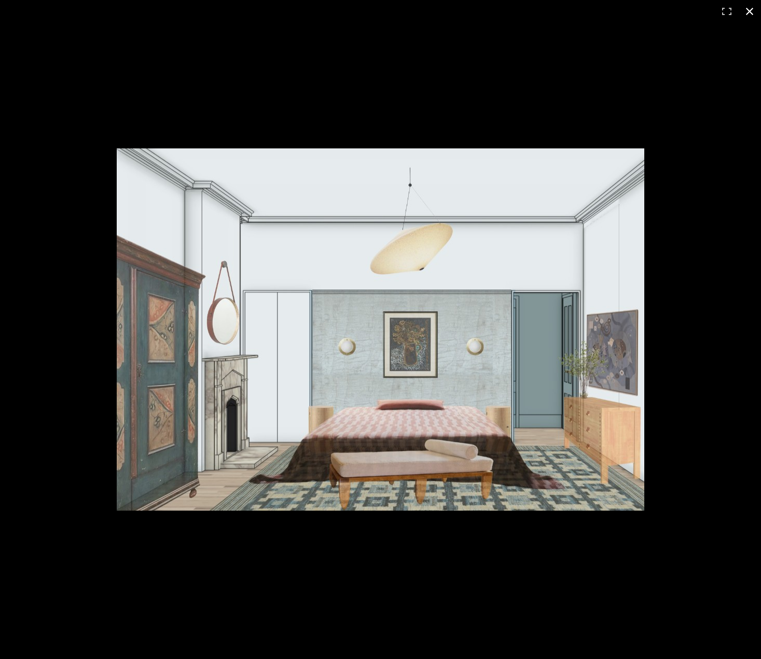
click at [751, 7] on button at bounding box center [749, 11] width 23 height 23
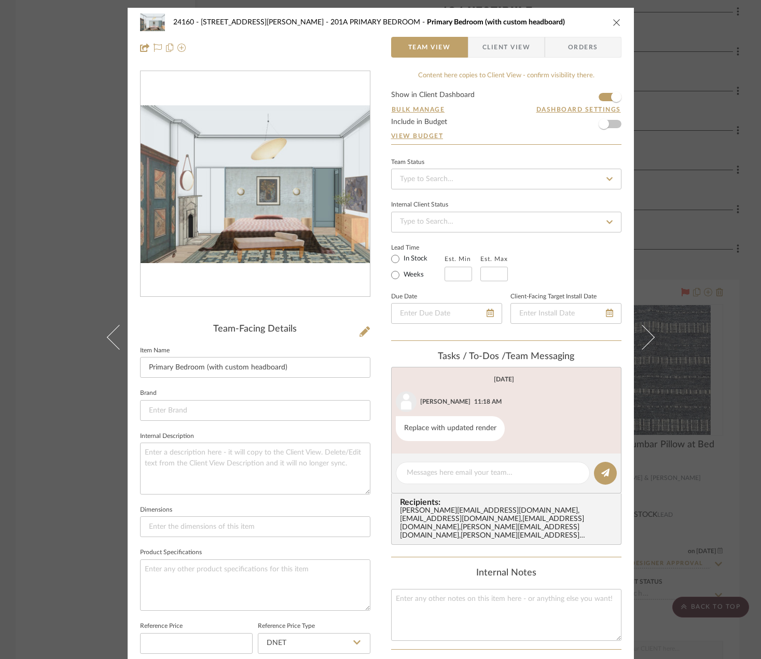
drag, startPoint x: 698, startPoint y: 150, endPoint x: 688, endPoint y: 152, distance: 10.6
click at [698, 149] on div "24160 - 214 E 18th Street - Satow Elliot 201A PRIMARY BEDROOM Primary Bedroom (…" at bounding box center [380, 329] width 761 height 659
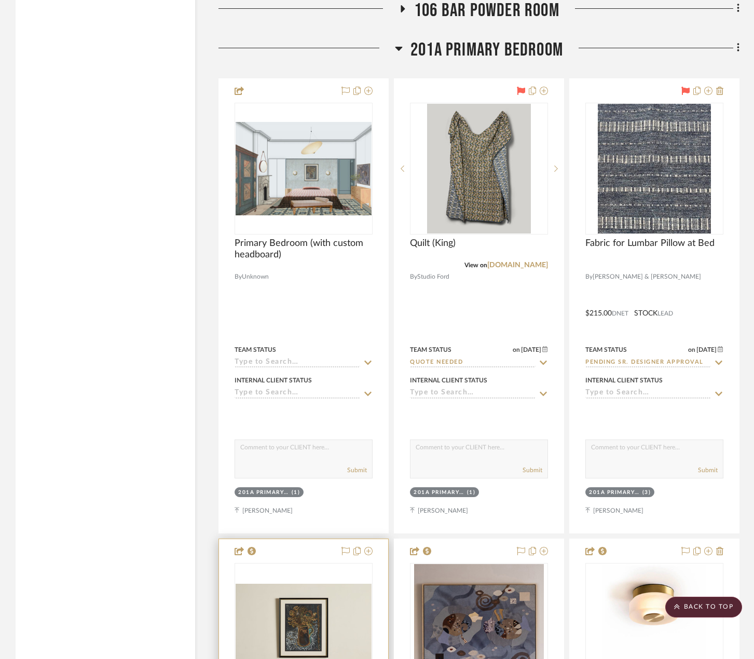
scroll to position [11732, 0]
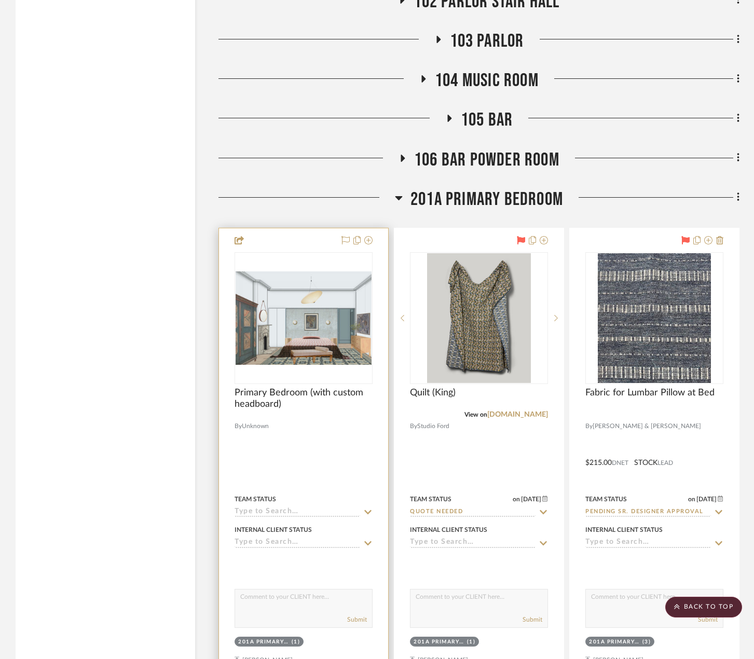
click at [342, 439] on div at bounding box center [303, 455] width 169 height 454
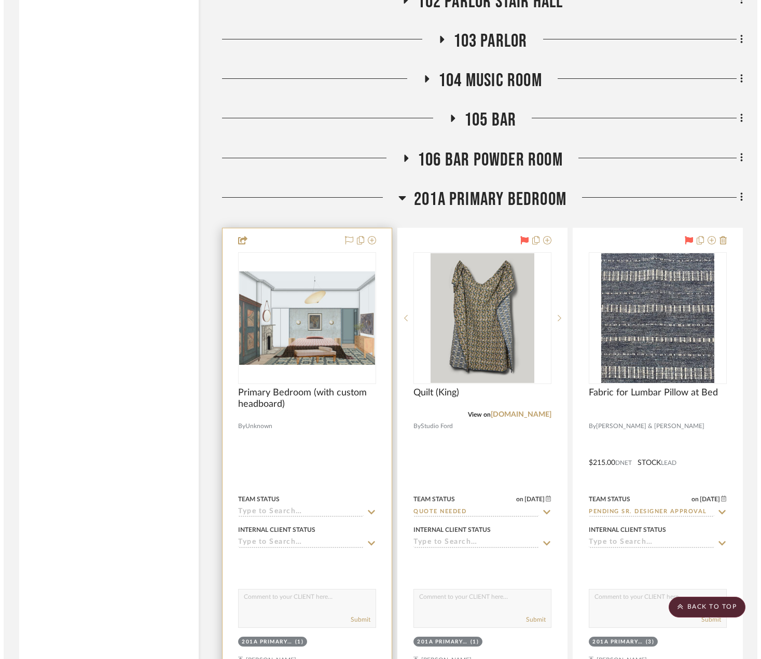
scroll to position [0, 0]
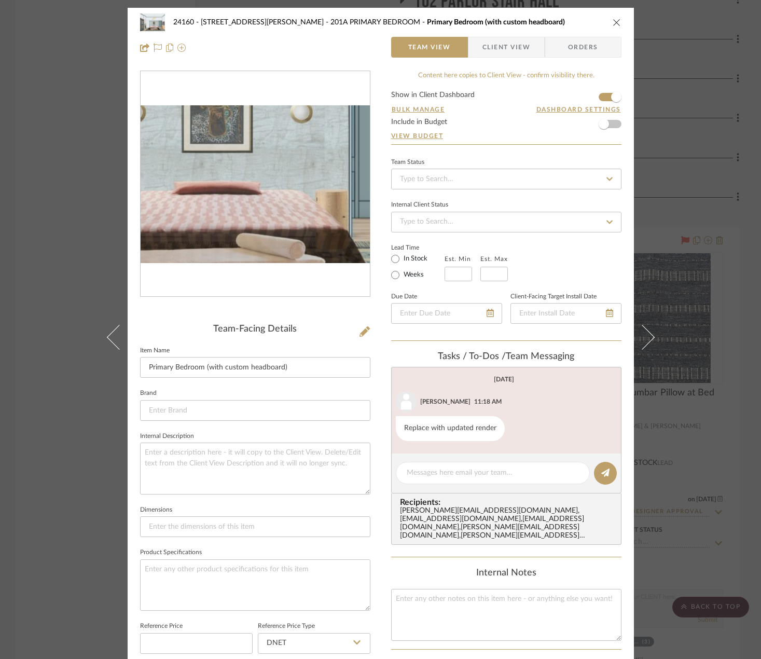
click at [277, 216] on img "0" at bounding box center [255, 184] width 229 height 158
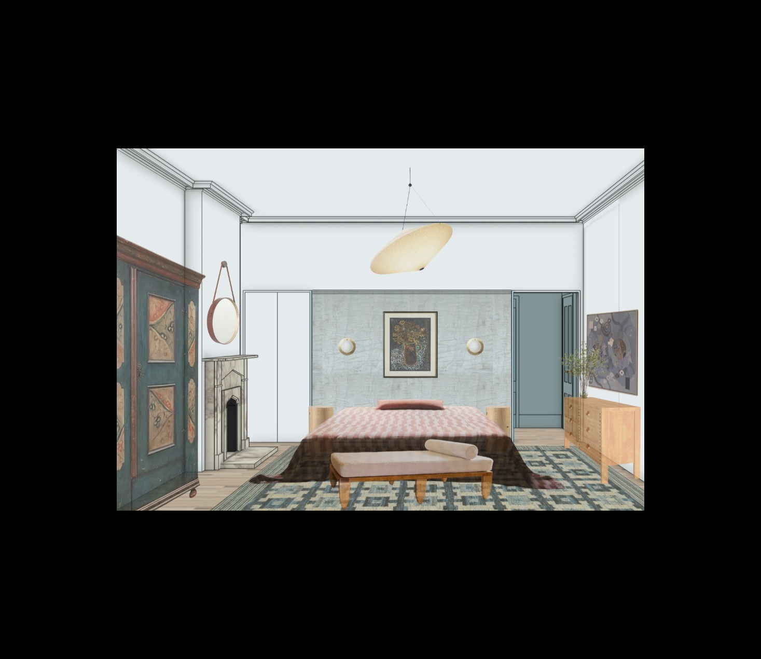
click at [266, 368] on img at bounding box center [381, 329] width 528 height 362
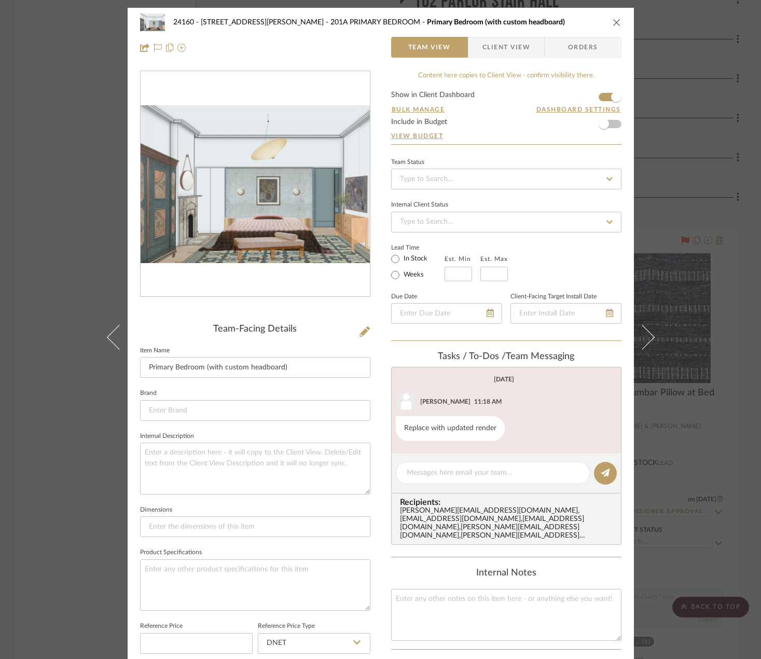
click at [253, 220] on img "0" at bounding box center [255, 184] width 229 height 158
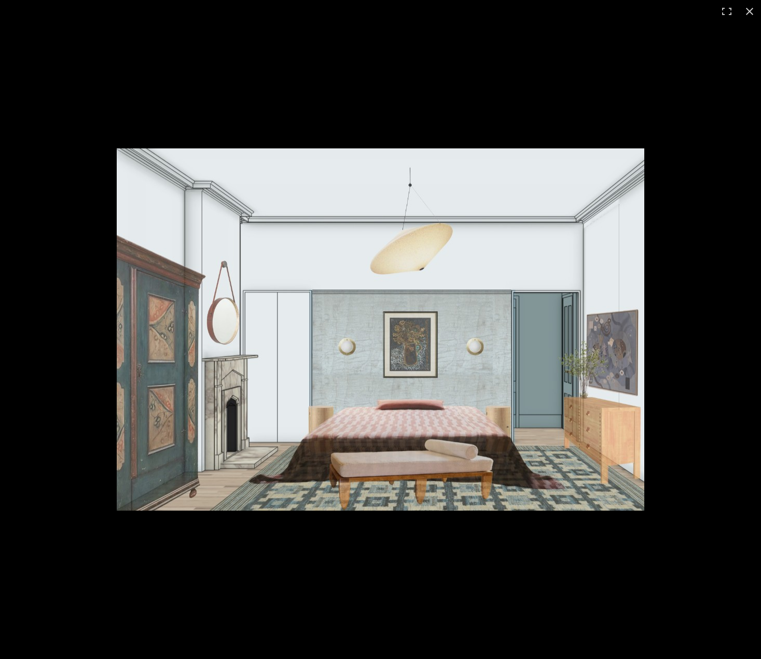
click at [253, 220] on img at bounding box center [381, 329] width 528 height 362
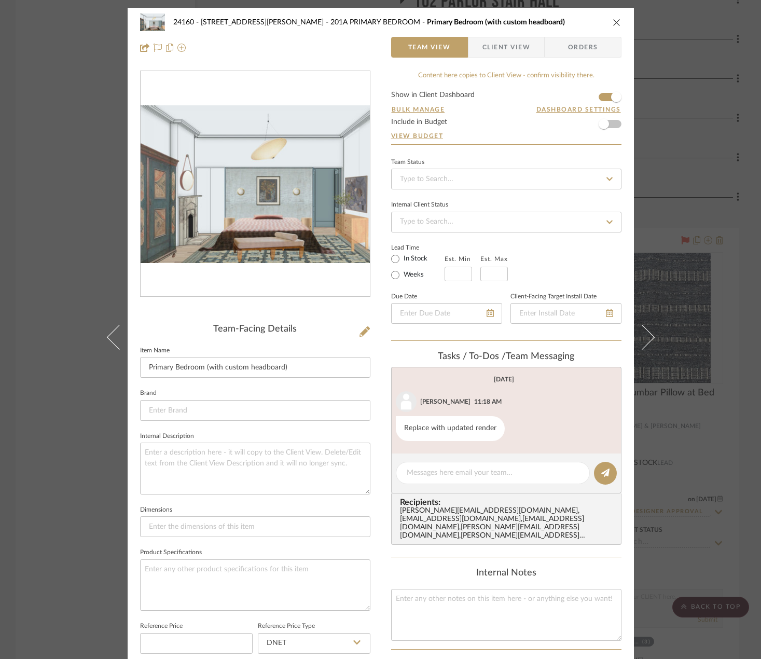
click at [679, 144] on div "24160 - 214 E 18th Street - Satow Elliot 201A PRIMARY BEDROOM Primary Bedroom (…" at bounding box center [380, 329] width 761 height 659
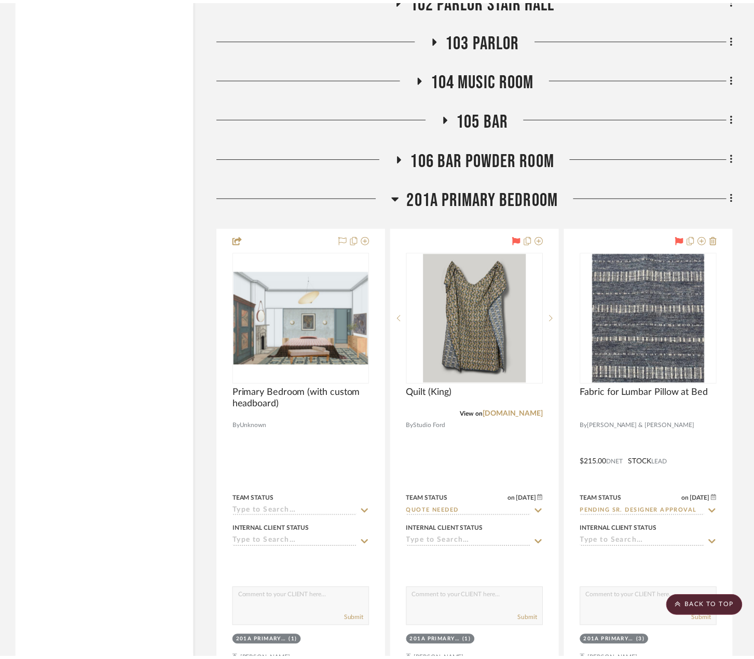
scroll to position [11732, 0]
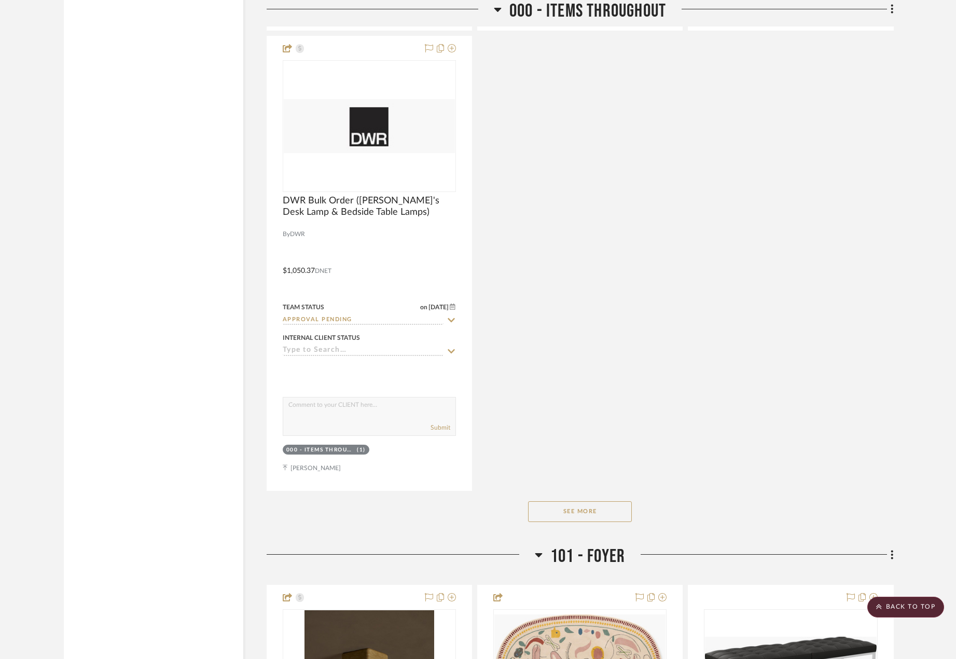
scroll to position [2853, 0]
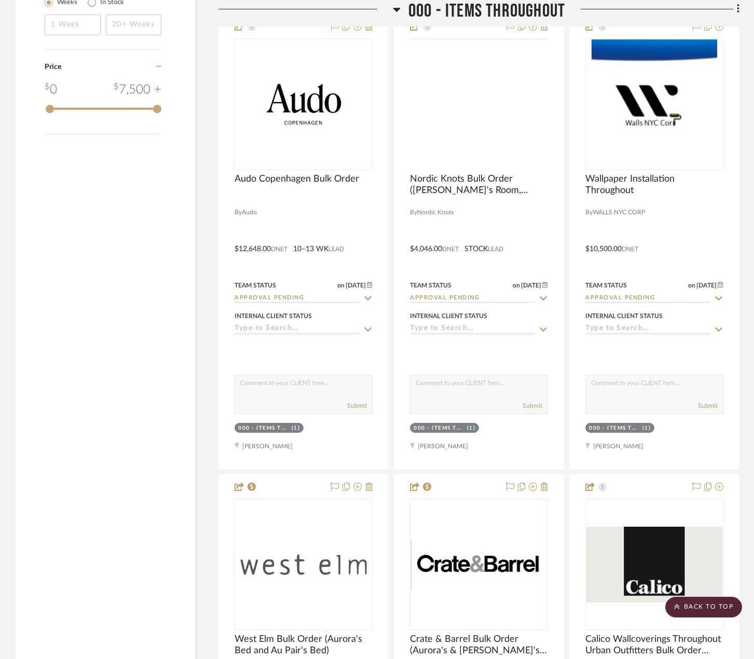
scroll to position [1608, 0]
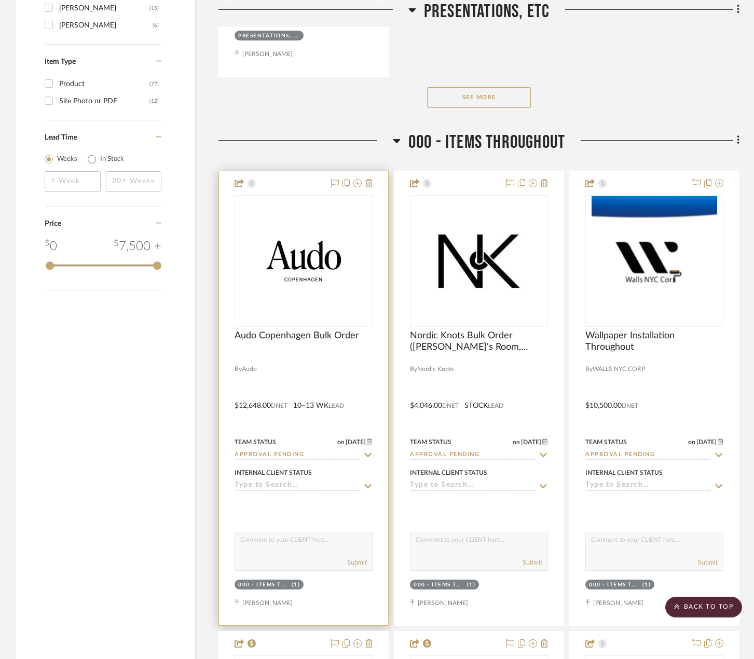
click at [353, 354] on div at bounding box center [303, 357] width 138 height 9
click at [327, 335] on span "Audo Copenhagen Bulk Order" at bounding box center [296, 335] width 124 height 11
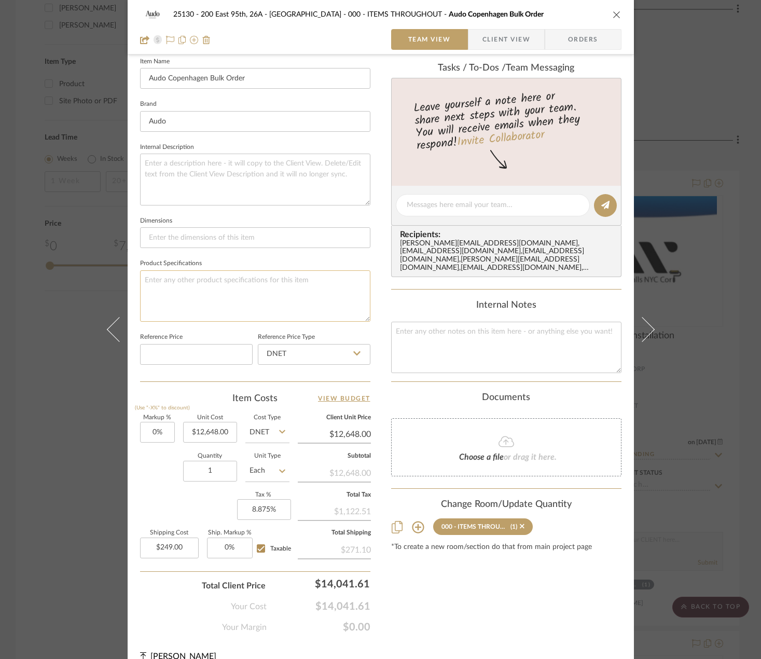
scroll to position [305, 0]
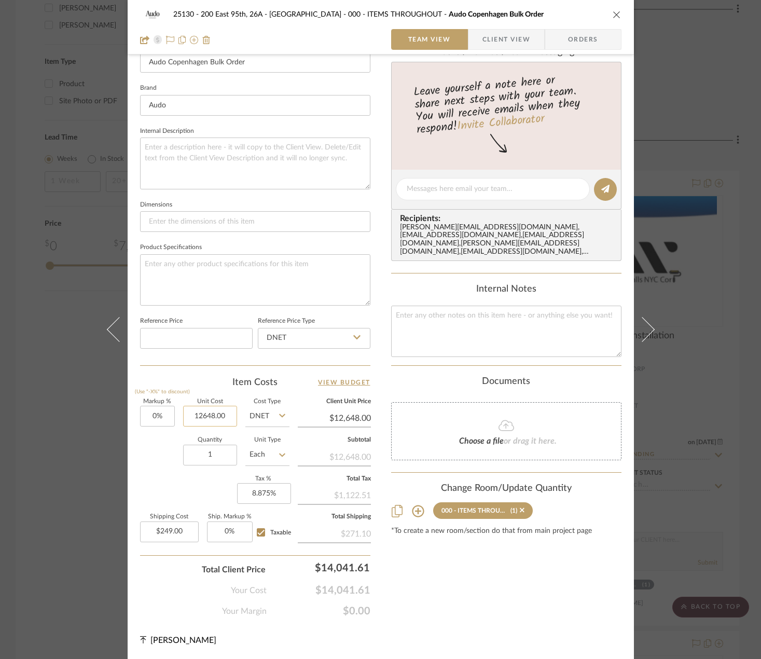
click at [210, 413] on input "12648.00" at bounding box center [210, 416] width 54 height 21
type input "$8,936.00"
click at [422, 607] on div "Content here copies to Client View - confirm visibility there. Show in Client D…" at bounding box center [506, 192] width 230 height 852
type input "$8,936.00"
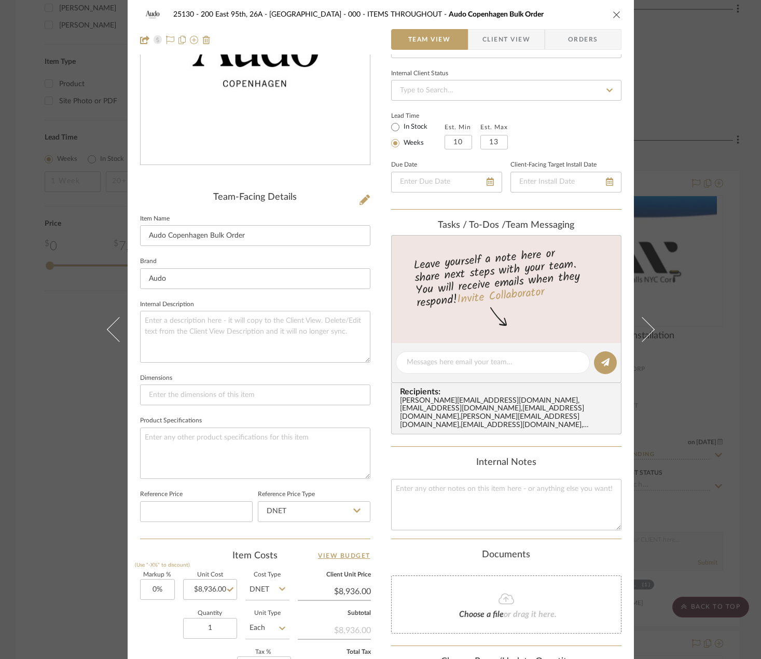
scroll to position [0, 0]
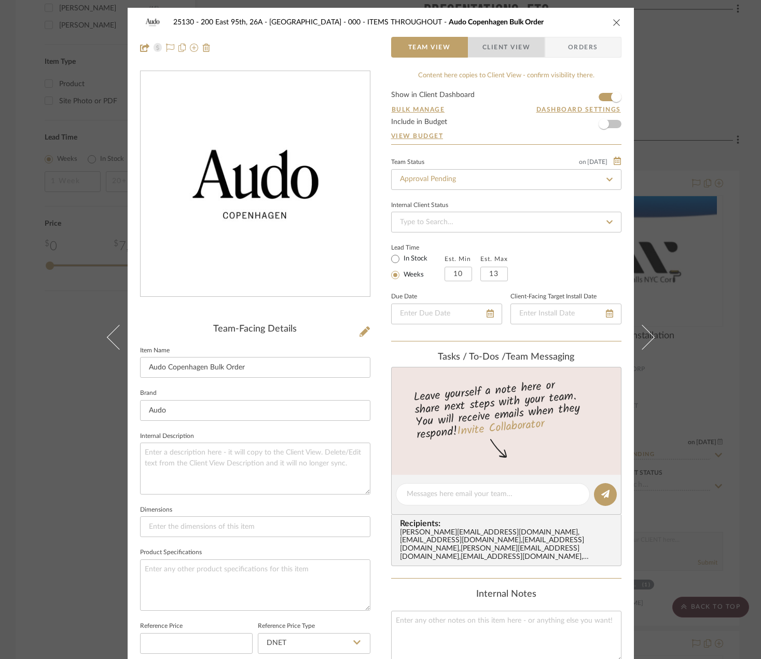
click at [483, 46] on span "Client View" at bounding box center [506, 47] width 48 height 21
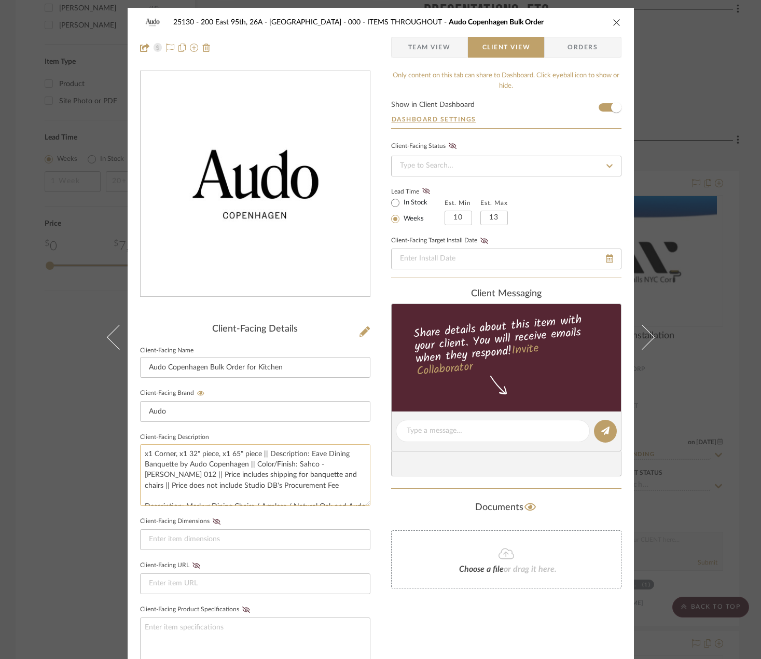
click at [297, 465] on textarea "x1 Corner, x1 32" piece, x1 65" piece || Description: Eave Dining Banquette by …" at bounding box center [255, 475] width 230 height 62
drag, startPoint x: 296, startPoint y: 465, endPoint x: 353, endPoint y: 467, distance: 57.6
click at [353, 467] on textarea "x1 Corner, x1 32" piece, x1 65" piece || Description: Eave Dining Banquette by …" at bounding box center [255, 475] width 230 height 62
drag, startPoint x: 138, startPoint y: 464, endPoint x: 164, endPoint y: 467, distance: 26.2
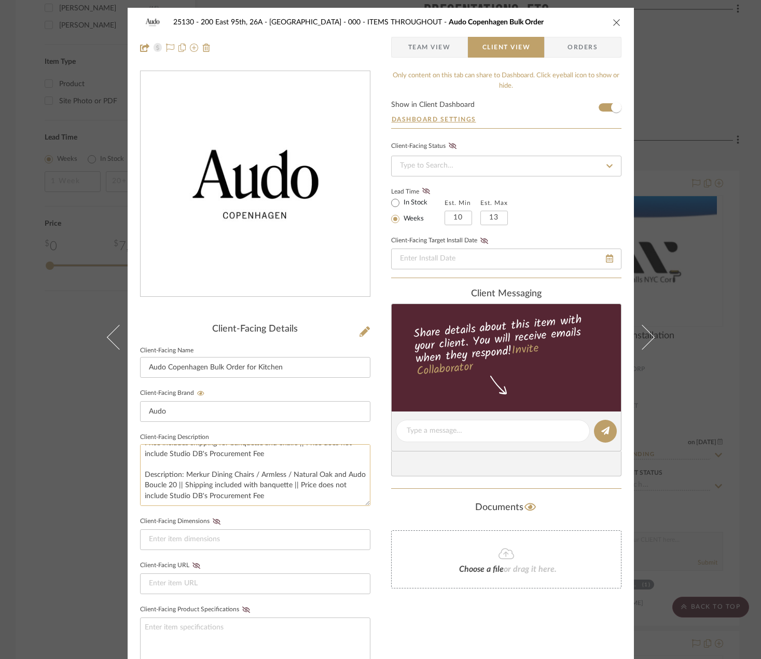
click at [164, 467] on textarea "x1 Corner, x1 32" piece, x1 65" piece || Description: Eave Dining Banquette by …" at bounding box center [255, 475] width 230 height 62
drag, startPoint x: 192, startPoint y: 466, endPoint x: 140, endPoint y: 464, distance: 52.9
click at [140, 464] on textarea "x1 Corner, x1 32" piece, x1 65" piece || Description: Eave Dining Banquette by …" at bounding box center [255, 475] width 230 height 62
type textarea "x1 Corner, x1 32" piece, x1 65" piece || Description: Eave Dining Banquette by …"
click at [408, 608] on div "Only content on this tab can share to Dashboard. Click eyeball icon to show or …" at bounding box center [506, 450] width 230 height 759
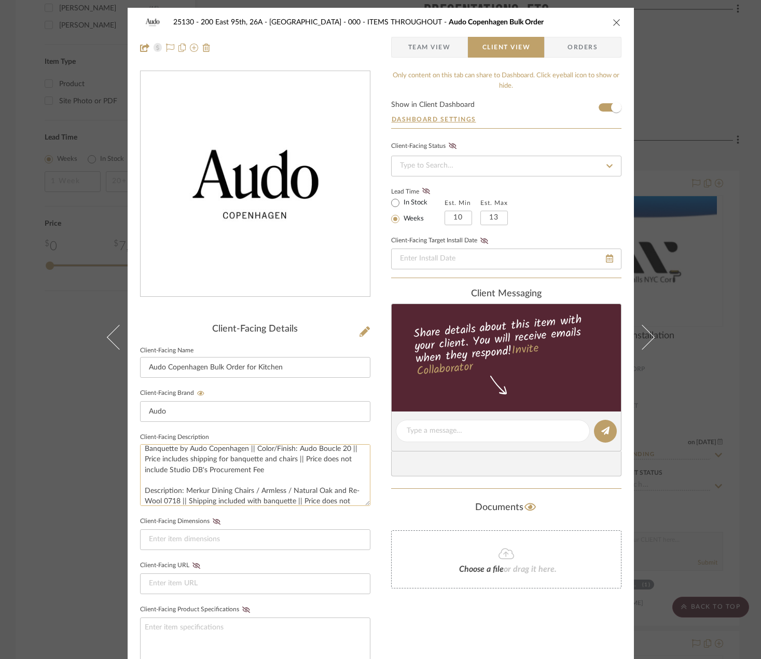
scroll to position [0, 0]
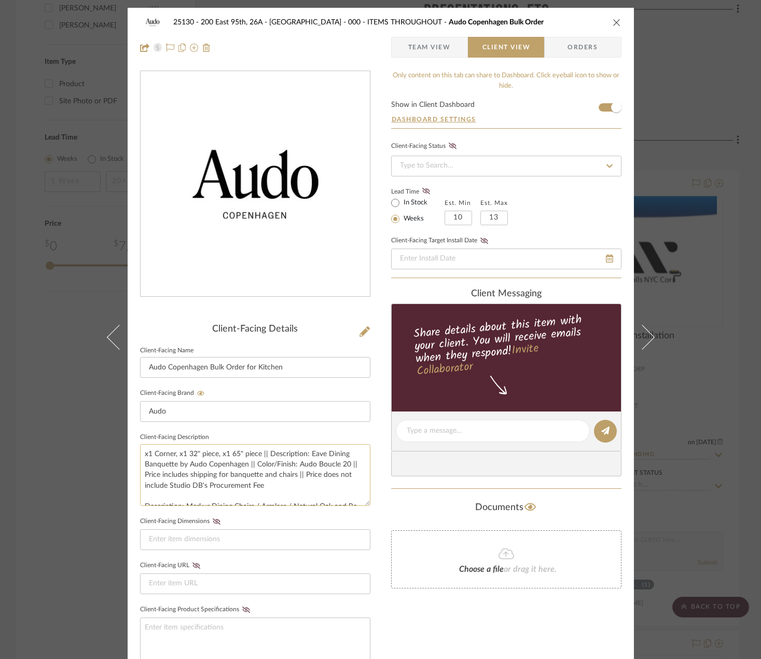
click at [173, 480] on textarea "x1 Corner, x1 32" piece, x1 65" piece || Description: Eave Dining Banquette by …" at bounding box center [255, 475] width 230 height 62
drag, startPoint x: 215, startPoint y: 477, endPoint x: 293, endPoint y: 477, distance: 77.3
click at [293, 477] on textarea "x1 Corner, x1 32" piece, x1 65" piece || Description: Eave Dining Banquette by …" at bounding box center [255, 475] width 230 height 62
drag, startPoint x: 186, startPoint y: 465, endPoint x: 290, endPoint y: 466, distance: 103.7
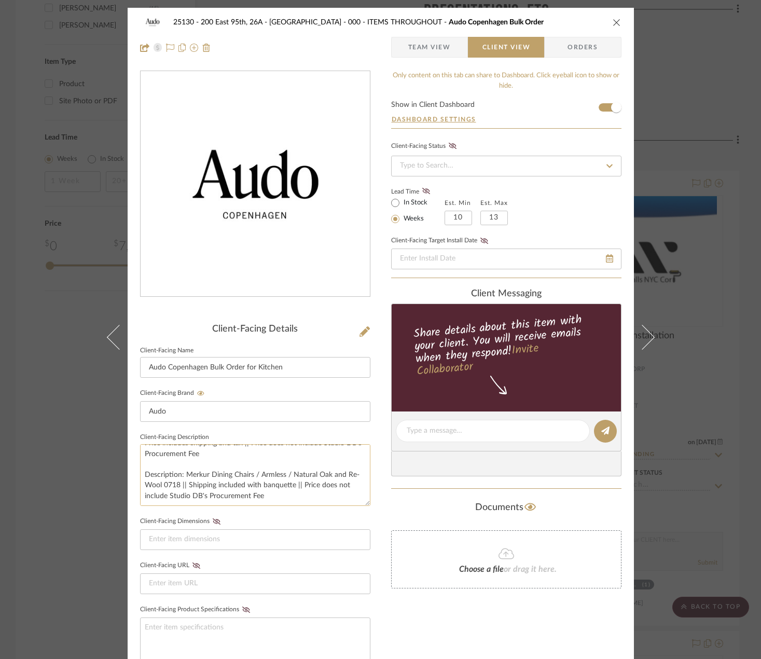
click at [290, 466] on textarea "x1 Corner, x1 32" piece, x1 65" piece || Description: Eave Dining Banquette by …" at bounding box center [255, 475] width 230 height 62
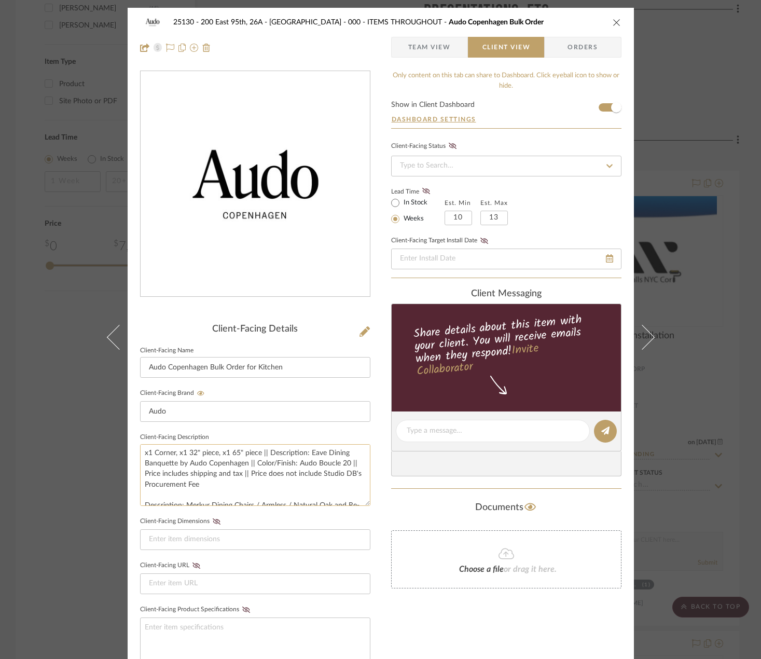
scroll to position [0, 0]
click at [246, 469] on textarea "x1 Corner, x1 32" piece, x1 65" piece || Description: Eave Dining Banquette by …" at bounding box center [255, 475] width 230 height 62
click at [233, 457] on textarea "x1 Corner, x1 32" piece, x1 65" piece || Description: Eave Dining Banquette by …" at bounding box center [255, 475] width 230 height 62
click at [288, 451] on textarea "x1 Corner, x1 32" piece, x1 65" piece || Description: Eave Dining Banquette by …" at bounding box center [255, 475] width 230 height 62
click at [282, 468] on textarea "x1 Corner, x1 32" piece, x1 65" piece || Description: Eave Dining Banquette by …" at bounding box center [255, 475] width 230 height 62
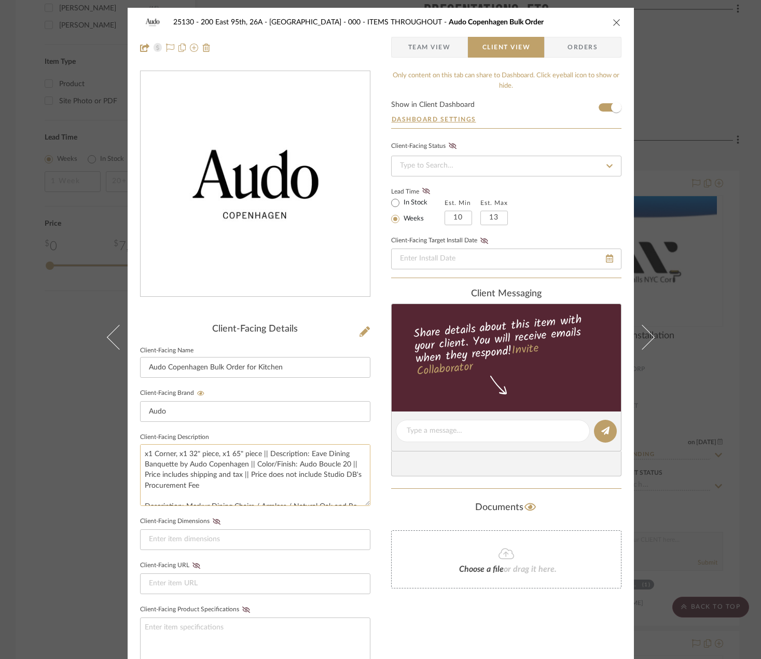
scroll to position [52, 0]
click at [281, 467] on textarea "x1 Corner, x1 32" piece, x1 65" piece || Description: Eave Dining Banquette by …" at bounding box center [255, 475] width 230 height 62
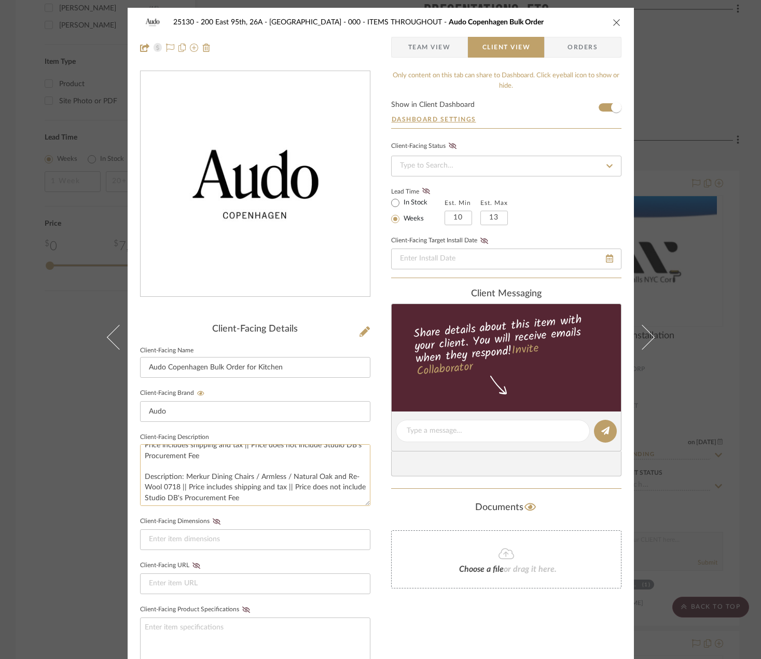
scroll to position [53, 0]
type textarea "x1 Corner, x1 32" piece, x1 65" piece || Description: Eave Dining Banquette by …"
click at [391, 604] on div "Only content on this tab can share to Dashboard. Click eyeball icon to show or …" at bounding box center [506, 450] width 230 height 759
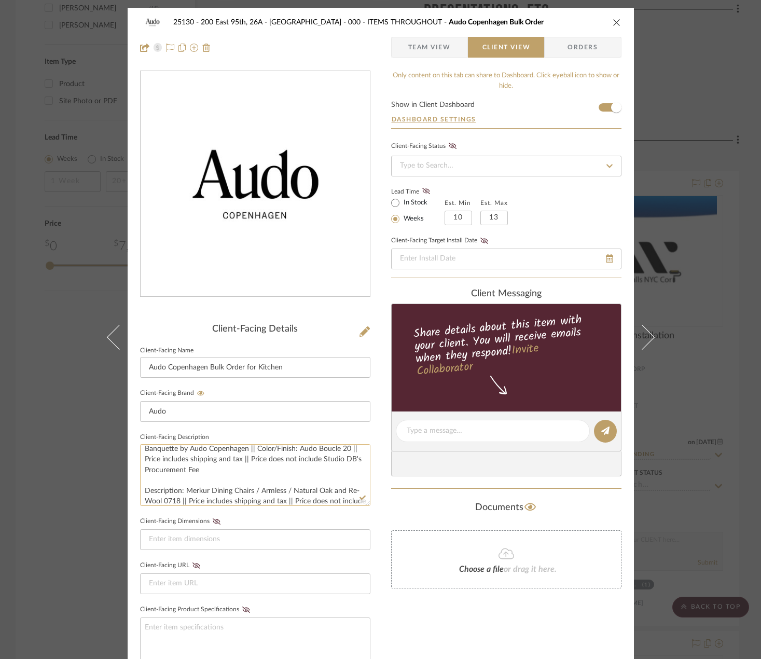
scroll to position [0, 0]
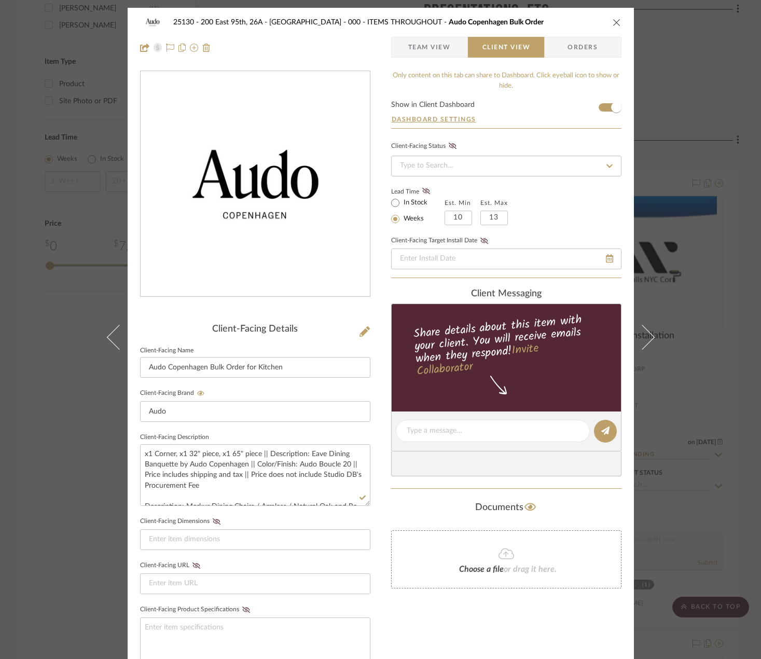
click at [441, 46] on span "Team View" at bounding box center [429, 47] width 43 height 21
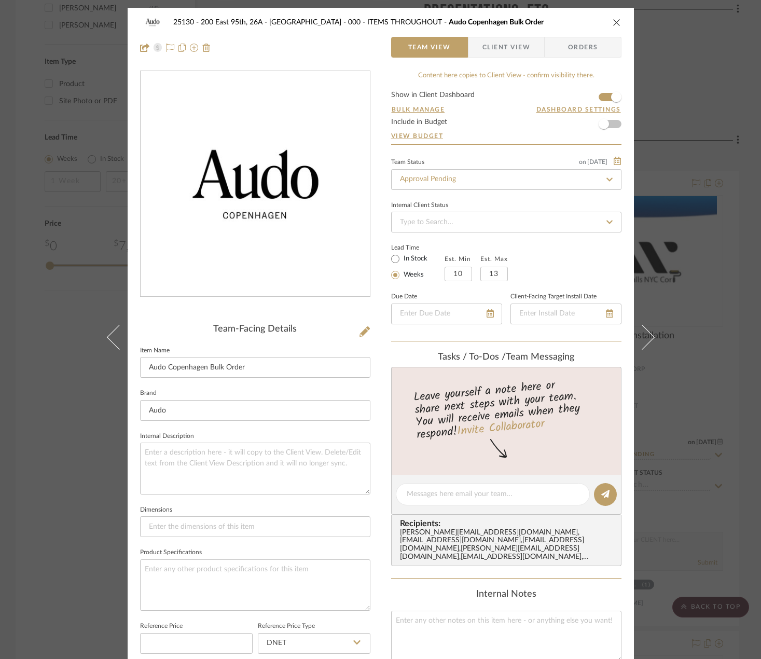
drag, startPoint x: 700, startPoint y: 195, endPoint x: 711, endPoint y: 199, distance: 11.5
click at [700, 195] on div "25130 - 200 East 95th, 26A - Kosheleva 000 - ITEMS THROUGHOUT Audo Copenhagen B…" at bounding box center [380, 329] width 761 height 659
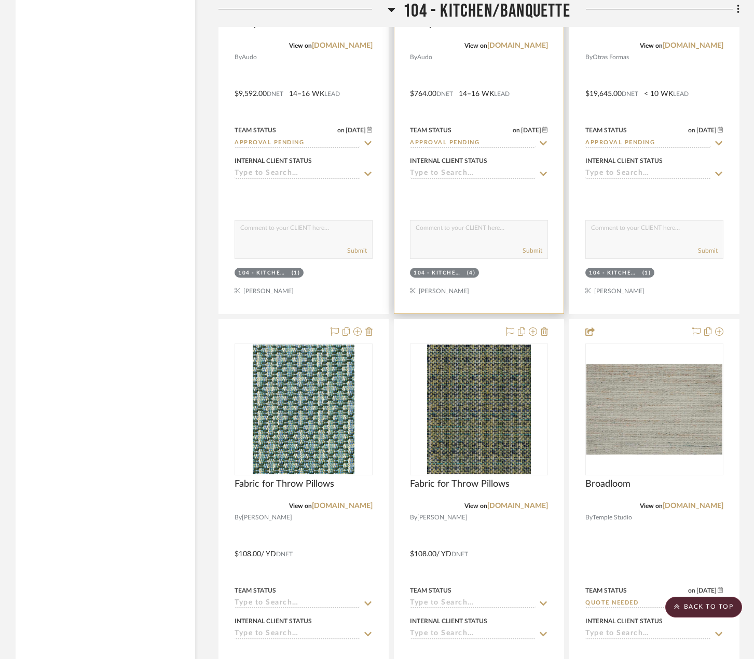
scroll to position [4824, 0]
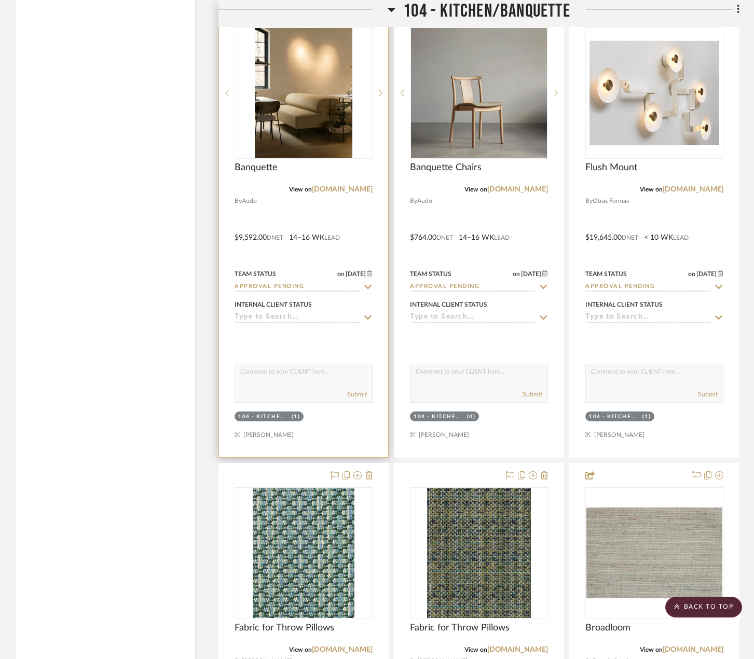
click at [378, 225] on div at bounding box center [303, 230] width 169 height 454
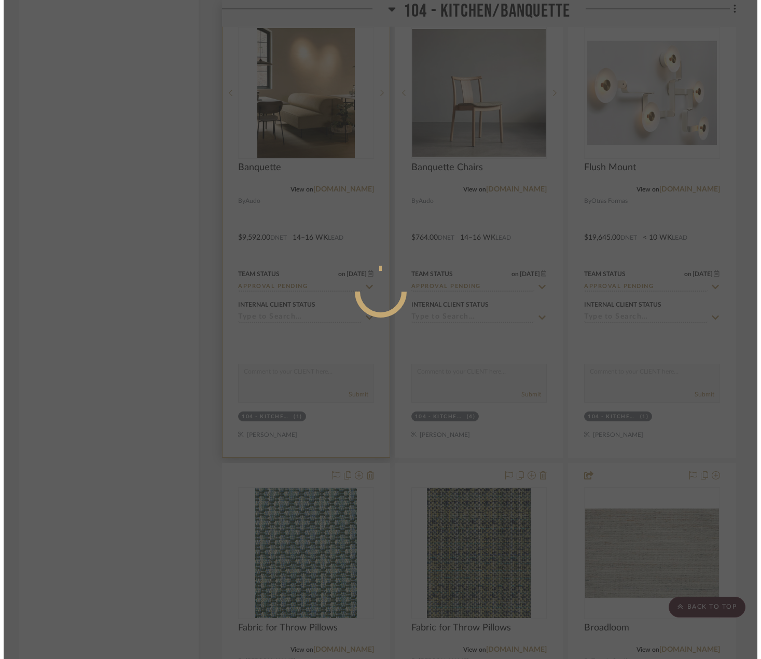
scroll to position [0, 0]
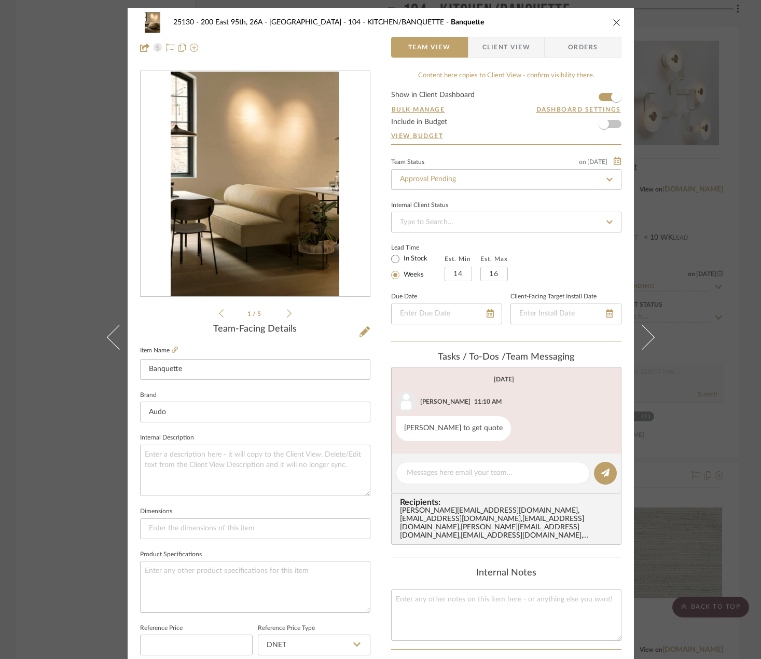
click at [494, 55] on span "Client View" at bounding box center [506, 47] width 48 height 21
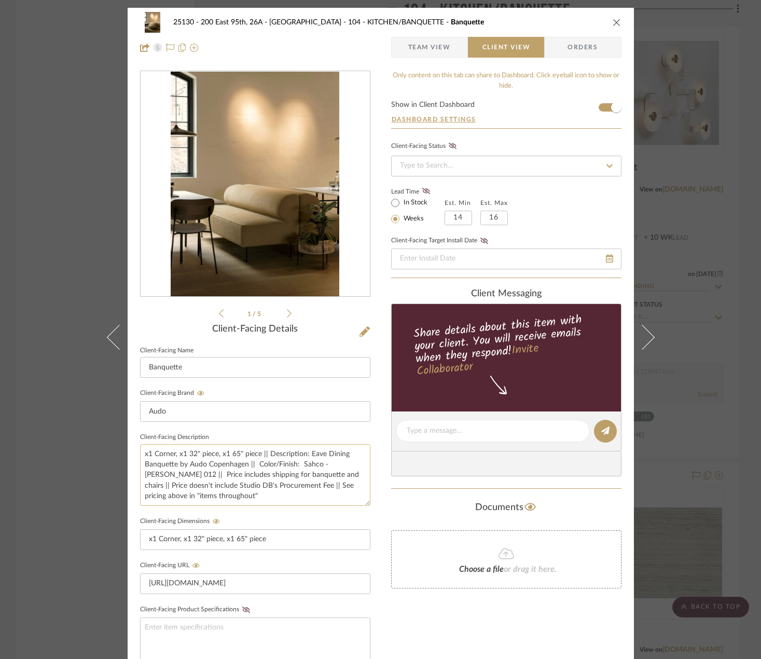
drag, startPoint x: 299, startPoint y: 466, endPoint x: 354, endPoint y: 464, distance: 54.5
click at [354, 464] on textarea "x1 Corner, x1 32" piece, x1 65" piece || Description: Eave Dining Banquette by …" at bounding box center [255, 475] width 230 height 62
type textarea "x1 Corner, x1 32" piece, x1 65" piece || Description: Eave Dining Banquette by …"
click at [352, 515] on fieldset "Client-Facing Dimensions x1 Corner, x1 32" piece, x1 65" piece" at bounding box center [255, 532] width 230 height 36
click at [660, 197] on div "25130 - 200 East 95th, 26A - Kosheleva 104 - KITCHEN/BANQUETTE Banquette Team V…" at bounding box center [380, 329] width 761 height 659
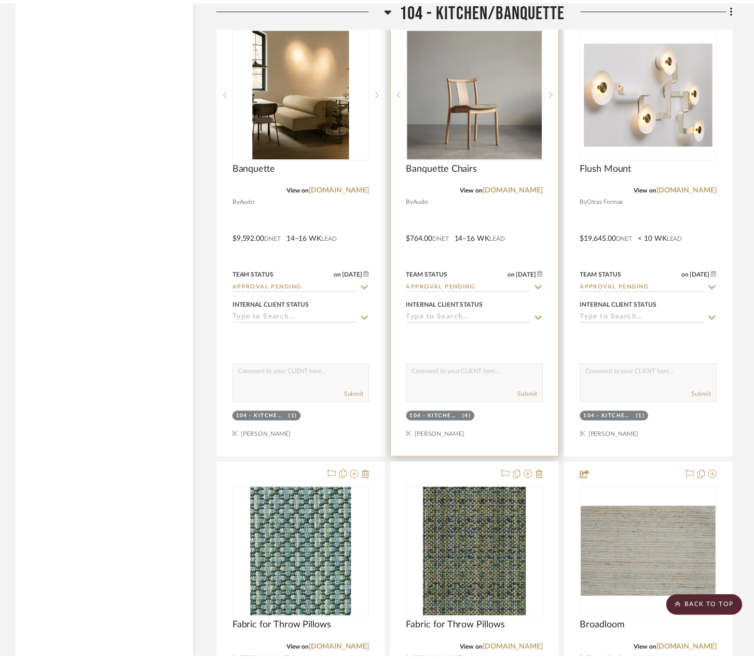
scroll to position [4824, 0]
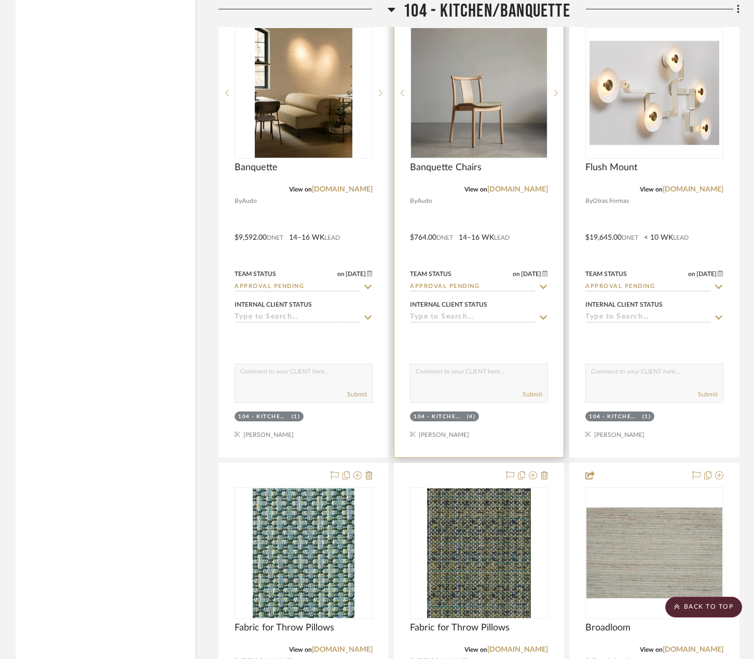
click at [421, 230] on div at bounding box center [478, 230] width 169 height 454
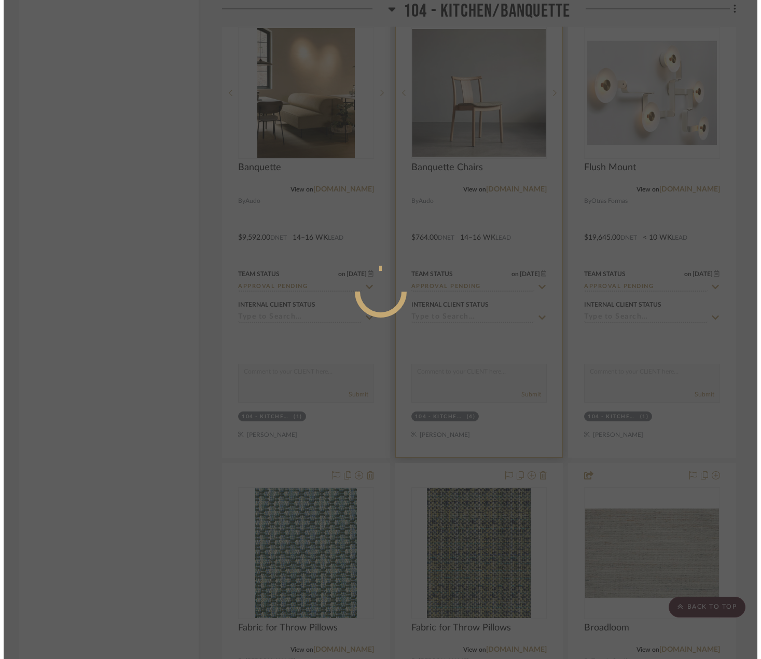
scroll to position [0, 0]
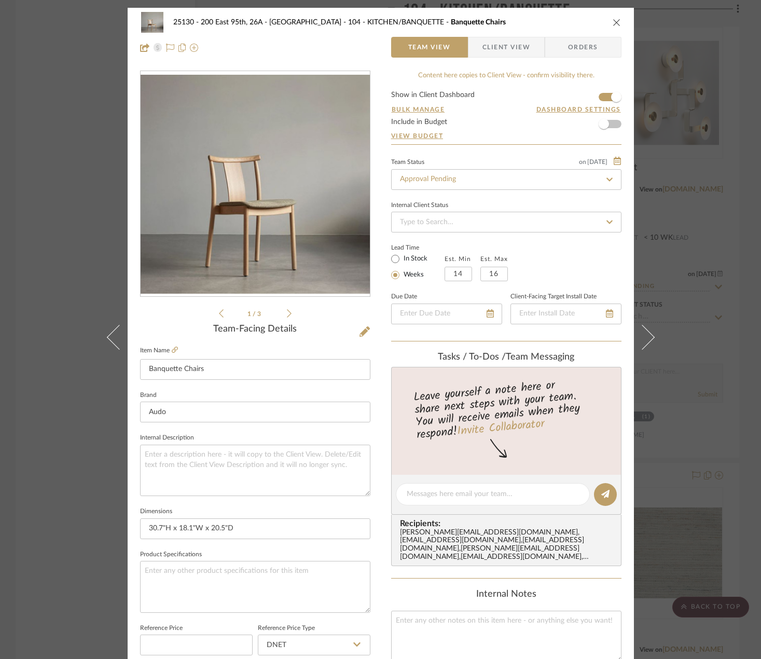
click at [498, 49] on span "Client View" at bounding box center [506, 47] width 48 height 21
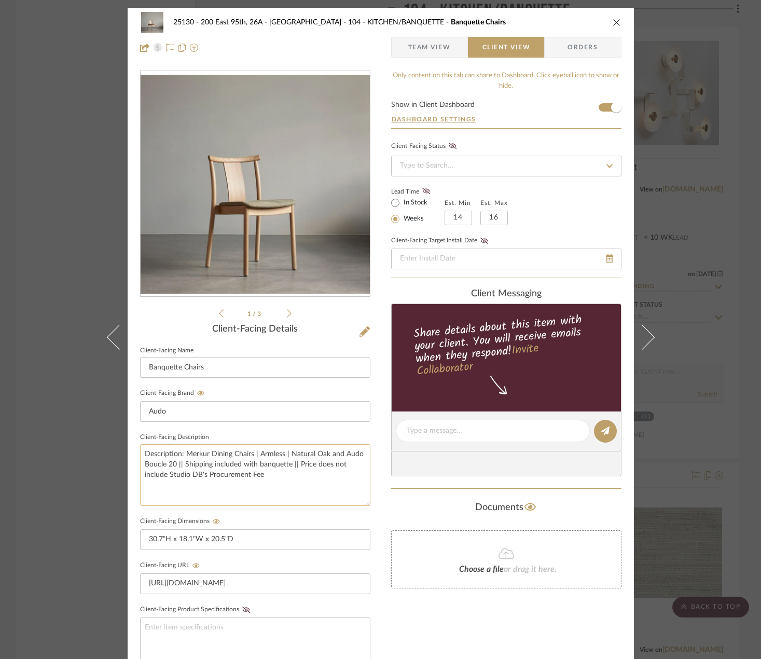
drag, startPoint x: 341, startPoint y: 453, endPoint x: 173, endPoint y: 466, distance: 168.6
click at [173, 466] on textarea "Description: Merkur Dining Chairs | Armless | Natural Oak and Audo Boucle 20 ||…" at bounding box center [255, 475] width 230 height 62
type textarea "Description: Merkur Dining Chairs | Armless | Natural Oak and Re-Wool 0718 || S…"
click at [265, 512] on sr-form-field "Client-Facing Description Description: Merkur Dining Chairs | Armless | Natural…" at bounding box center [255, 472] width 230 height 84
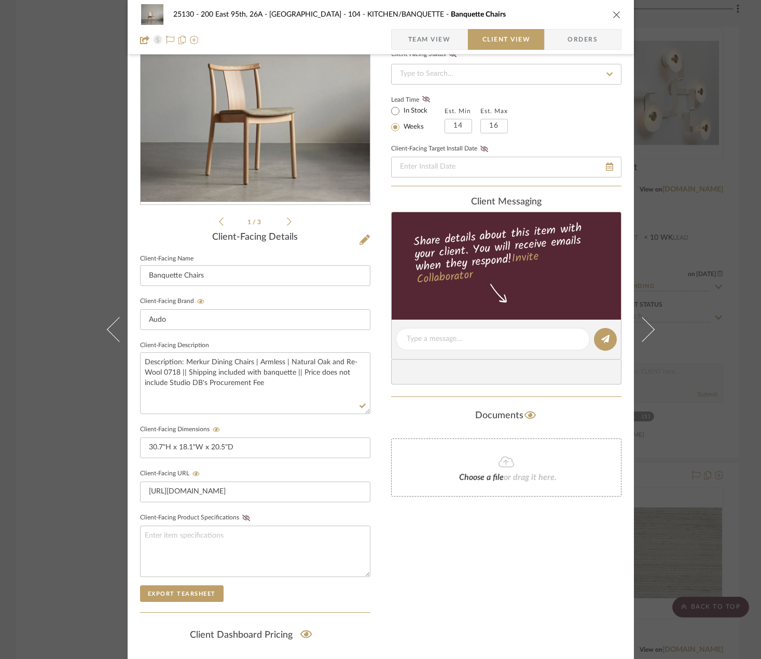
scroll to position [213, 0]
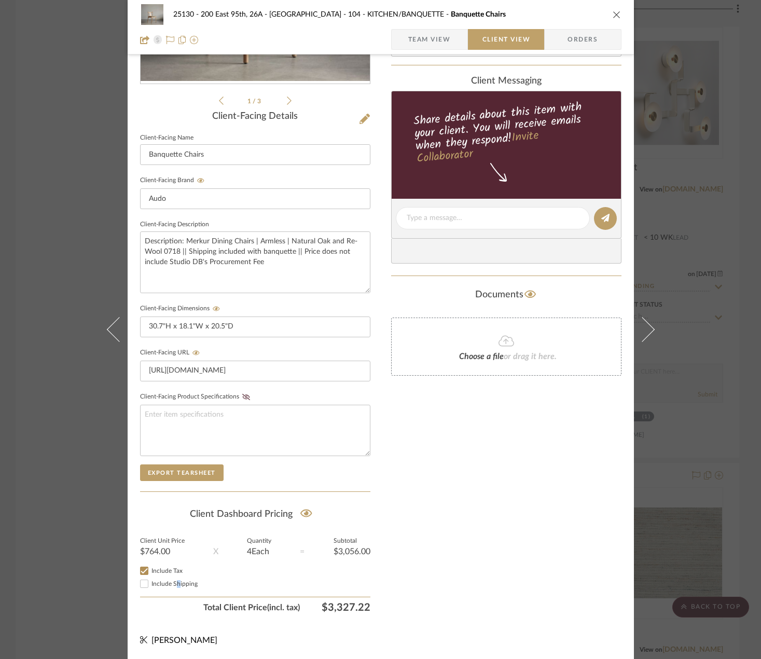
click at [174, 588] on div "Include Shipping" at bounding box center [255, 583] width 230 height 12
click at [174, 587] on label "Include Shipping" at bounding box center [260, 584] width 219 height 8
click at [150, 587] on input "Include Shipping" at bounding box center [144, 583] width 12 height 12
checkbox input "false"
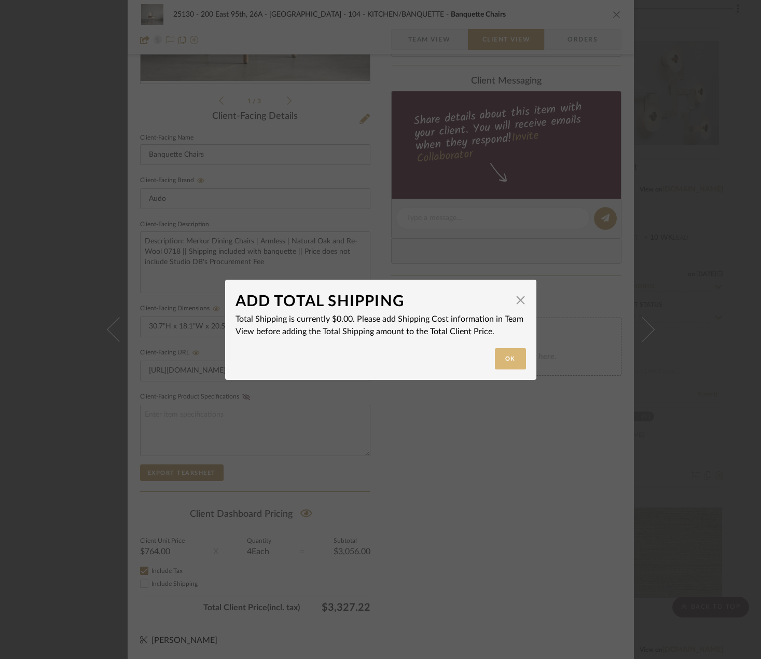
click at [498, 361] on button "Ok" at bounding box center [510, 358] width 31 height 21
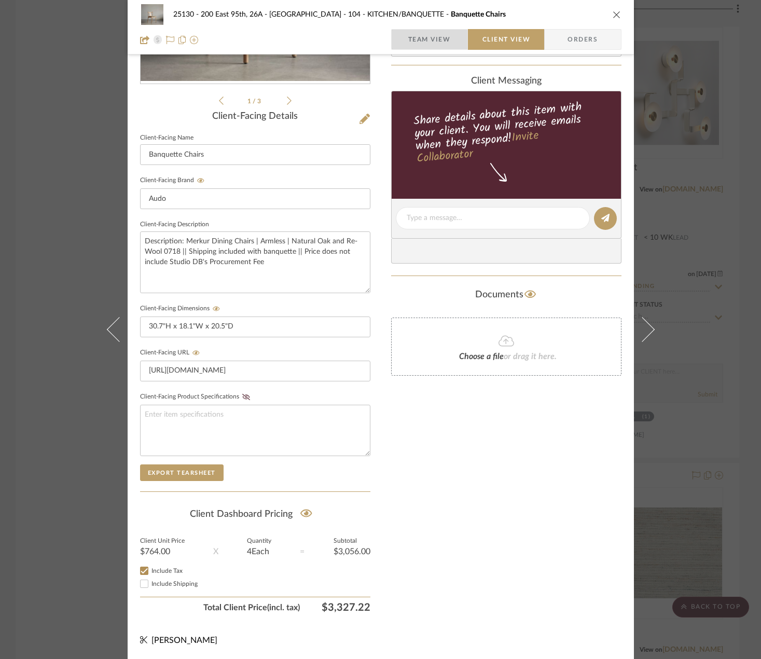
click at [417, 41] on span "Team View" at bounding box center [429, 39] width 43 height 21
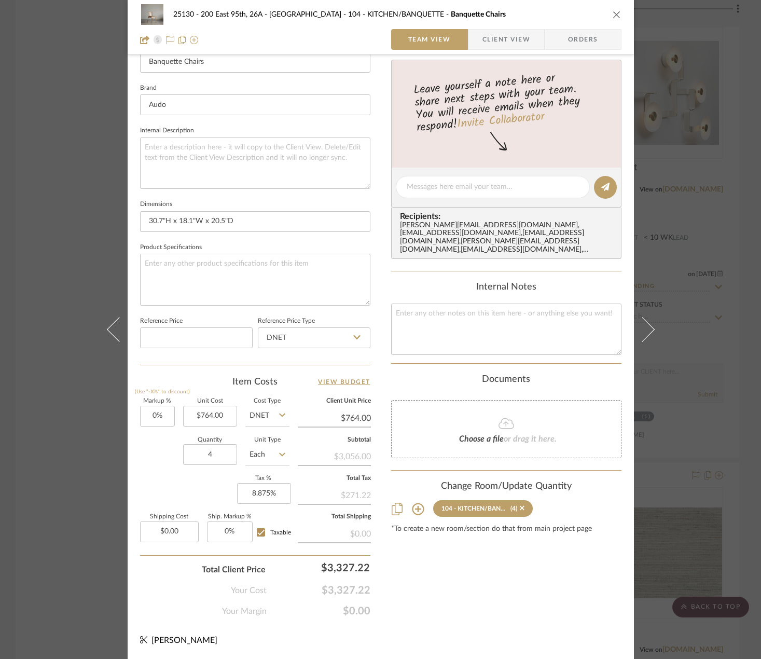
scroll to position [255, 0]
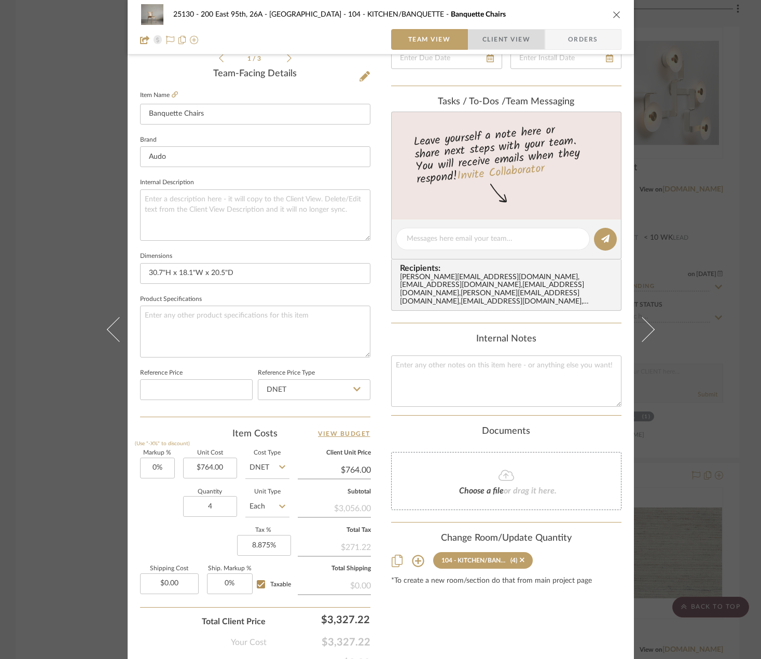
click at [507, 45] on span "Client View" at bounding box center [506, 39] width 48 height 21
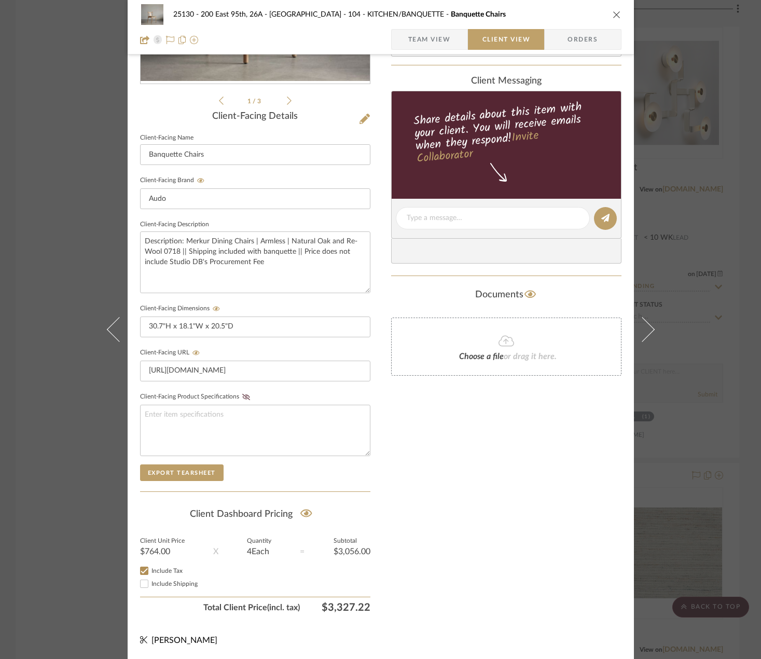
scroll to position [213, 0]
click at [292, 266] on textarea "Description: Merkur Dining Chairs | Armless | Natural Oak and Re-Wool 0718 || S…" at bounding box center [255, 262] width 230 height 62
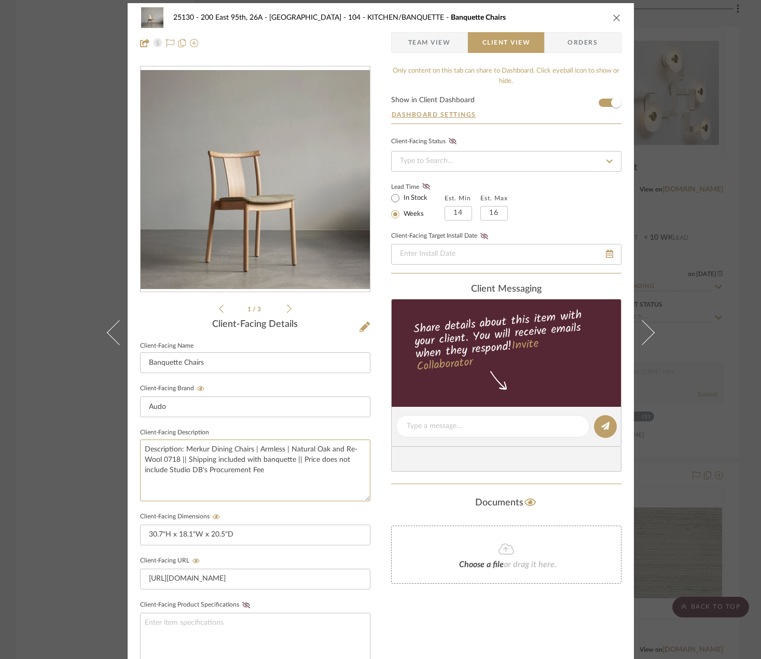
scroll to position [0, 0]
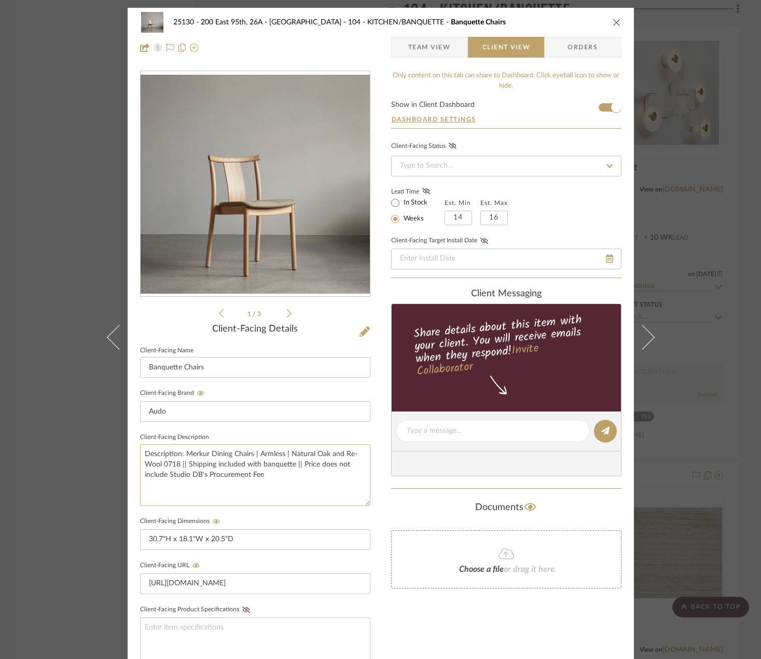
drag, startPoint x: 266, startPoint y: 481, endPoint x: 184, endPoint y: 468, distance: 82.5
click at [184, 468] on textarea "Description: Merkur Dining Chairs | Armless | Natural Oak and Re-Wool 0718 || S…" at bounding box center [255, 475] width 230 height 62
drag, startPoint x: 316, startPoint y: 460, endPoint x: 178, endPoint y: 486, distance: 141.0
click at [178, 486] on textarea "Description: Merkur Dining Chairs | Armless | Natural Oak and Re-Wool 0718 || S…" at bounding box center [255, 475] width 230 height 62
type textarea "Description: Merkur Dining Chairs | Armless | Natural Oak and Re-Wool 0718 || S…"
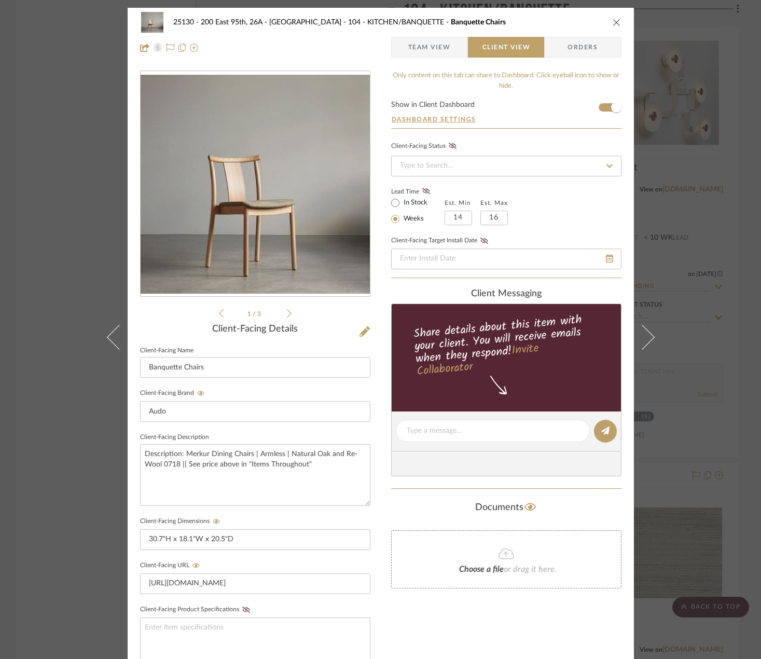
click at [331, 518] on fieldset "Client-Facing Dimensions 30.7"H x 18.1"W x 20.5"D" at bounding box center [255, 532] width 230 height 36
click at [198, 467] on textarea "Description: Merkur Dining Chairs | Armless | Natural Oak and Re-Wool 0718 || S…" at bounding box center [255, 475] width 230 height 62
click at [445, 55] on span "Team View" at bounding box center [429, 47] width 43 height 21
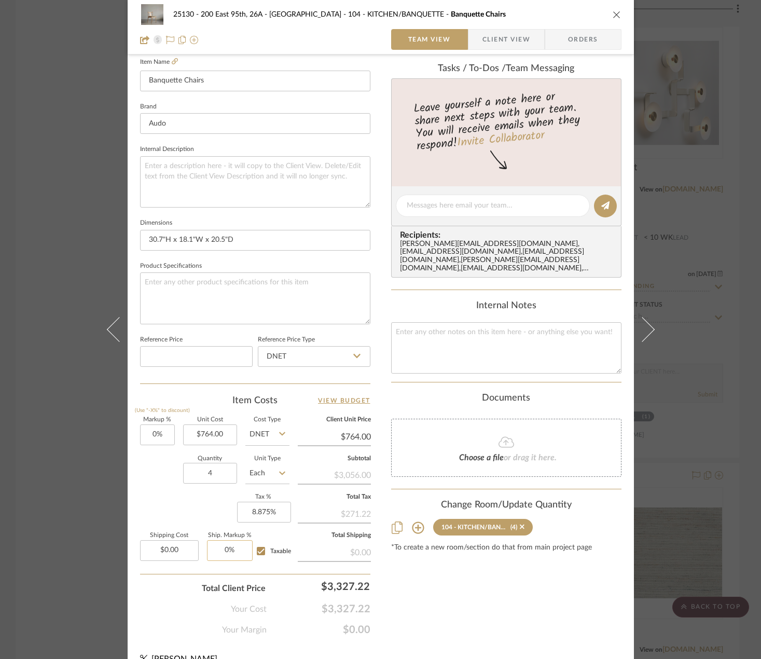
scroll to position [307, 0]
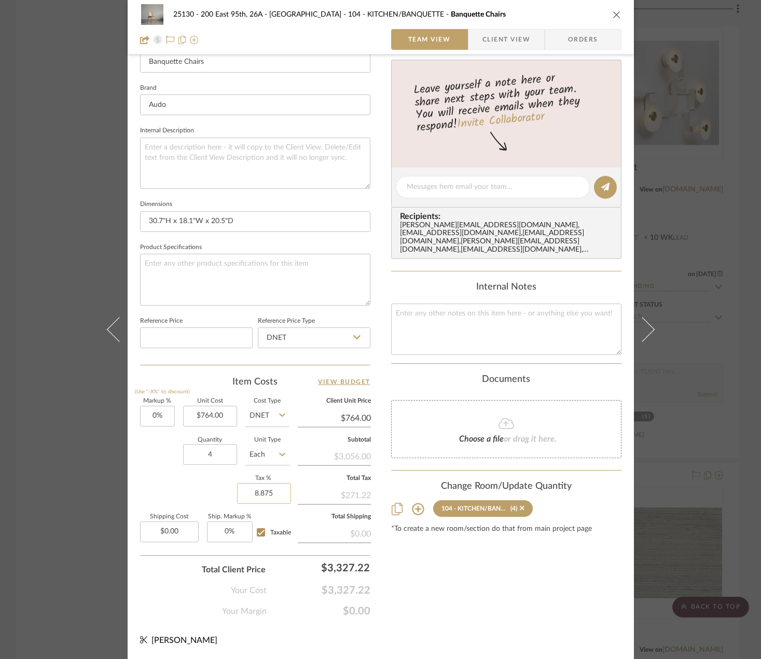
click at [255, 495] on input "8.875" at bounding box center [264, 493] width 54 height 21
type input "0%"
click at [423, 586] on div "Content here copies to Client View - confirm visibility there. Show in Client D…" at bounding box center [506, 190] width 230 height 854
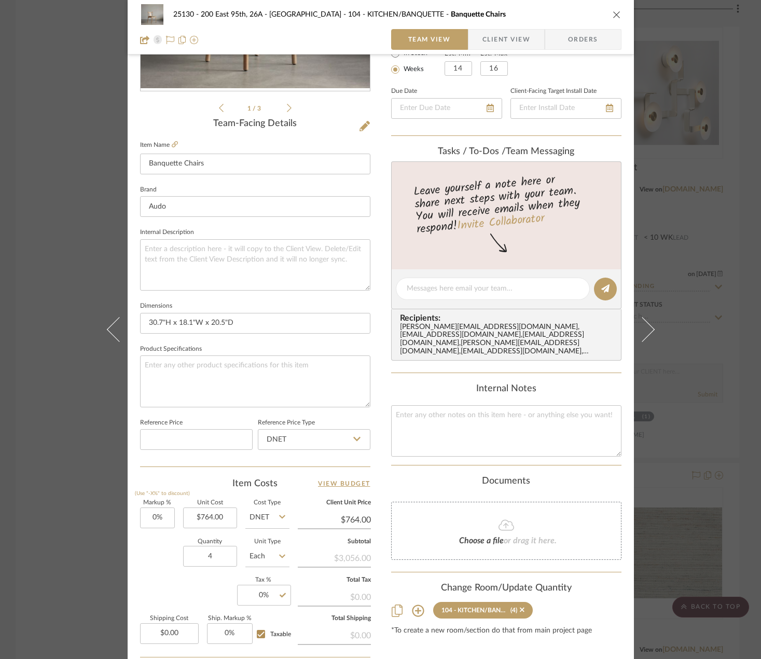
scroll to position [203, 0]
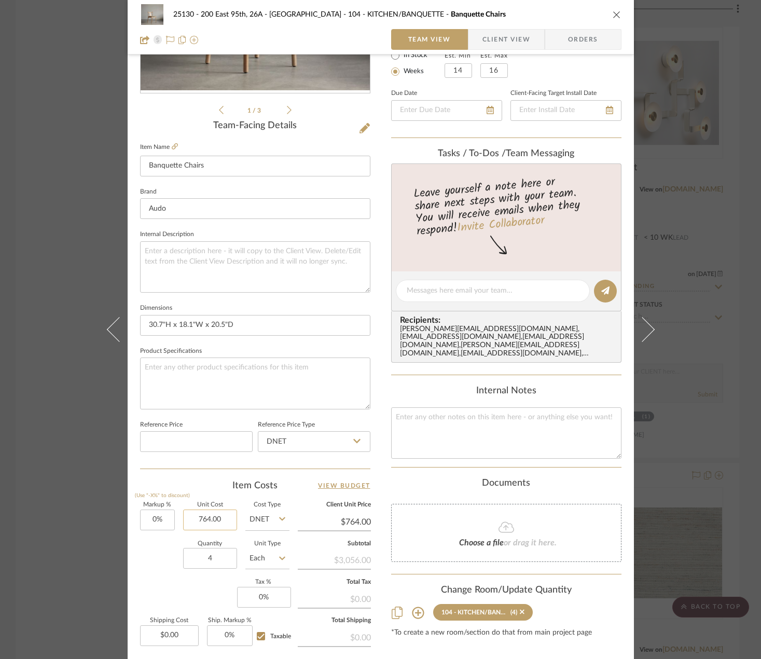
click at [225, 518] on input "764.00" at bounding box center [210, 519] width 54 height 21
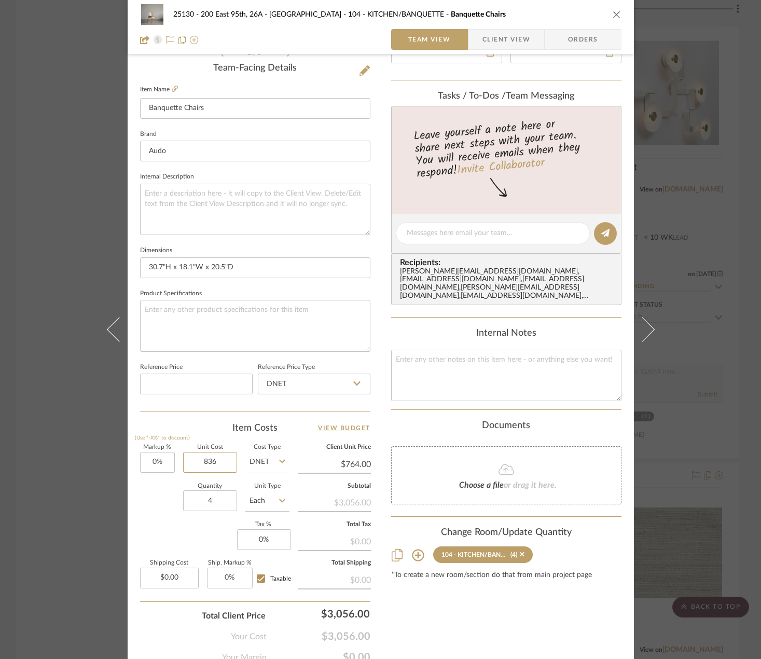
scroll to position [307, 0]
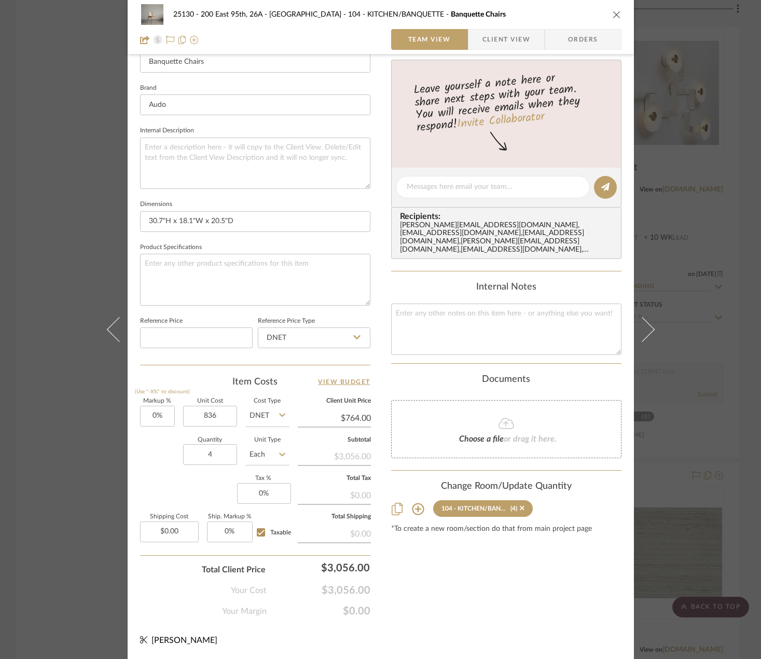
type input "$836.00"
click at [443, 599] on div "Content here copies to Client View - confirm visibility there. Show in Client D…" at bounding box center [506, 190] width 230 height 854
type input "$836.00"
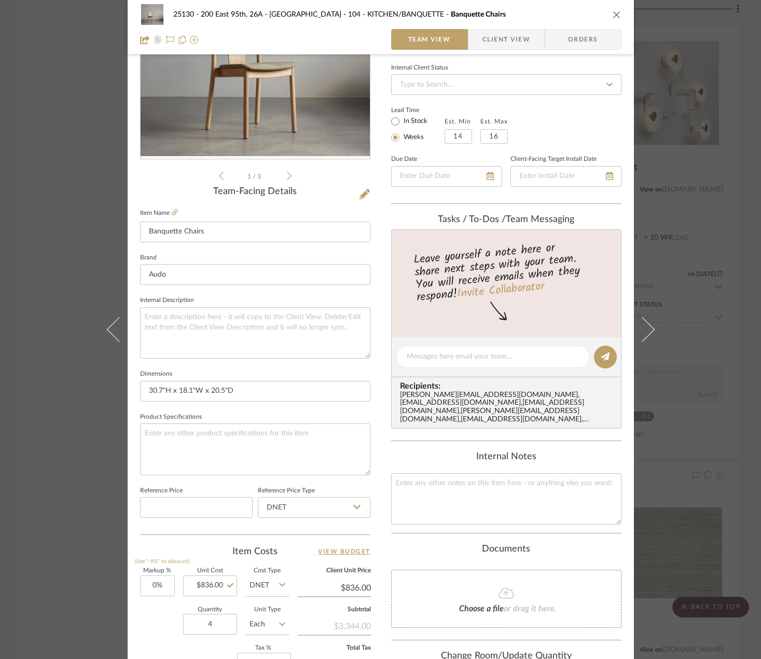
scroll to position [0, 0]
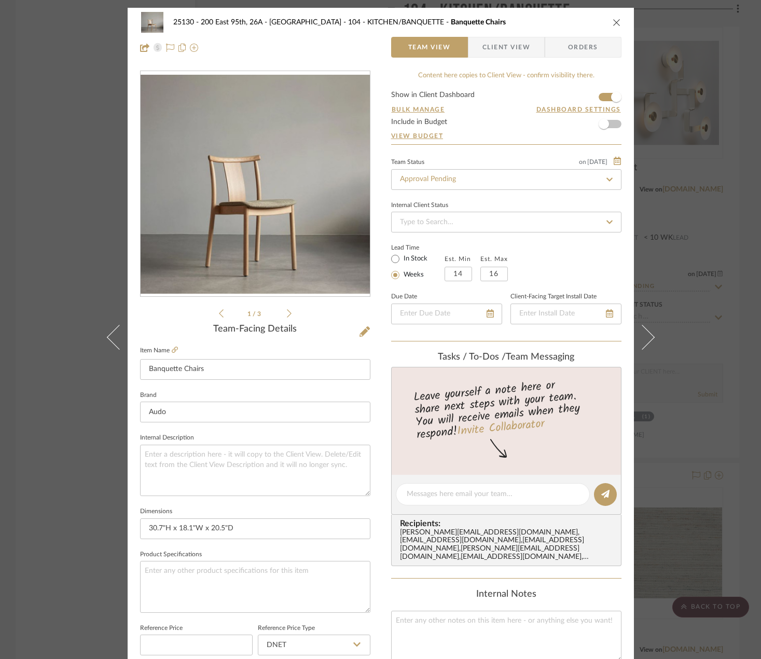
click at [698, 265] on div "25130 - 200 East 95th, 26A - Kosheleva 104 - KITCHEN/BANQUETTE Banquette Chairs…" at bounding box center [380, 329] width 761 height 659
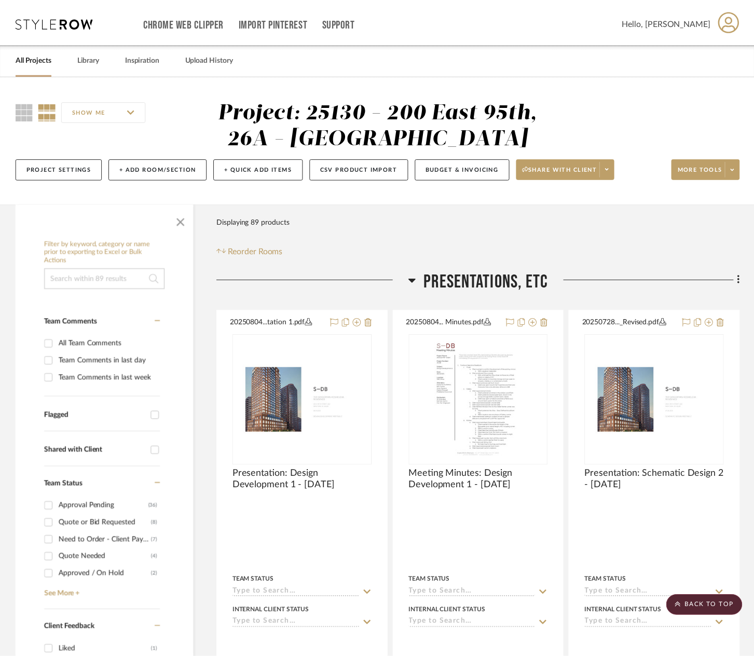
scroll to position [4824, 0]
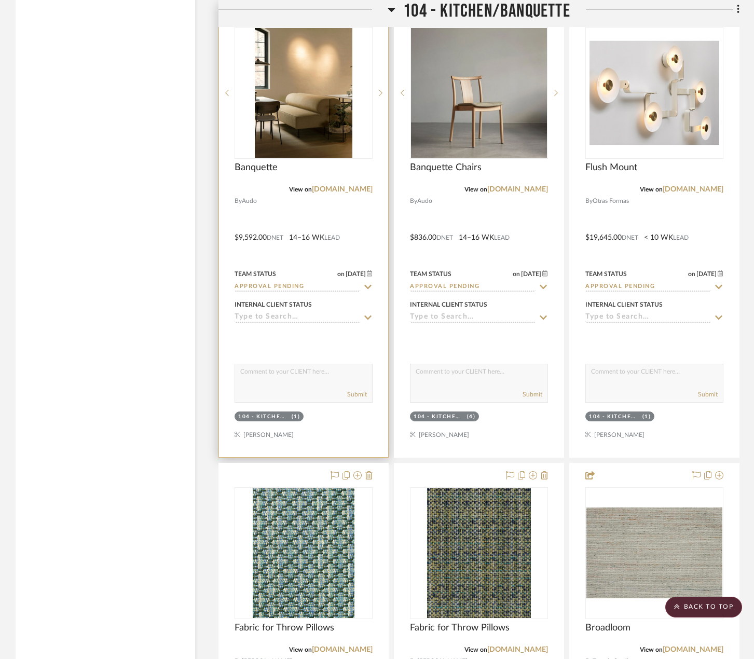
click at [353, 221] on div at bounding box center [303, 230] width 169 height 454
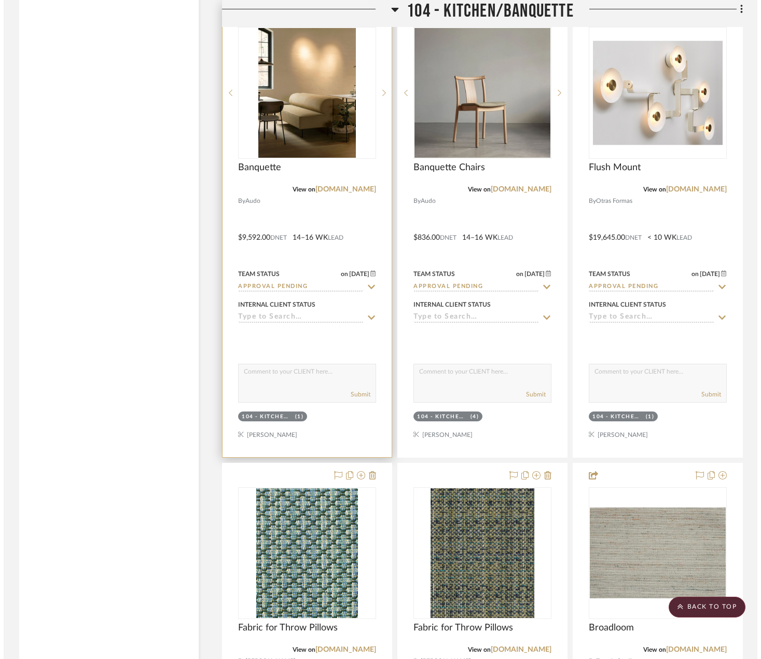
scroll to position [0, 0]
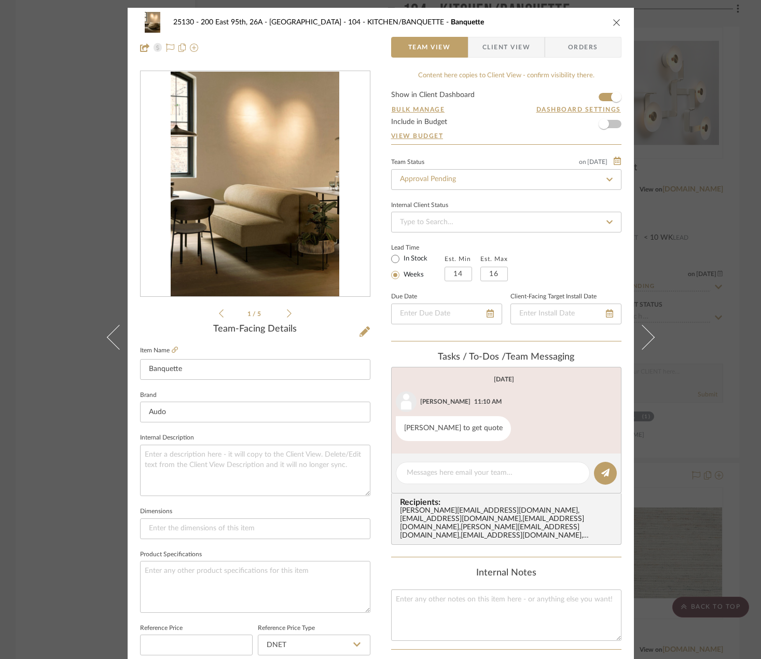
click at [482, 49] on span "Client View" at bounding box center [506, 47] width 48 height 21
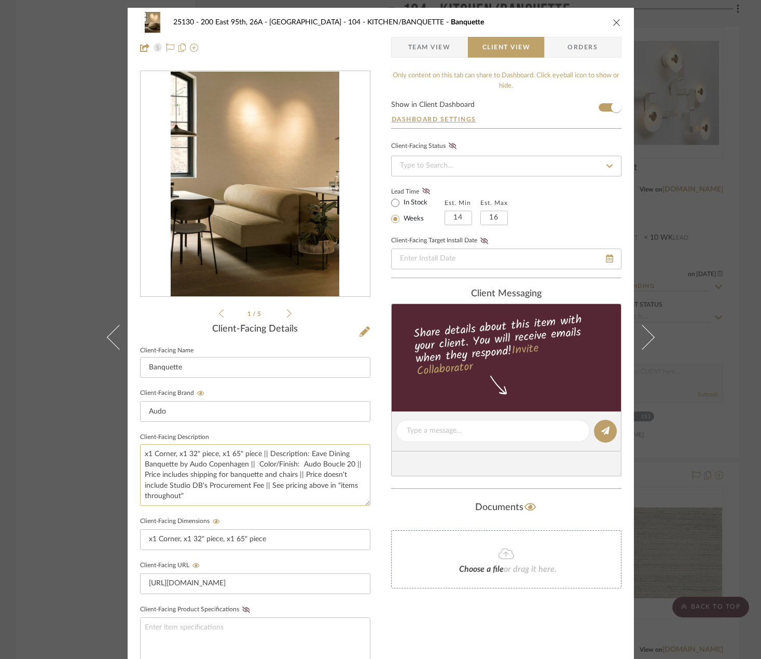
click at [257, 496] on textarea "x1 Corner, x1 32" piece, x1 65" piece || Description: Eave Dining Banquette by …" at bounding box center [255, 475] width 230 height 62
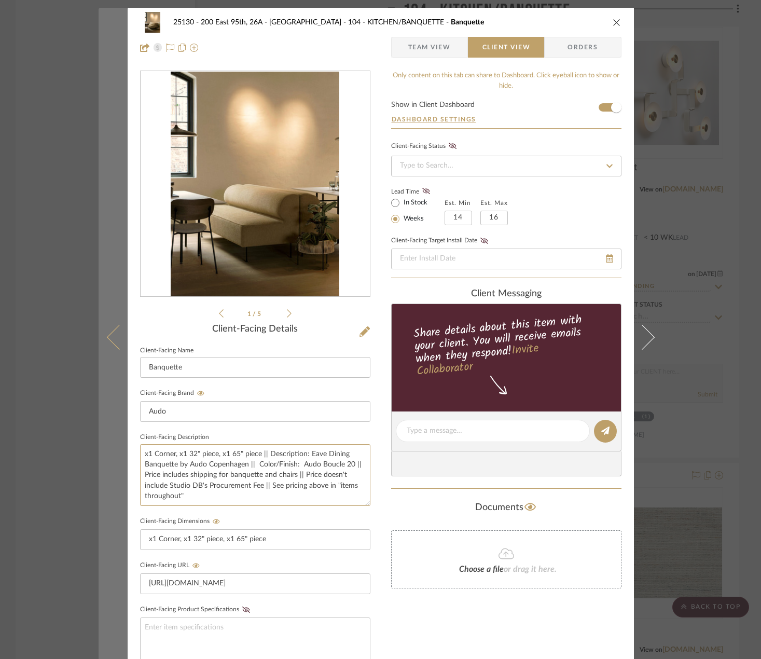
drag, startPoint x: 268, startPoint y: 487, endPoint x: 107, endPoint y: 475, distance: 160.7
click at [107, 475] on mat-dialog-content "25130 - 200 East 95th, 26A - Kosheleva 104 - KITCHEN/BANQUETTE Banquette Team V…" at bounding box center [381, 440] width 564 height 864
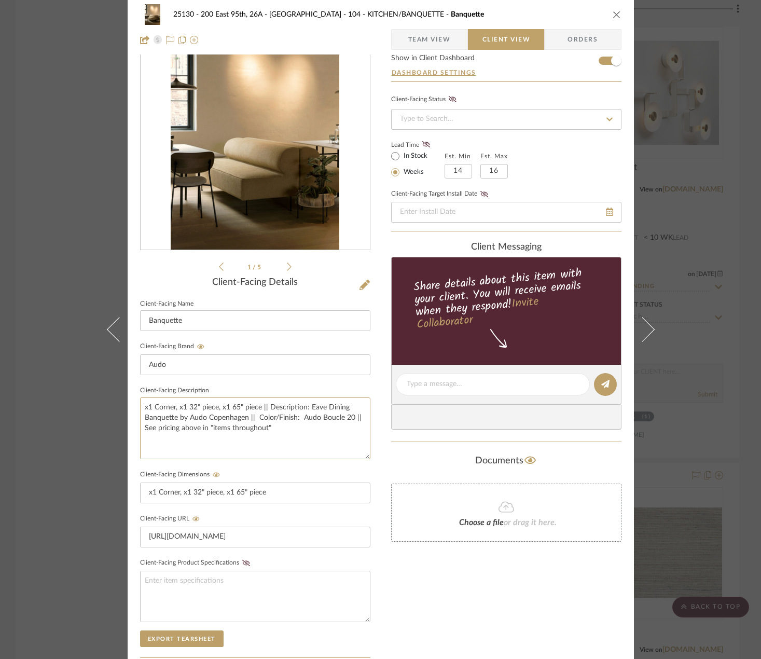
scroll to position [156, 0]
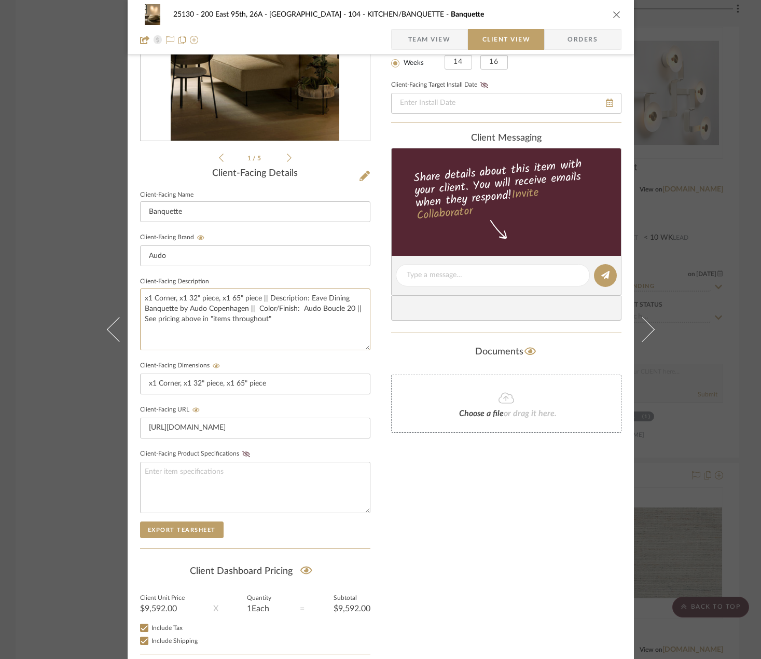
type textarea "x1 Corner, x1 32" piece, x1 65" piece || Description: Eave Dining Banquette by …"
click at [432, 541] on div "Only content on this tab can share to Dashboard. Click eyeball icon to show or …" at bounding box center [506, 294] width 230 height 759
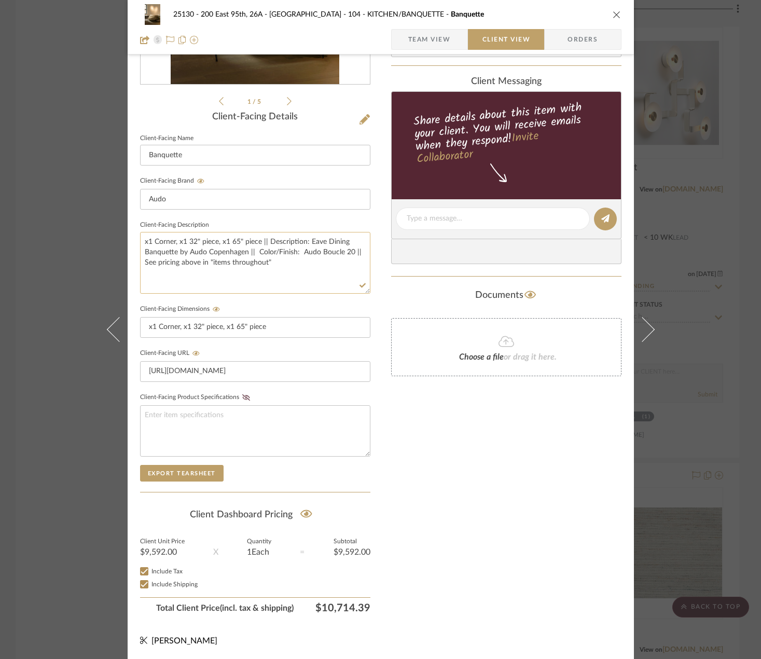
scroll to position [213, 0]
click at [438, 48] on span "Team View" at bounding box center [429, 39] width 43 height 21
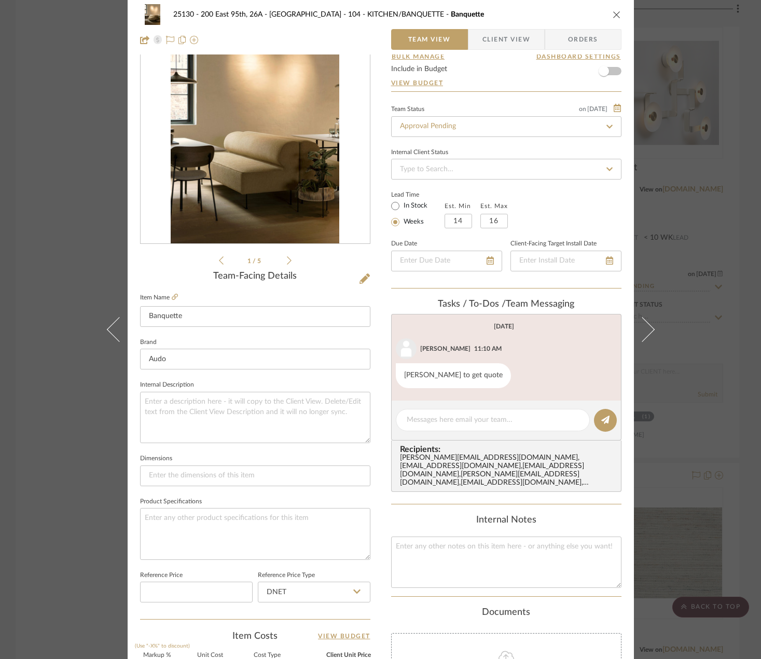
scroll to position [0, 0]
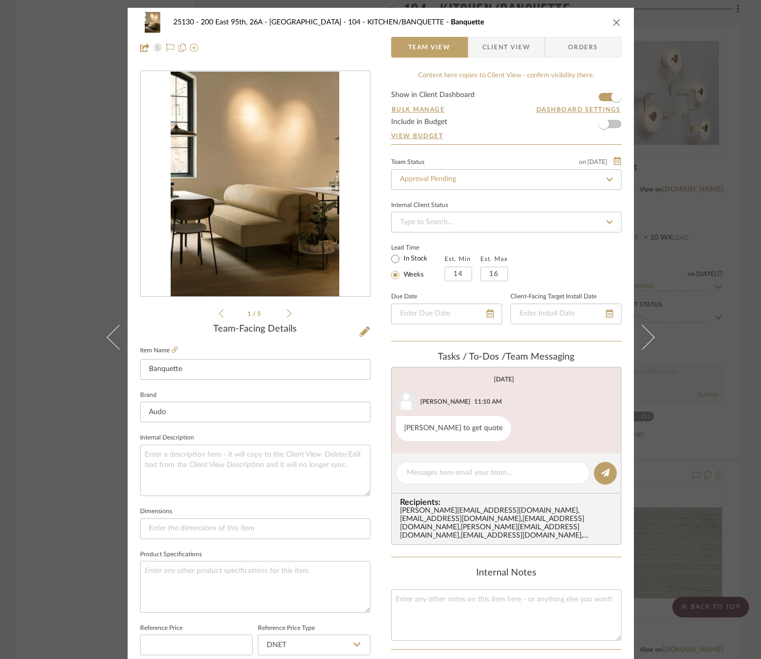
drag, startPoint x: 512, startPoint y: 43, endPoint x: 508, endPoint y: 51, distance: 9.3
click at [513, 43] on span "Client View" at bounding box center [506, 47] width 48 height 21
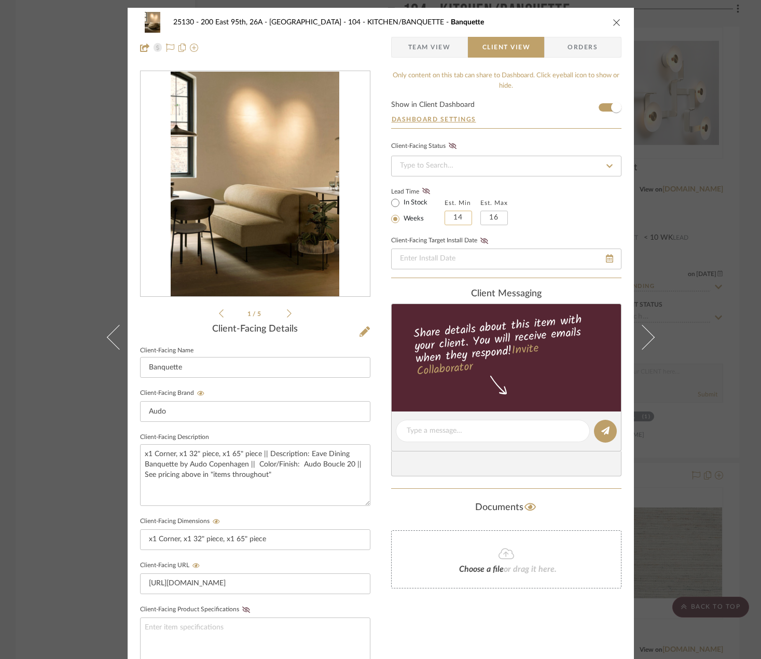
click at [454, 218] on input "14" at bounding box center [458, 218] width 27 height 15
type input "10"
click at [490, 218] on input "16" at bounding box center [493, 218] width 27 height 15
type input "13"
click at [588, 194] on div "Lead Time In Stock Weeks Est. Min 10 Est. Max 13" at bounding box center [506, 205] width 230 height 40
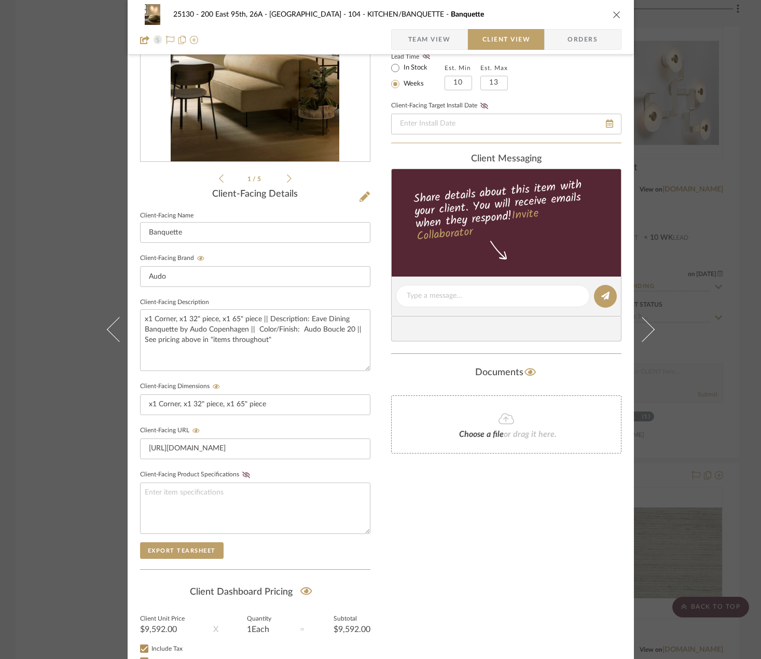
scroll to position [213, 0]
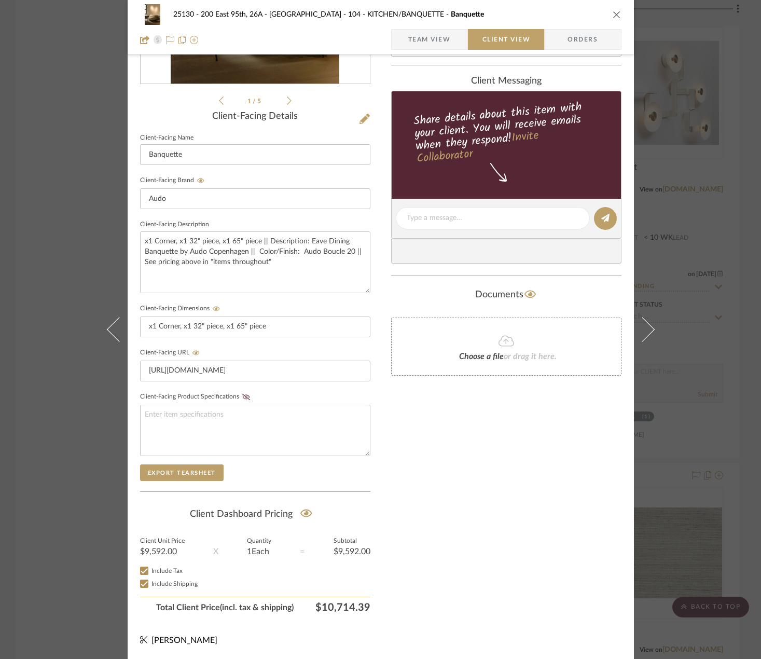
click at [160, 582] on span "Include Shipping" at bounding box center [174, 583] width 46 height 6
click at [150, 582] on input "Include Shipping" at bounding box center [144, 583] width 12 height 12
checkbox input "false"
click at [164, 573] on span "Include Tax" at bounding box center [166, 570] width 31 height 6
click at [150, 573] on input "Include Tax" at bounding box center [144, 570] width 12 height 12
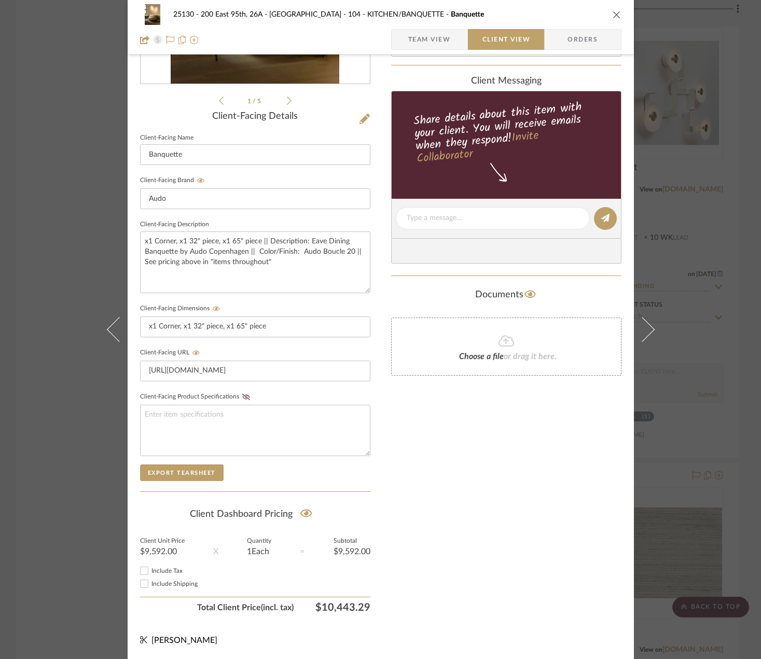
checkbox input "false"
click at [450, 42] on span "Team View" at bounding box center [430, 39] width 76 height 21
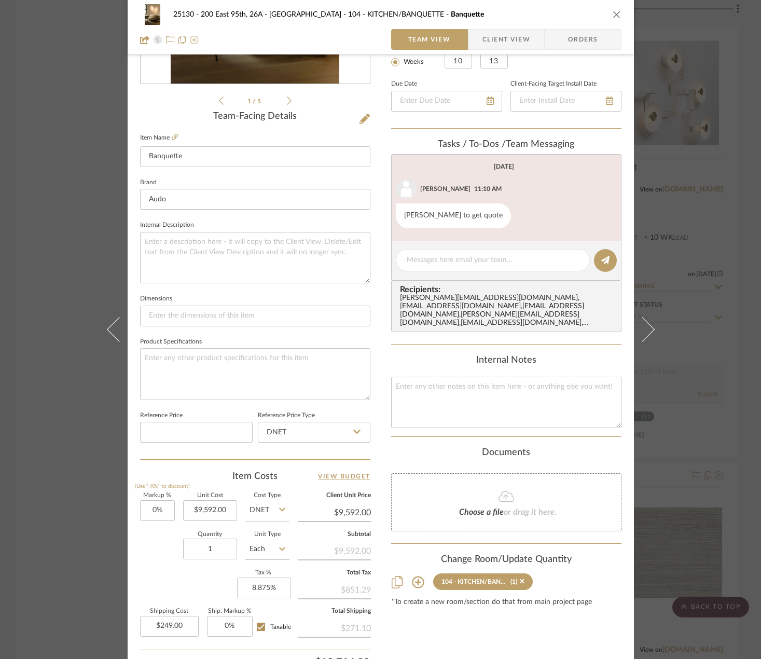
scroll to position [307, 0]
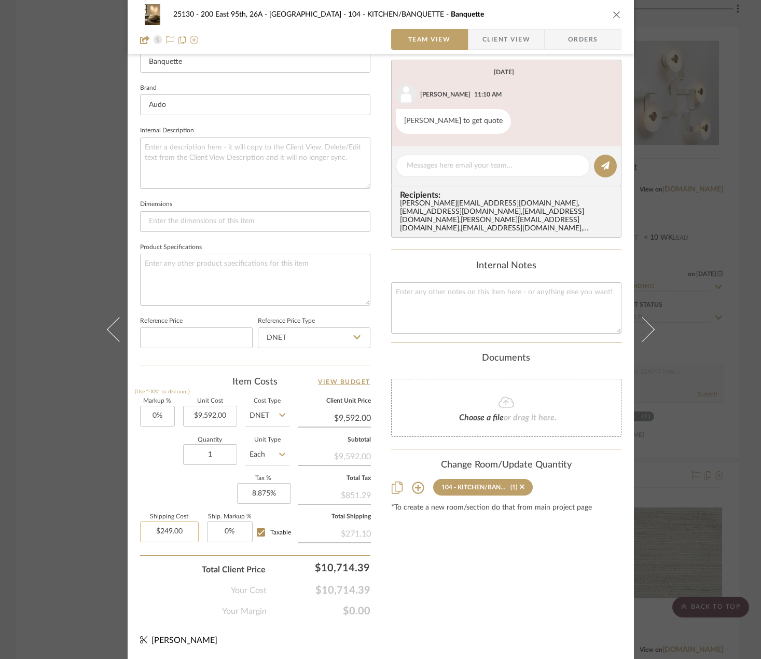
type input "249.00"
click at [184, 534] on input "249.00" at bounding box center [169, 531] width 59 height 21
type input "8.875"
click at [270, 489] on input "8.875" at bounding box center [264, 493] width 54 height 21
type input "$0.00"
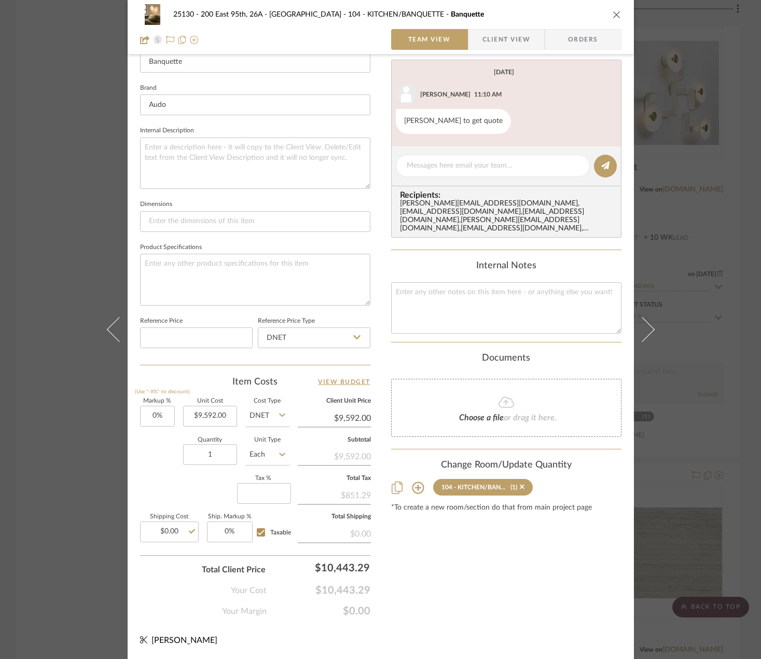
click at [490, 605] on div "Content here copies to Client View - confirm visibility there. Show in Client D…" at bounding box center [506, 190] width 230 height 854
type input "0%"
click at [222, 426] on sr-form-field "Unit Cost 9592.00" at bounding box center [210, 416] width 54 height 37
click at [216, 416] on input "9592.00" at bounding box center [210, 416] width 54 height 21
type input "$5,592.00"
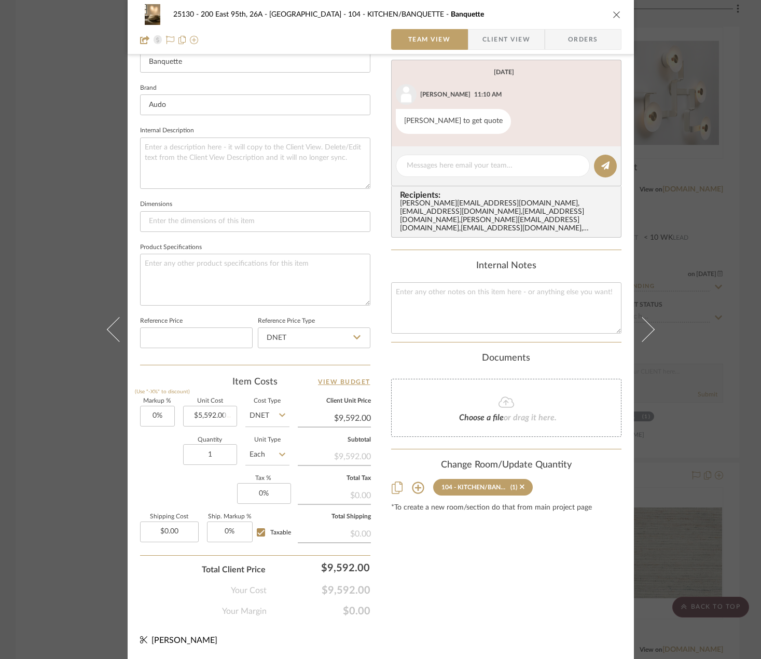
type input "$5,592.00"
click at [441, 611] on div "Content here copies to Client View - confirm visibility there. Show in Client D…" at bounding box center [506, 190] width 230 height 854
click at [687, 178] on div "25130 - 200 East 95th, 26A - Kosheleva 104 - KITCHEN/BANQUETTE Banquette Team V…" at bounding box center [380, 329] width 761 height 659
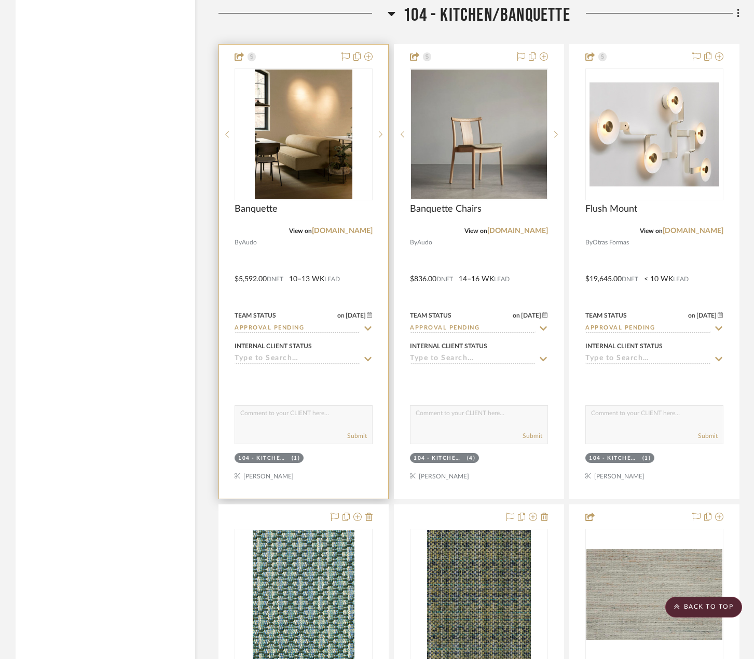
scroll to position [4720, 0]
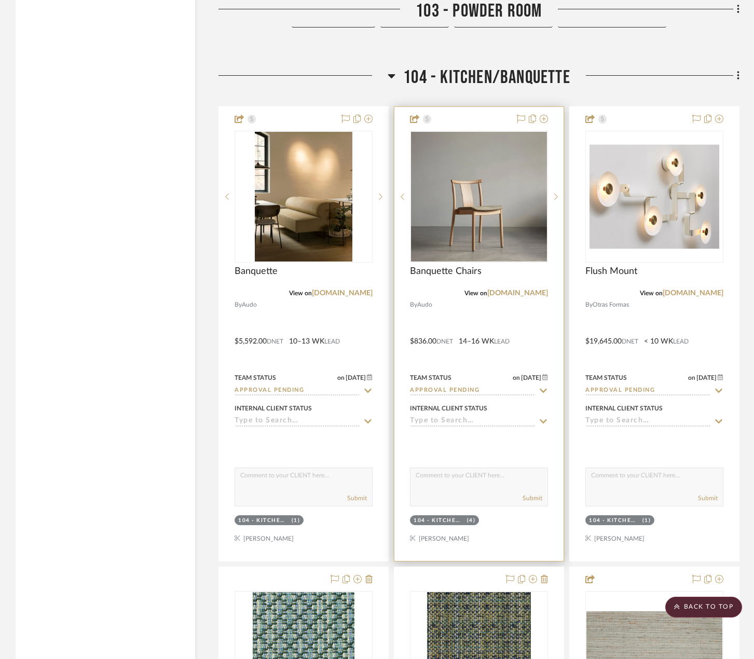
click at [459, 323] on div at bounding box center [478, 334] width 169 height 454
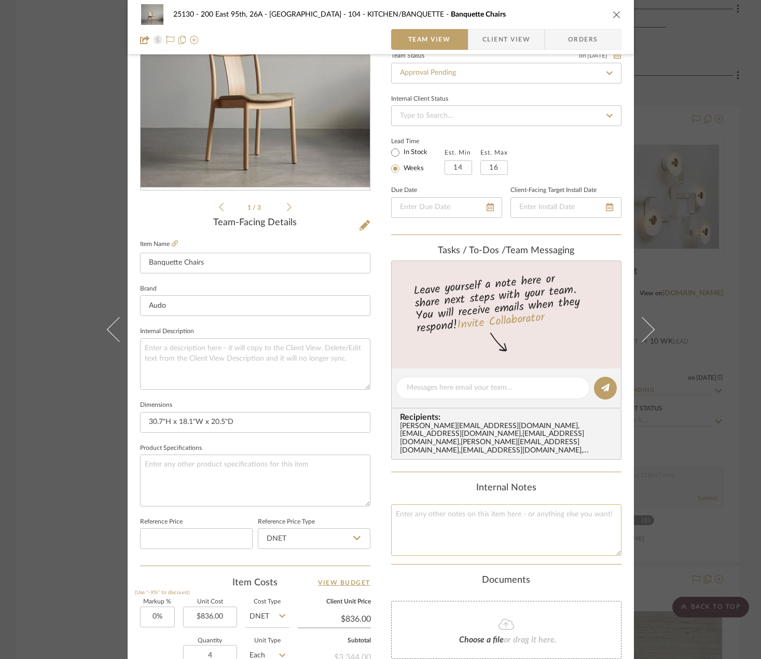
scroll to position [0, 0]
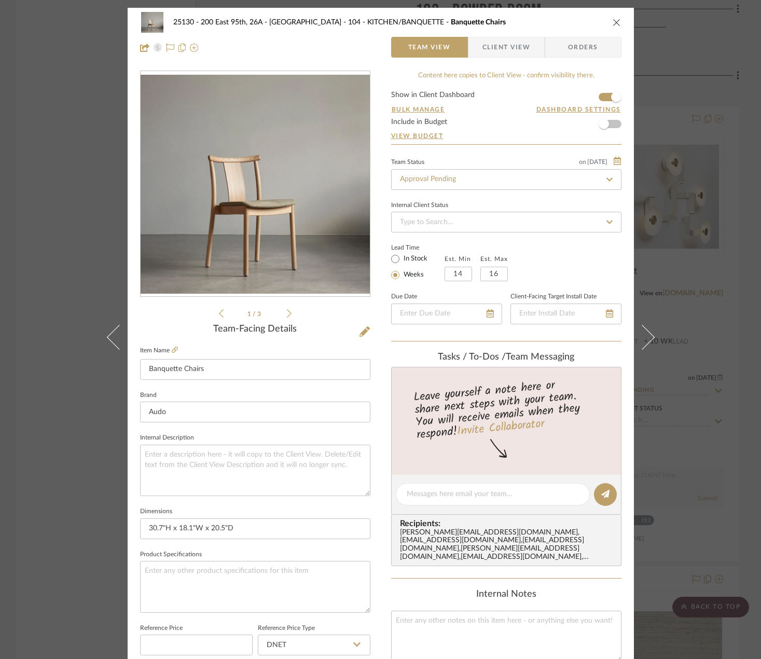
click at [701, 207] on div "25130 - 200 East 95th, 26A - Kosheleva 104 - KITCHEN/BANQUETTE Banquette Chairs…" at bounding box center [380, 329] width 761 height 659
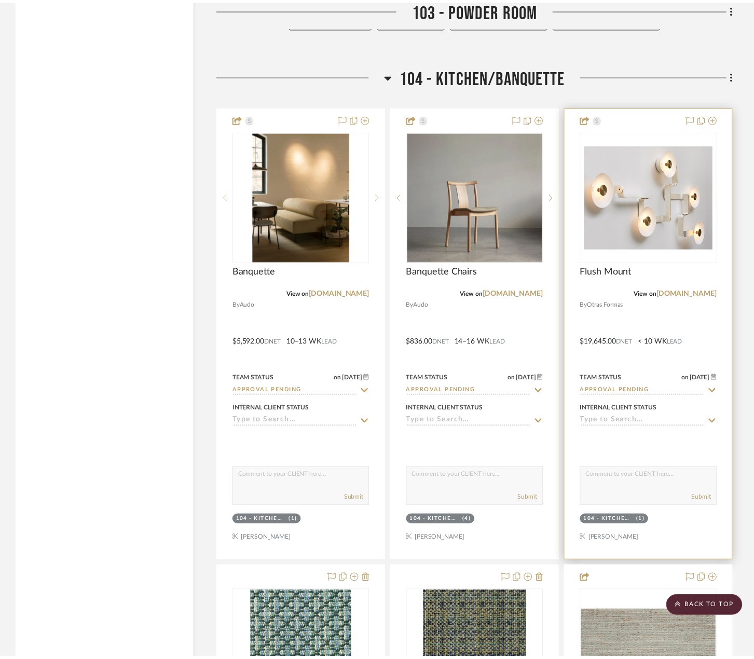
scroll to position [4720, 0]
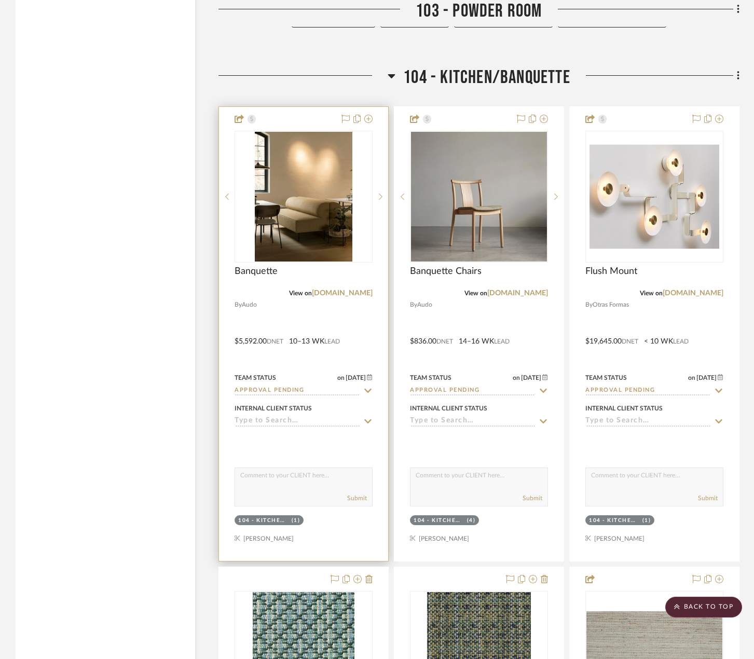
click at [325, 312] on div at bounding box center [303, 334] width 169 height 454
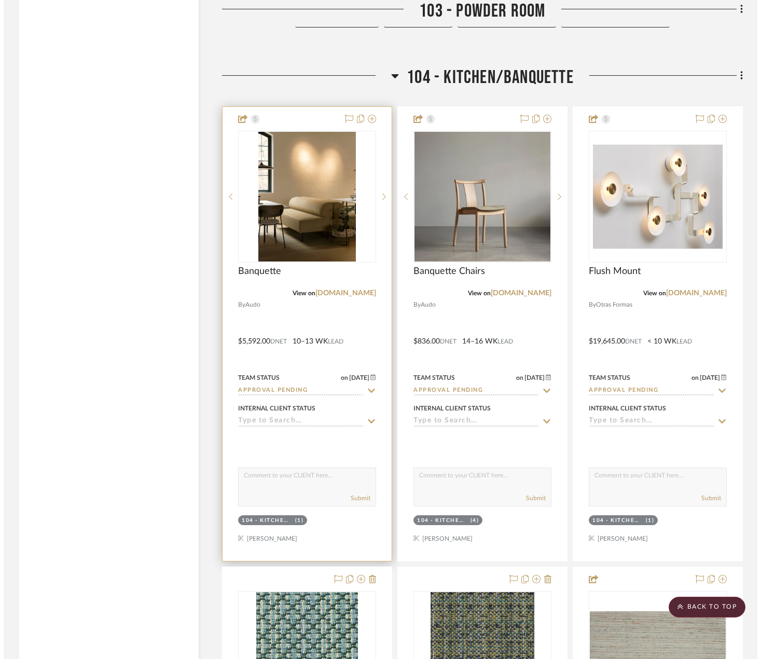
scroll to position [0, 0]
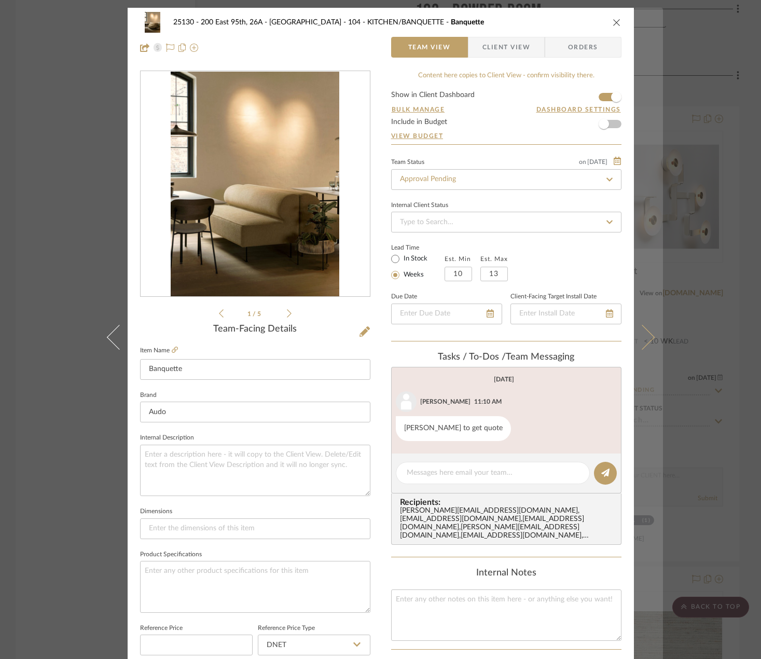
click at [645, 357] on button at bounding box center [648, 337] width 29 height 659
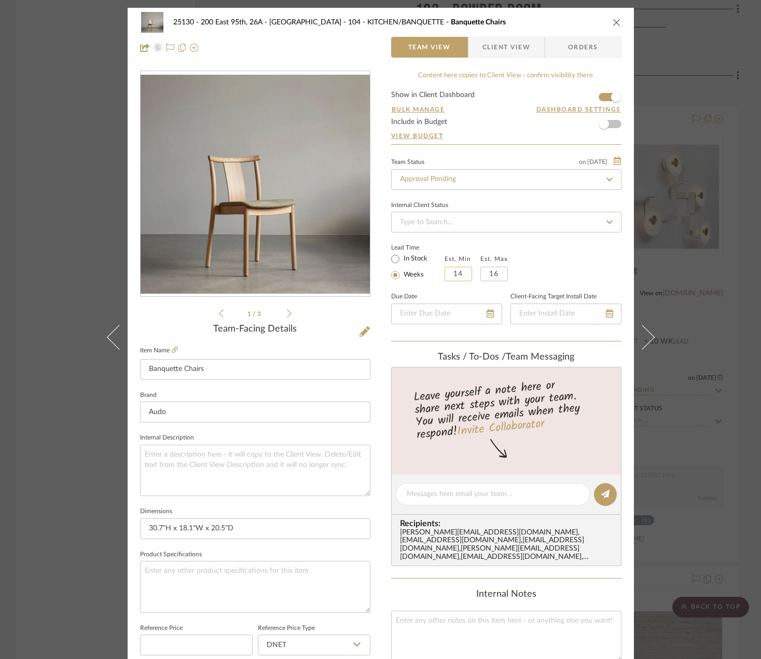
click at [448, 277] on input "14" at bounding box center [458, 274] width 27 height 15
type input "10"
click at [488, 276] on input "16" at bounding box center [493, 274] width 27 height 15
type input "13"
click at [715, 217] on div "25130 - 200 East 95th, 26A - Kosheleva 104 - KITCHEN/BANQUETTE Banquette Chairs…" at bounding box center [380, 329] width 761 height 659
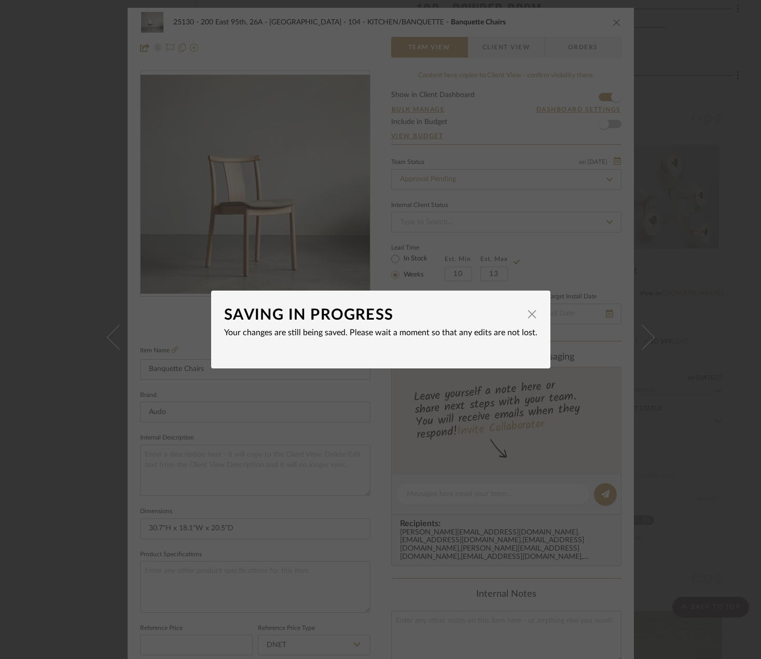
drag, startPoint x: 512, startPoint y: 313, endPoint x: 526, endPoint y: 308, distance: 15.6
click at [512, 313] on div "SAVING IN PROGRESS" at bounding box center [373, 314] width 298 height 23
drag, startPoint x: 526, startPoint y: 308, endPoint x: 542, endPoint y: 304, distance: 15.9
click at [527, 308] on span "button" at bounding box center [532, 313] width 21 height 21
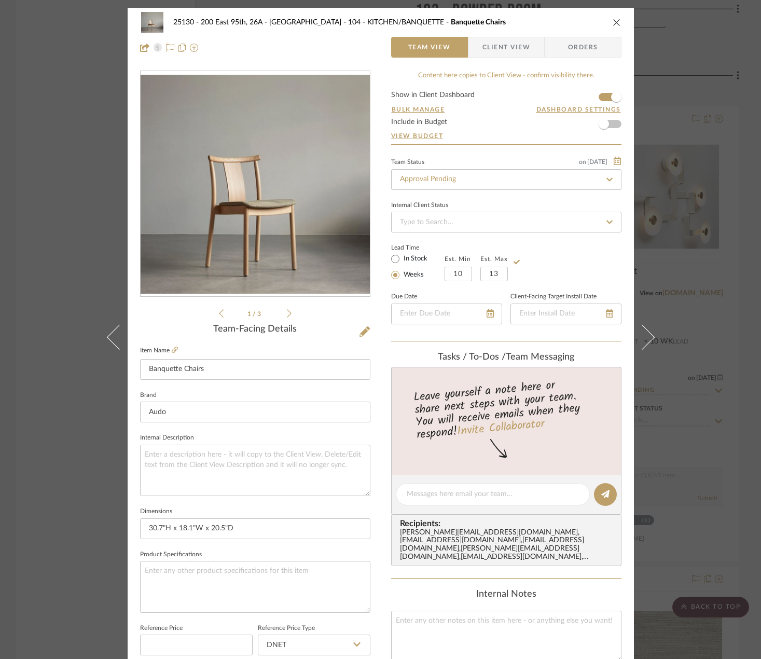
click at [695, 270] on div "25130 - 200 East 95th, 26A - Kosheleva 104 - KITCHEN/BANQUETTE Banquette Chairs…" at bounding box center [380, 329] width 761 height 659
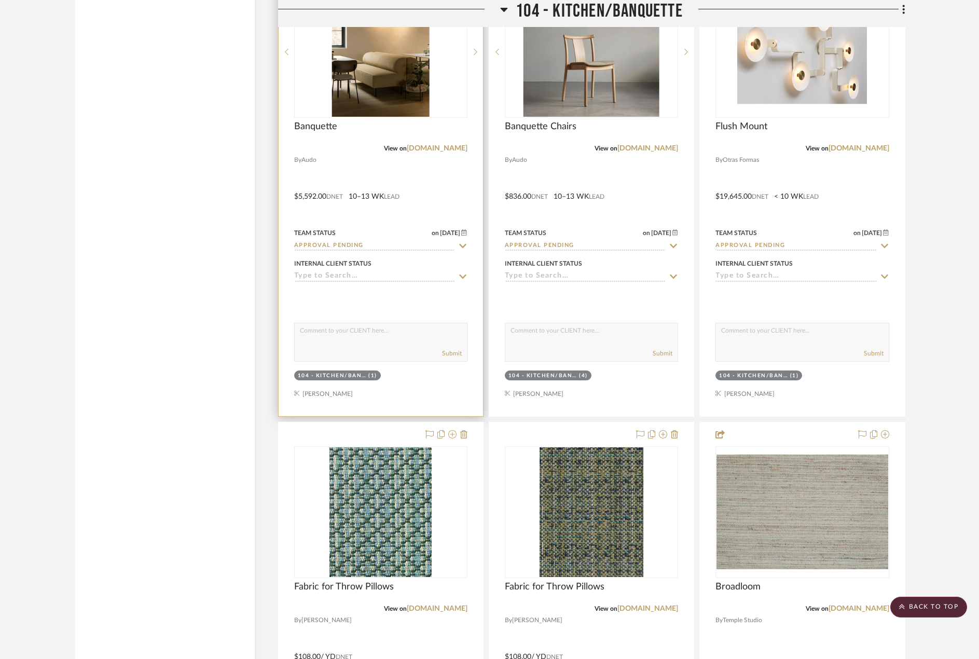
scroll to position [4554, 0]
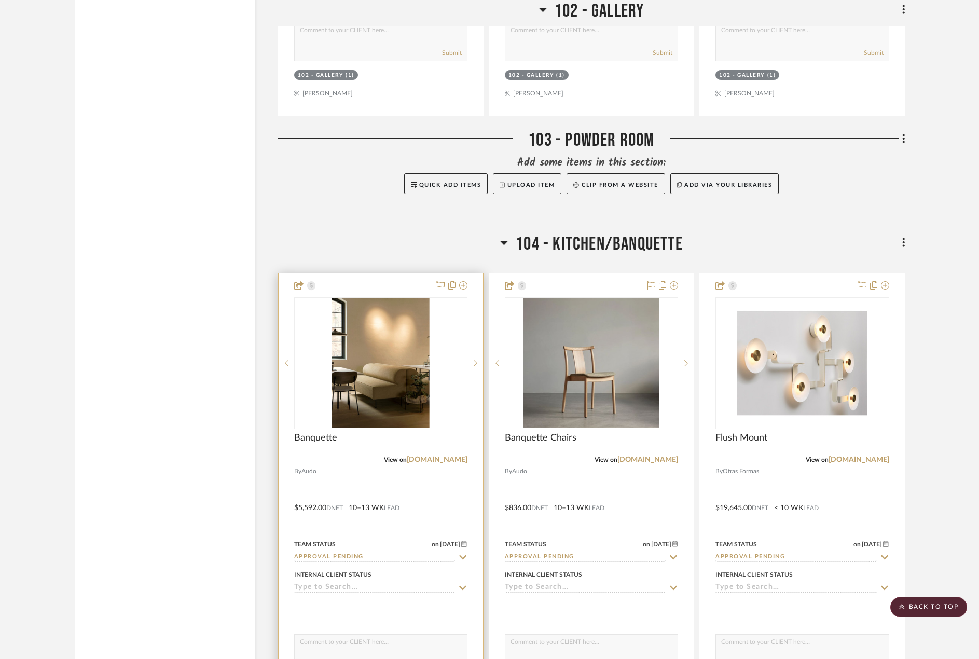
click at [449, 503] on div at bounding box center [381, 500] width 204 height 454
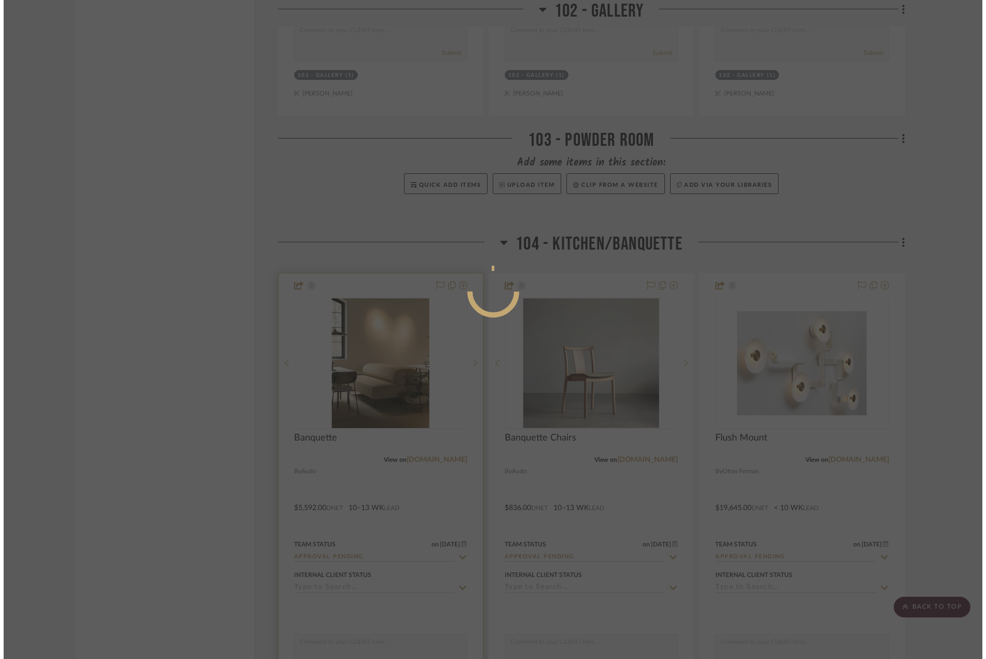
scroll to position [0, 0]
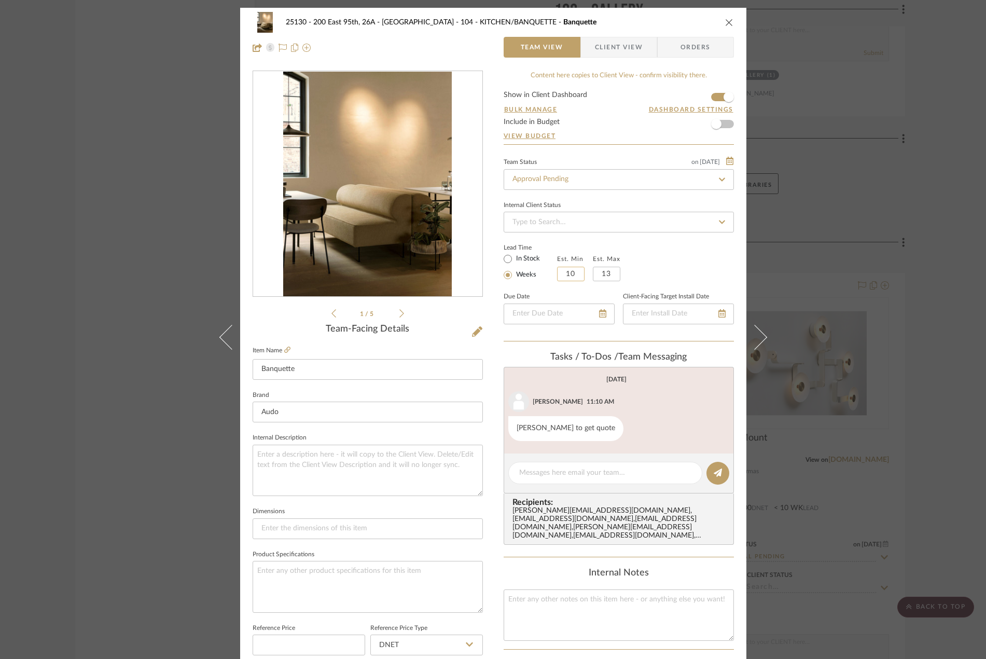
click at [571, 275] on input "10" at bounding box center [570, 274] width 27 height 15
type input "14"
click at [602, 271] on input "13" at bounding box center [606, 274] width 27 height 15
type input "16"
click at [829, 269] on div "25130 - 200 East 95th, 26A - Kosheleva 104 - KITCHEN/BANQUETTE Banquette Team V…" at bounding box center [493, 329] width 986 height 659
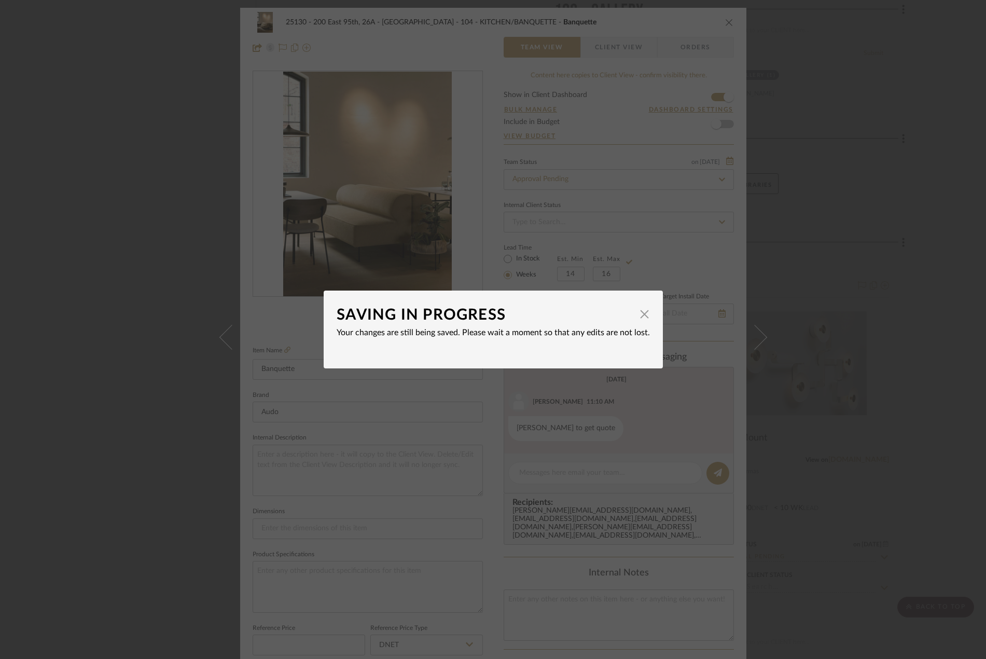
drag, startPoint x: 640, startPoint y: 312, endPoint x: 667, endPoint y: 299, distance: 29.9
click at [640, 313] on span "button" at bounding box center [644, 313] width 21 height 21
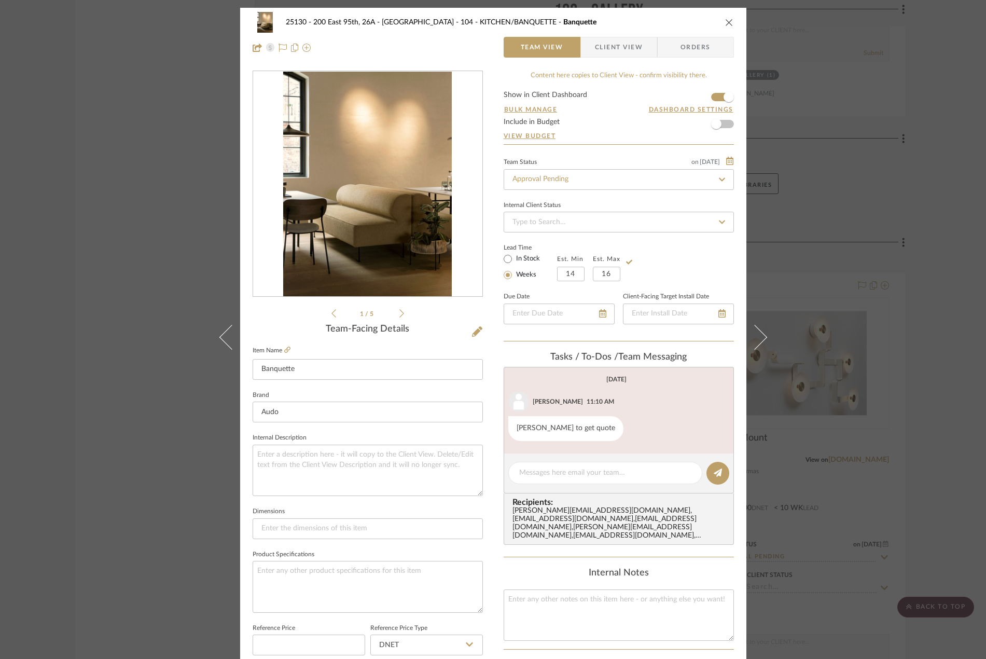
click at [799, 252] on div "25130 - 200 East 95th, 26A - Kosheleva 104 - KITCHEN/BANQUETTE Banquette Team V…" at bounding box center [493, 329] width 986 height 659
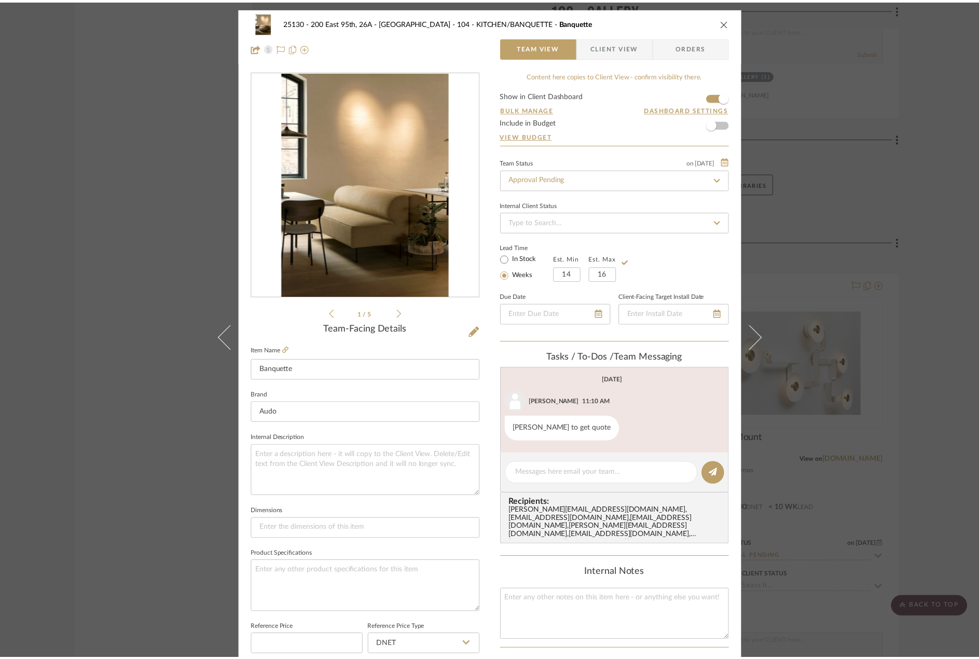
scroll to position [4554, 0]
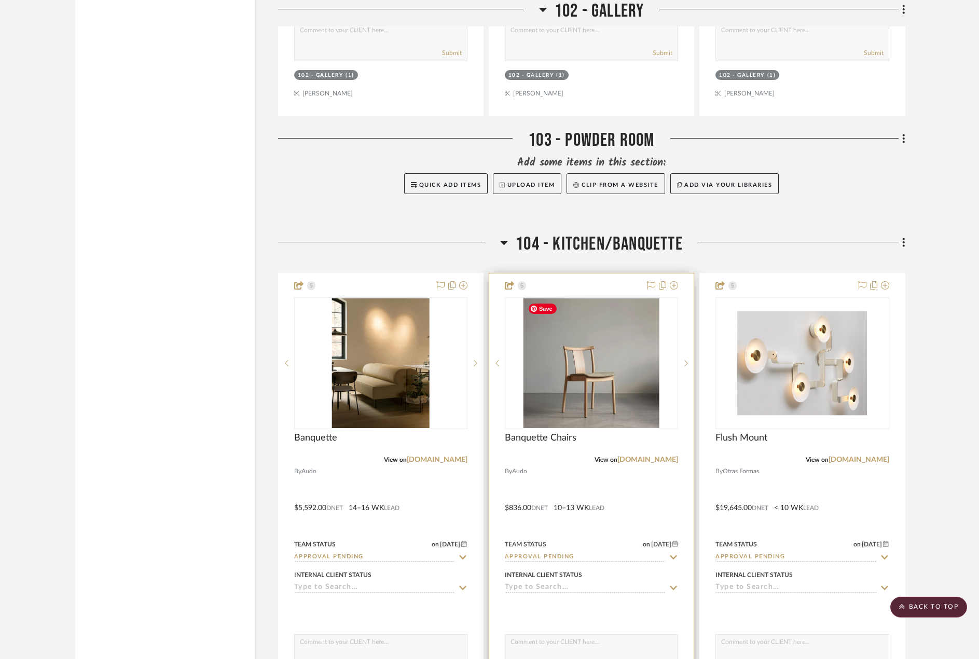
click at [559, 456] on div "View on us.audocph.com" at bounding box center [591, 459] width 173 height 9
click at [560, 435] on span "Banquette Chairs" at bounding box center [541, 437] width 72 height 11
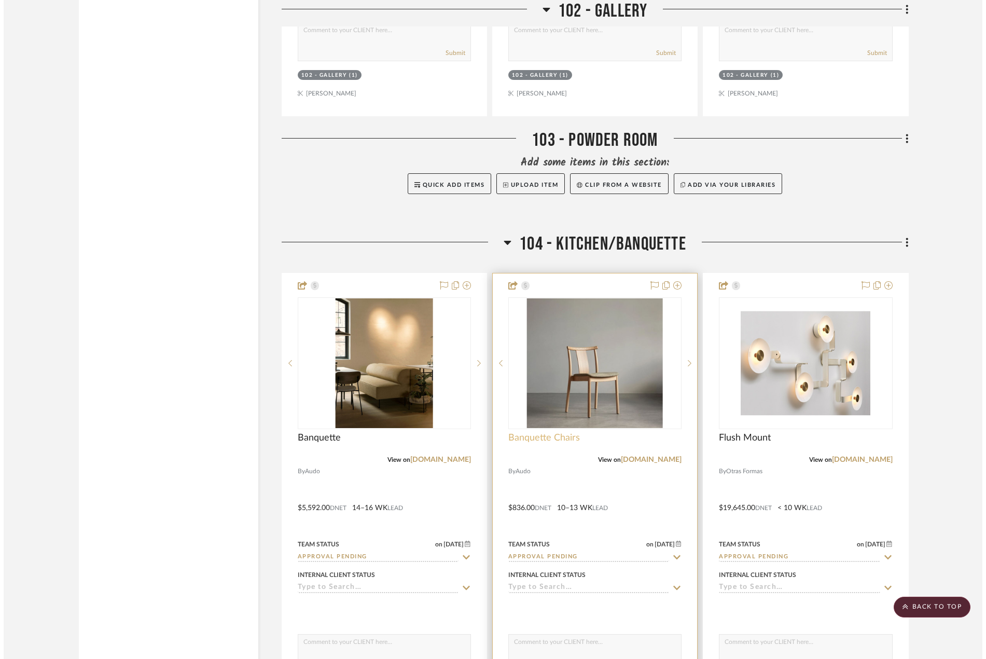
scroll to position [0, 0]
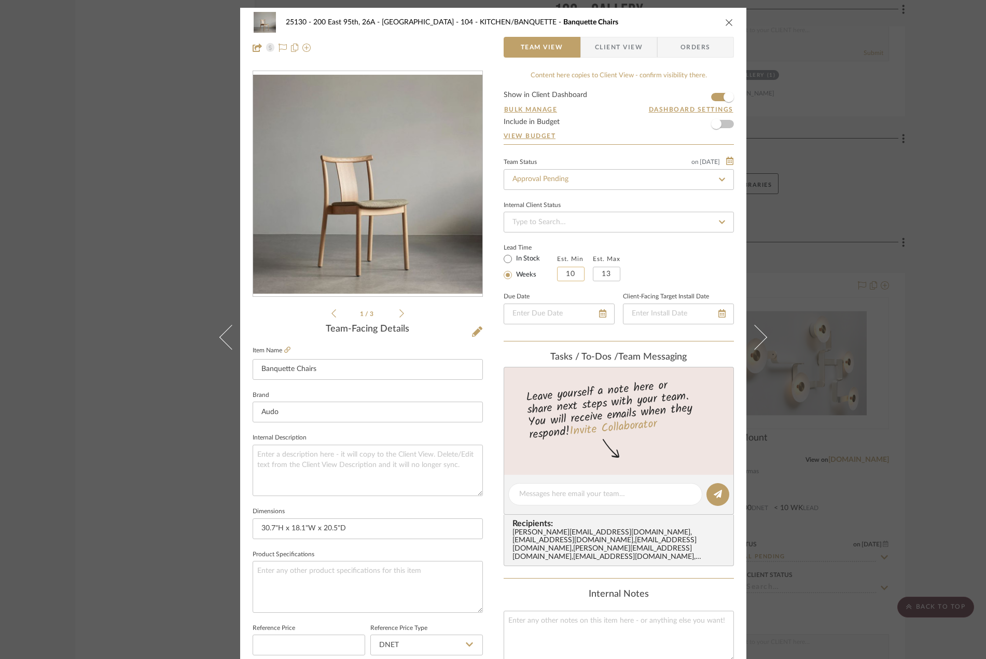
click at [564, 279] on input "10" at bounding box center [570, 274] width 27 height 15
type input "14"
click at [610, 273] on input "13" at bounding box center [606, 274] width 27 height 15
type input "16"
click at [658, 269] on div "Lead Time In Stock Weeks Est. Min 14 Est. Max 16" at bounding box center [619, 261] width 230 height 40
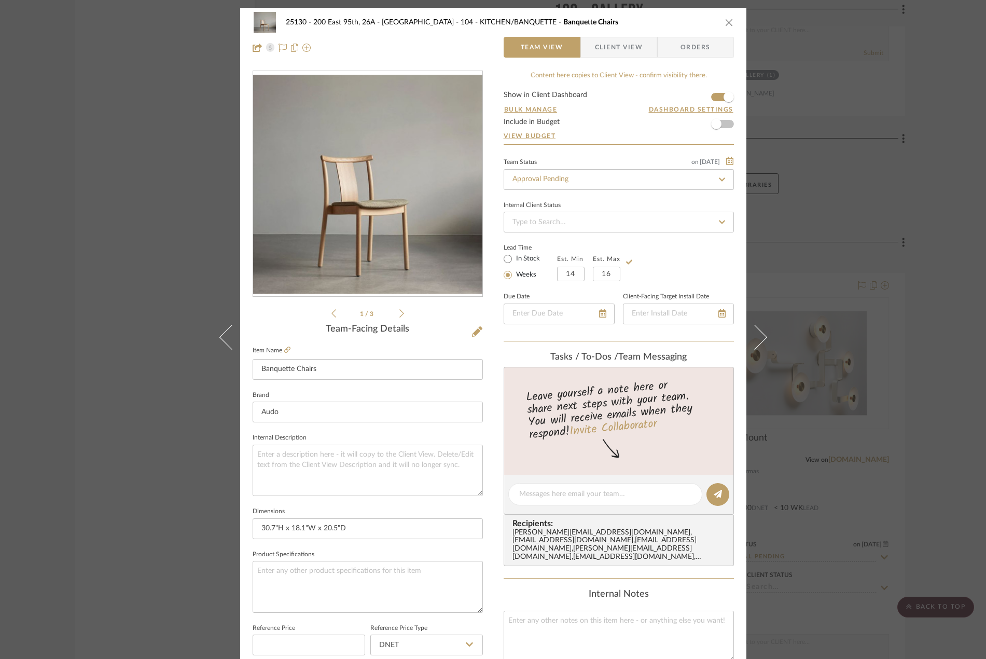
click at [859, 249] on div "25130 - 200 East 95th, 26A - Kosheleva 104 - KITCHEN/BANQUETTE Banquette Chairs…" at bounding box center [493, 329] width 986 height 659
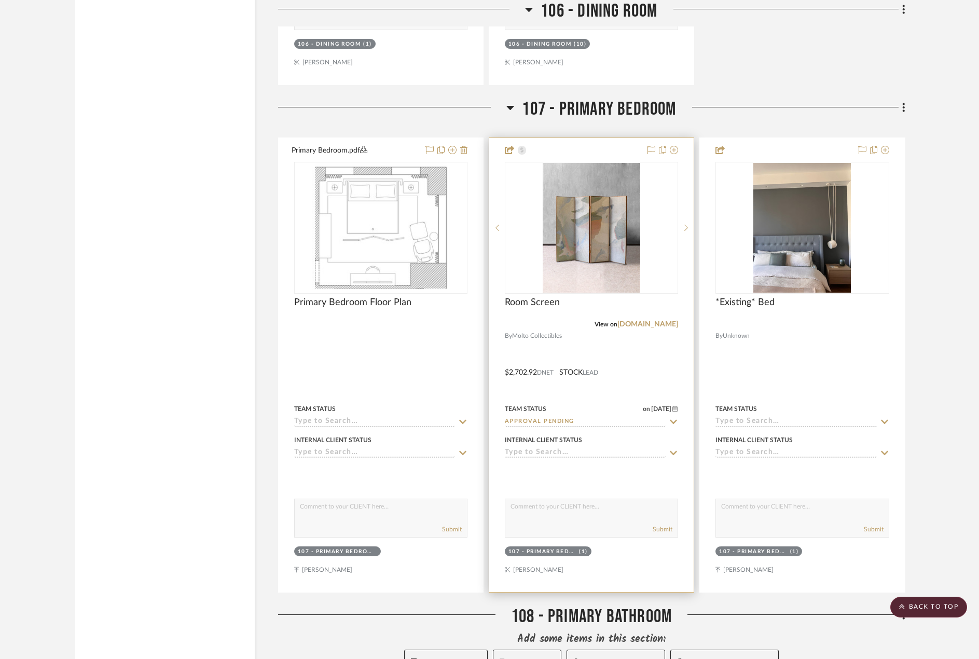
scroll to position [8132, 0]
click at [638, 357] on div at bounding box center [591, 367] width 204 height 454
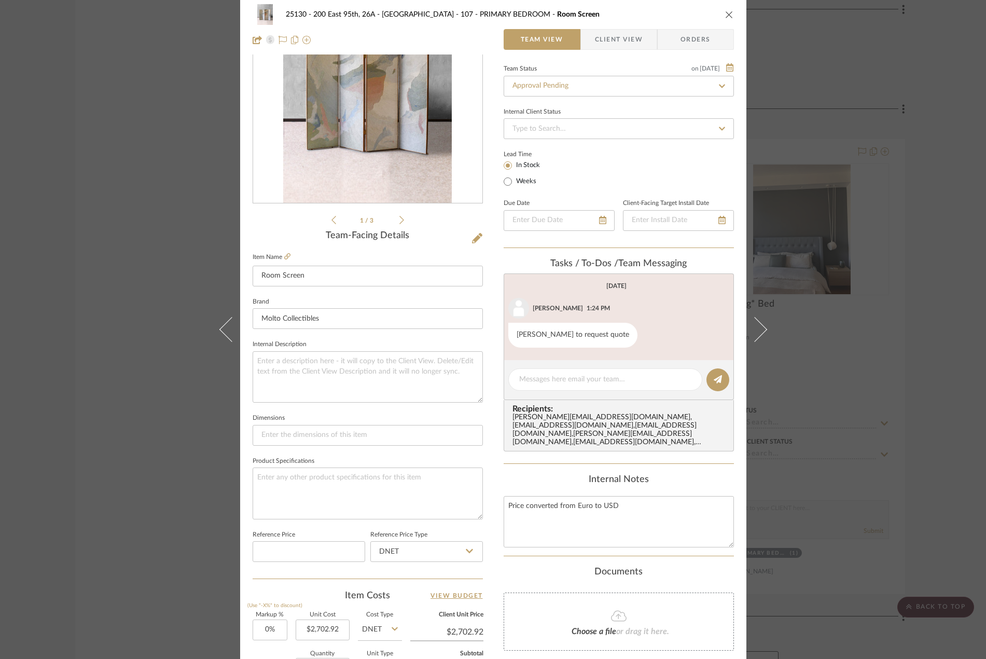
scroll to position [156, 0]
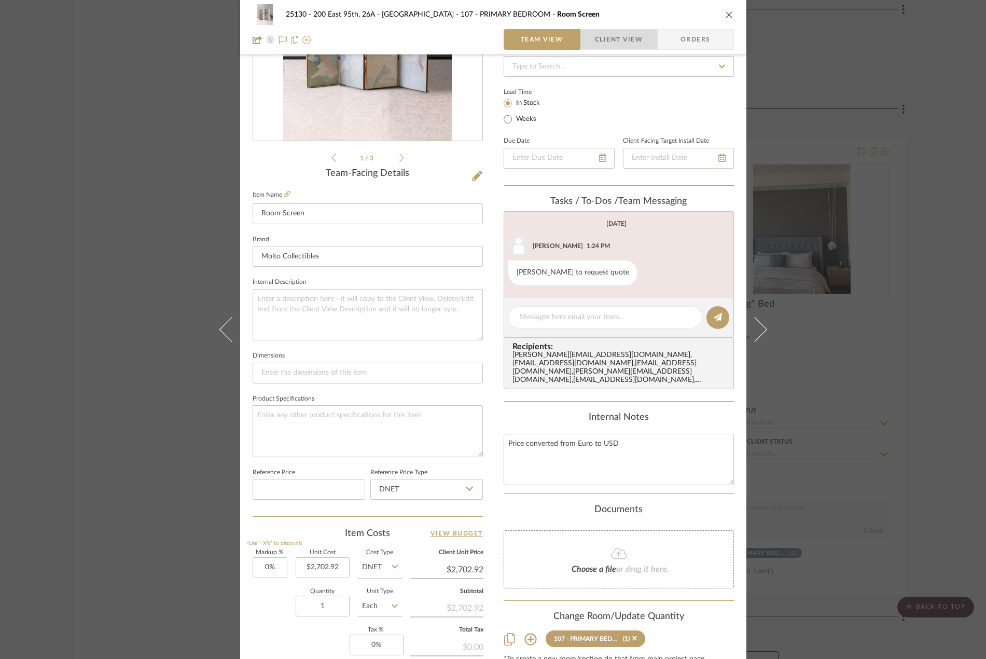
click at [595, 35] on span "Client View" at bounding box center [619, 39] width 48 height 21
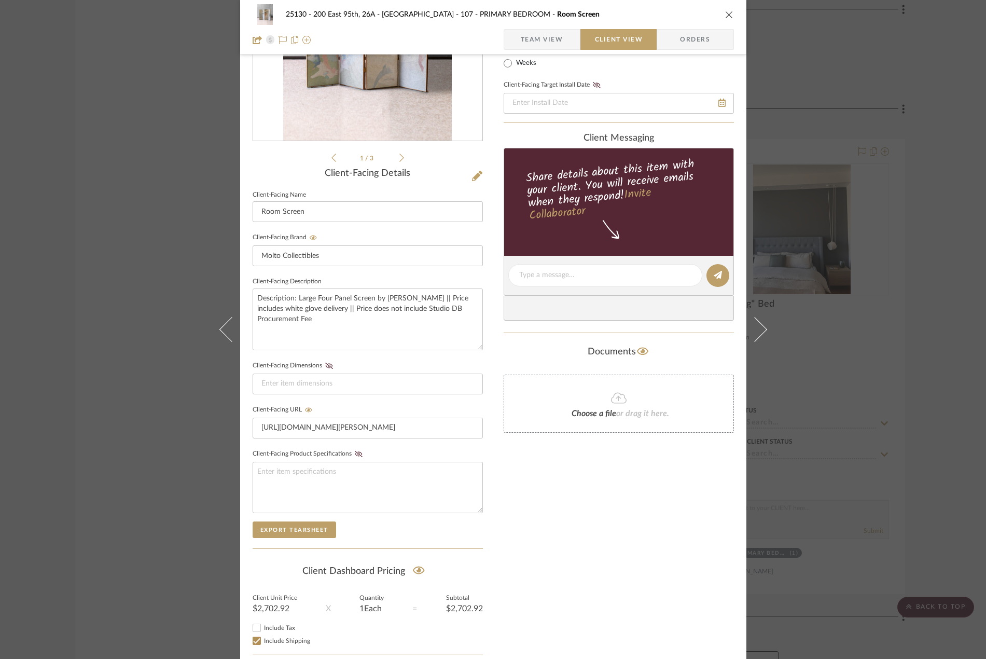
click at [534, 36] on span "Team View" at bounding box center [542, 39] width 43 height 21
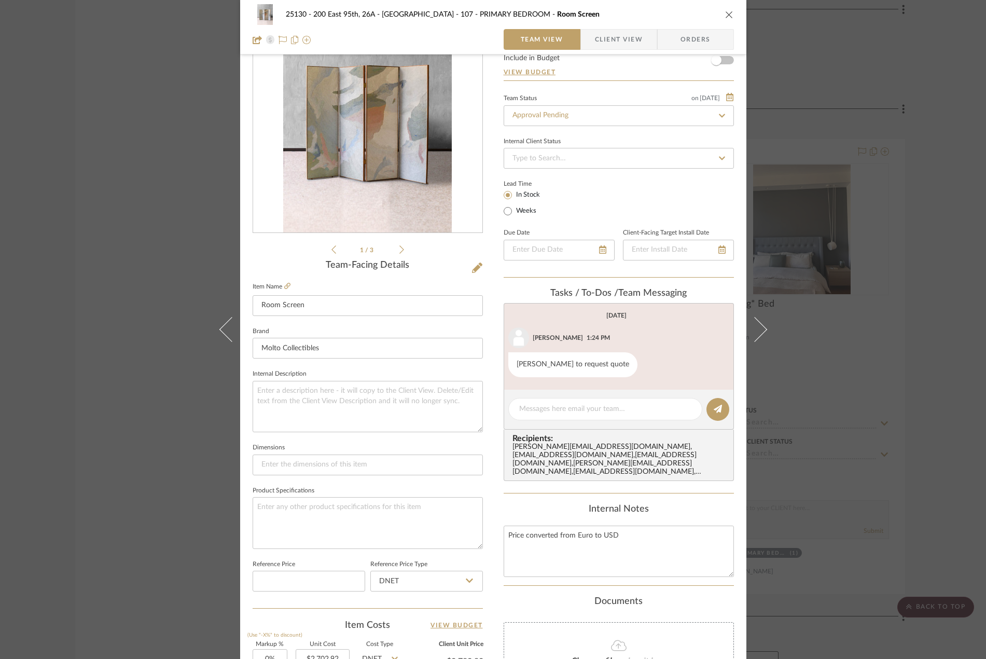
scroll to position [0, 0]
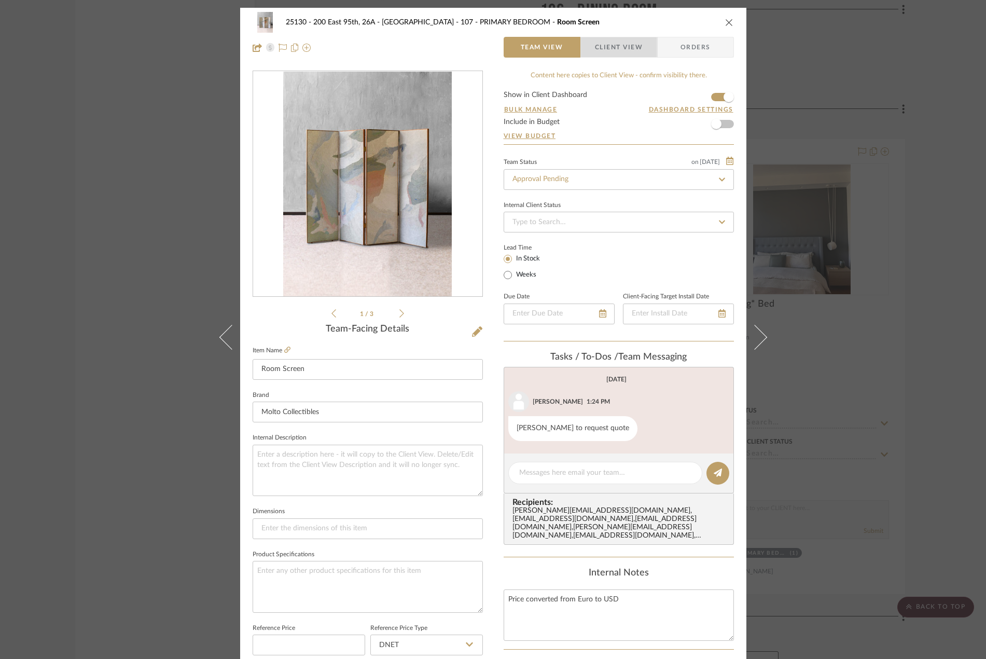
click at [622, 39] on span "Client View" at bounding box center [619, 47] width 48 height 21
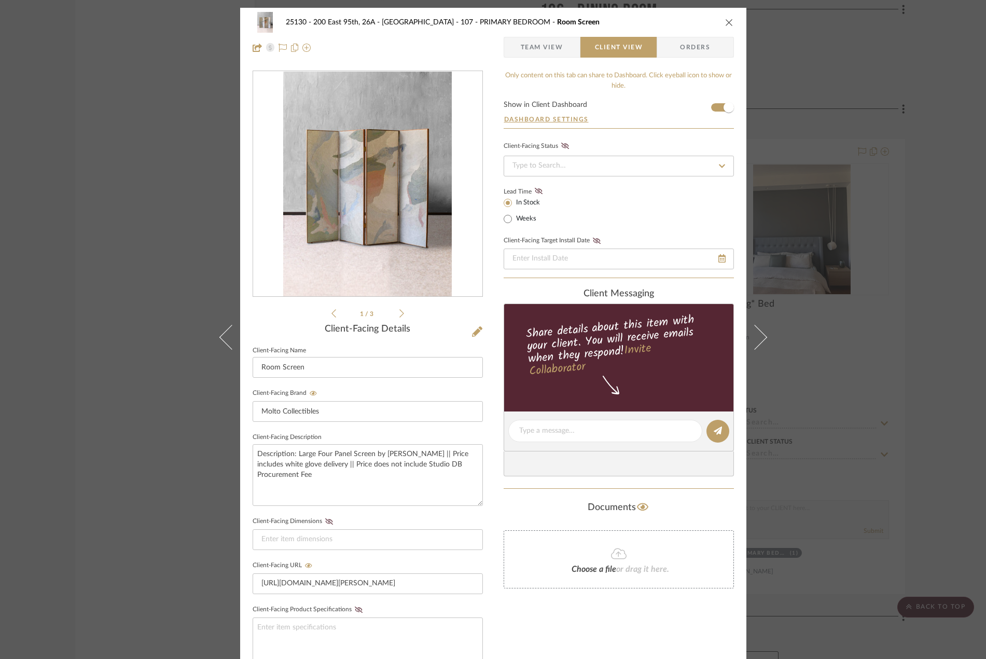
click at [524, 34] on div "25130 - 200 East 95th, 26A - Kosheleva 107 - PRIMARY BEDROOM Room Screen Team V…" at bounding box center [493, 35] width 506 height 54
drag, startPoint x: 526, startPoint y: 52, endPoint x: 532, endPoint y: 119, distance: 67.2
click at [526, 52] on span "Team View" at bounding box center [542, 47] width 43 height 21
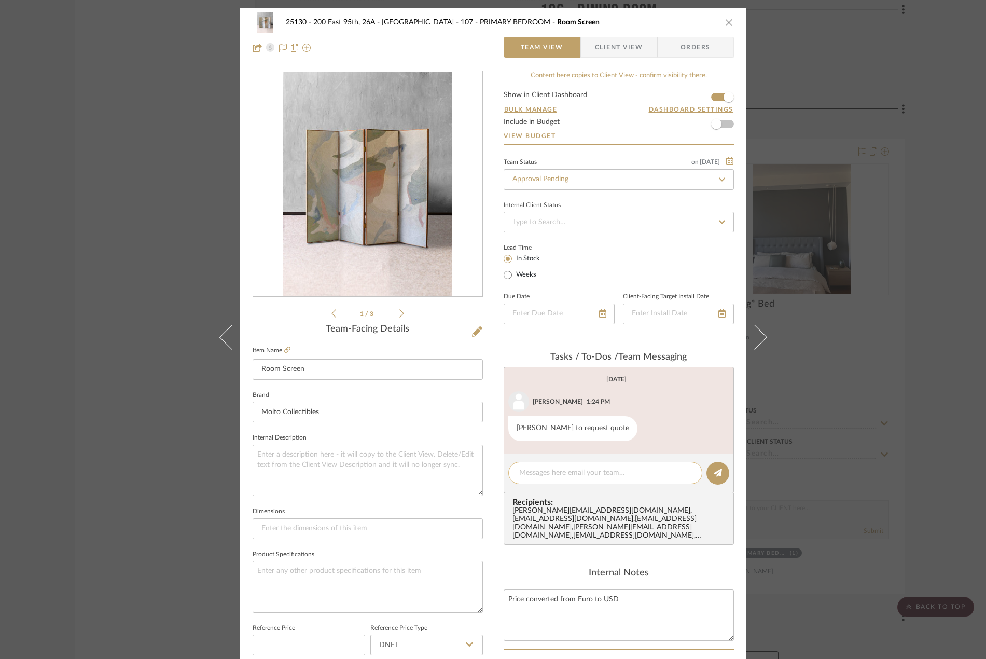
click at [574, 476] on textarea at bounding box center [605, 472] width 172 height 11
type textarea "P"
type textarea "Placed on hold until Friday"
click at [707, 469] on button at bounding box center [717, 473] width 23 height 23
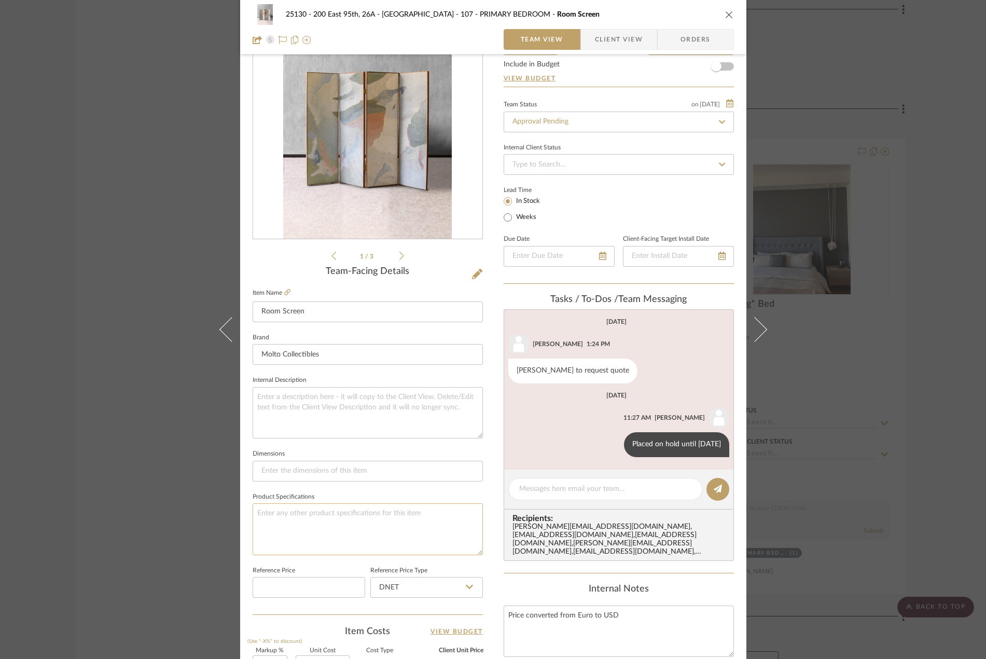
scroll to position [104, 0]
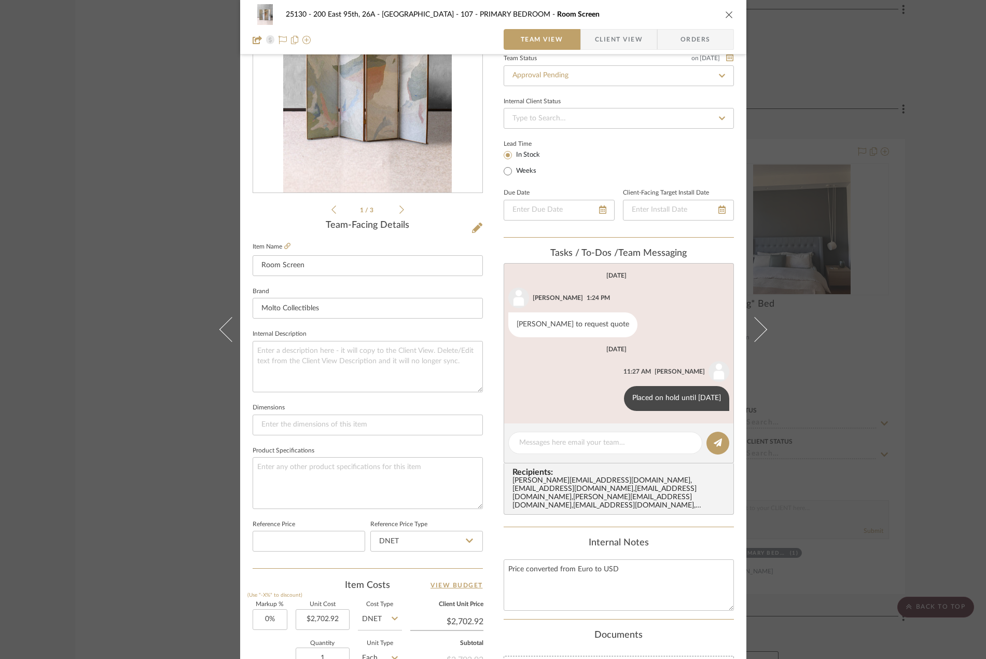
drag, startPoint x: 890, startPoint y: 254, endPoint x: 125, endPoint y: 195, distance: 767.3
click at [890, 253] on div "25130 - 200 East 95th, 26A - Kosheleva 107 - PRIMARY BEDROOM Room Screen Team V…" at bounding box center [493, 329] width 986 height 659
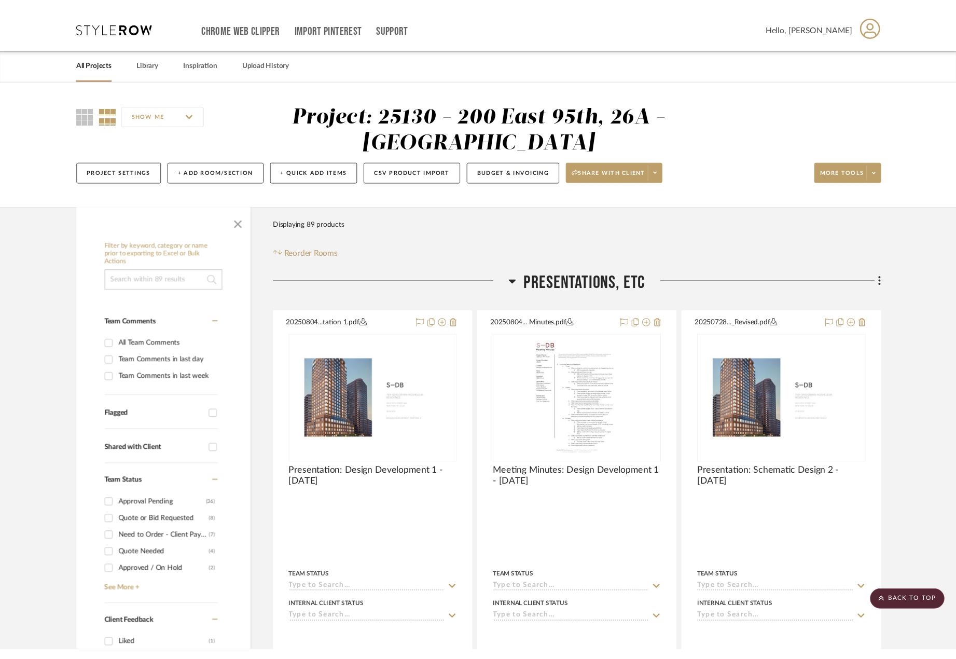
scroll to position [8132, 0]
